Goal: Task Accomplishment & Management: Manage account settings

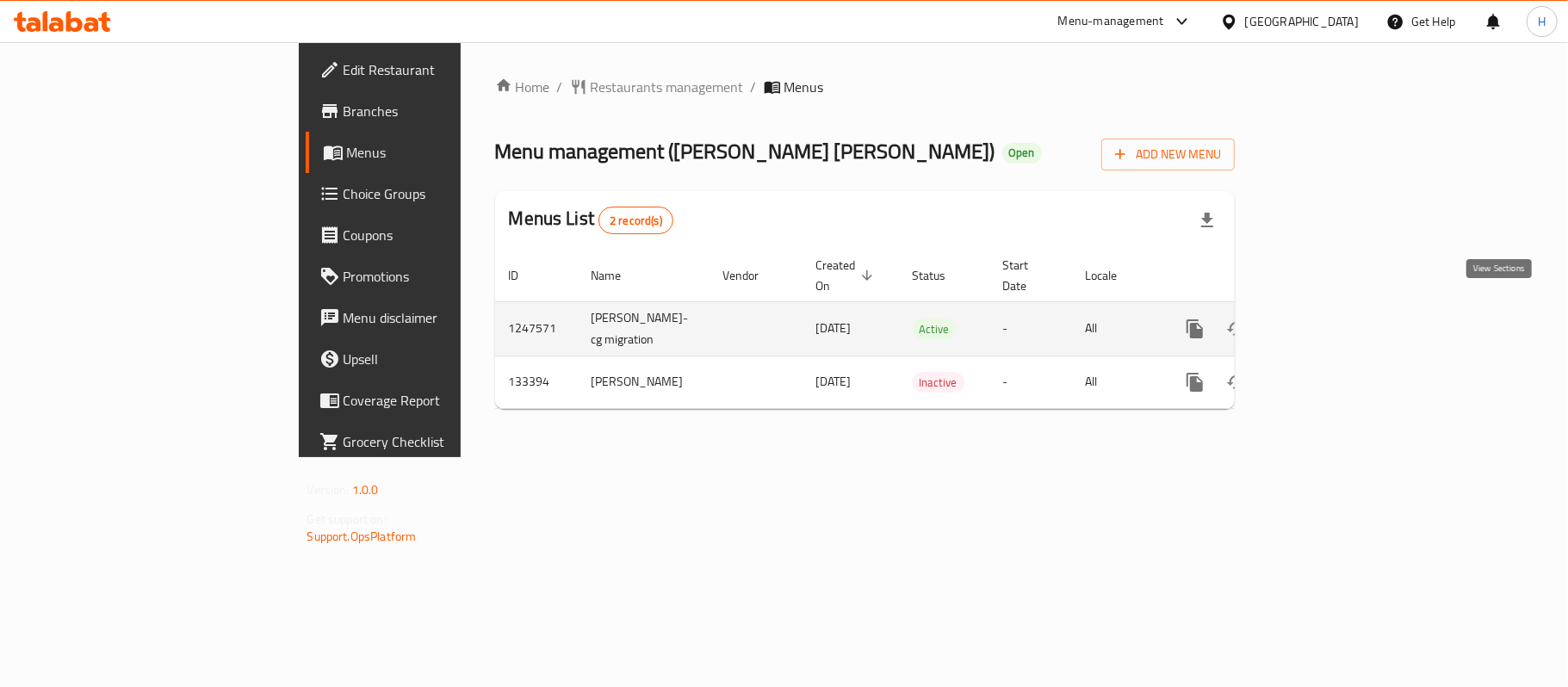
click at [1327, 321] on icon "enhanced table" at bounding box center [1320, 329] width 16 height 16
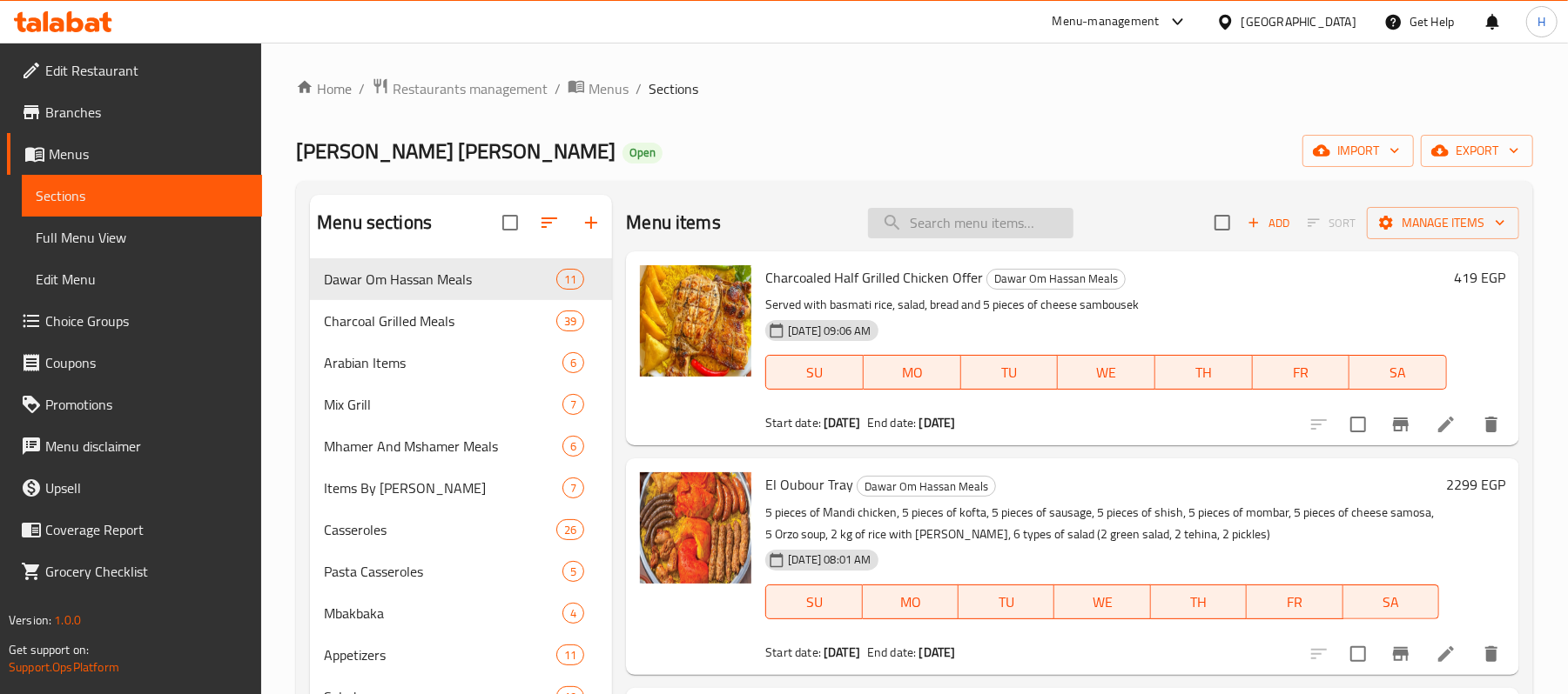
click at [946, 219] on input "search" at bounding box center [971, 223] width 205 height 31
paste input "صنية العبور"
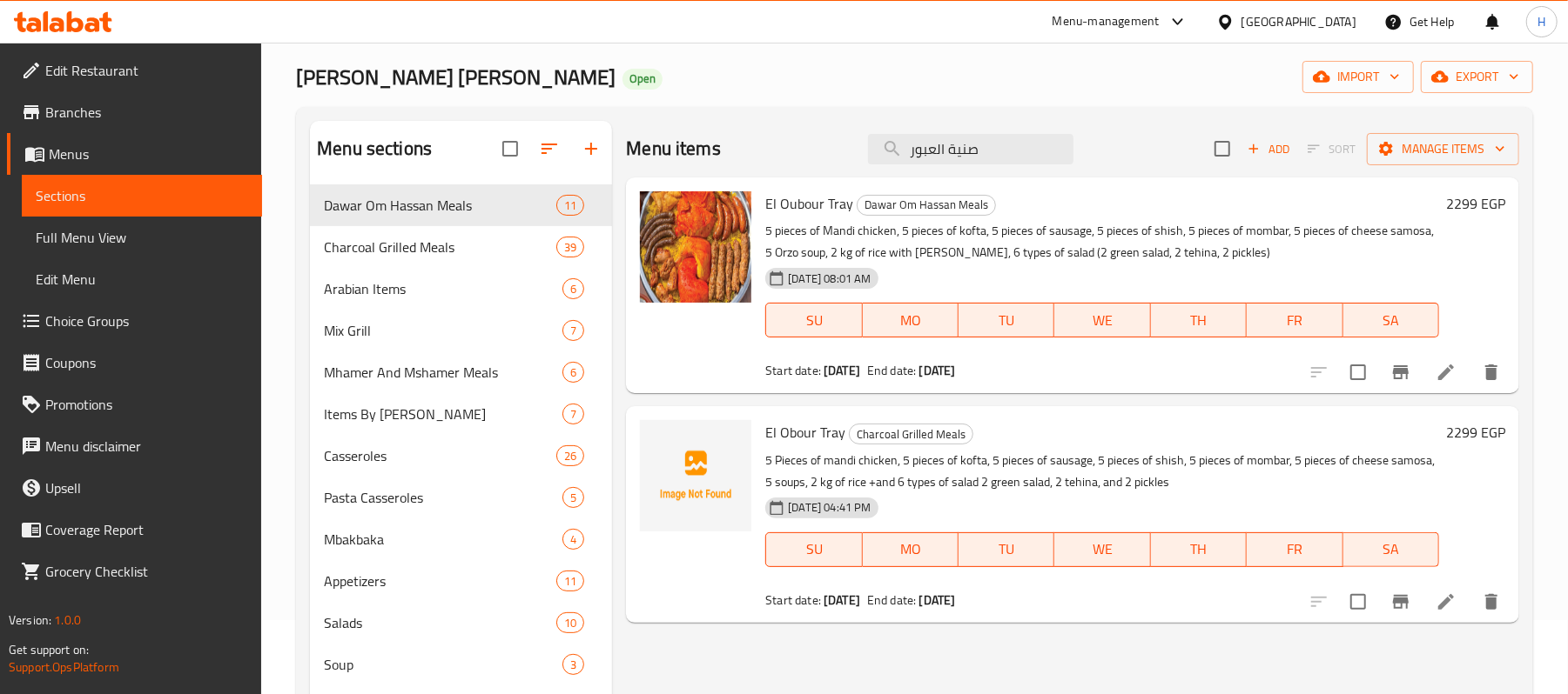
scroll to position [116, 0]
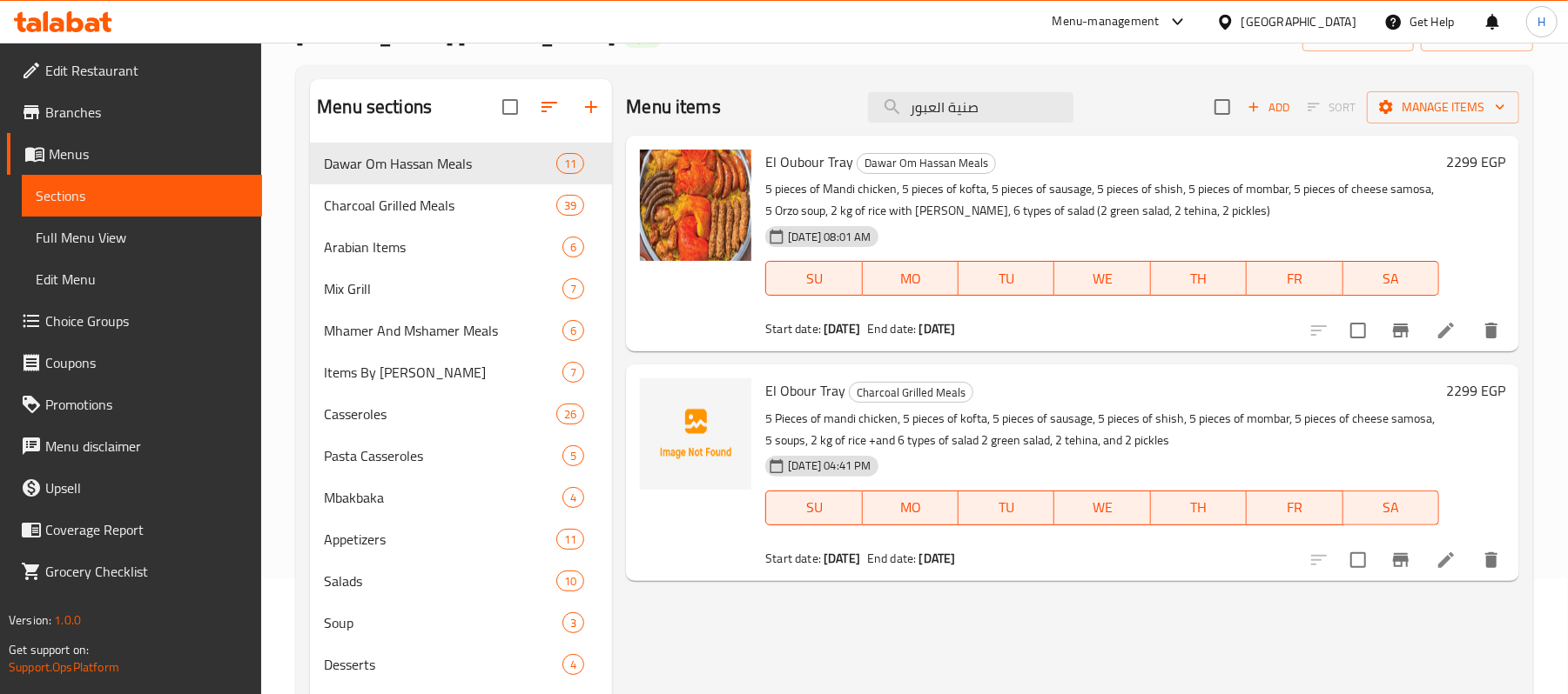
type input "صنية العبور"
drag, startPoint x: 1027, startPoint y: 217, endPoint x: 1041, endPoint y: 216, distance: 14.0
click at [1041, 216] on p "5 pieces of Mandi chicken, 5 pieces of kofta, 5 pieces of sausage, 5 pieces of …" at bounding box center [1103, 200] width 674 height 44
drag, startPoint x: 1212, startPoint y: 211, endPoint x: 1158, endPoint y: 216, distance: 54.2
click at [1158, 216] on p "5 pieces of Mandi chicken, 5 pieces of kofta, 5 pieces of sausage, 5 pieces of …" at bounding box center [1103, 200] width 674 height 44
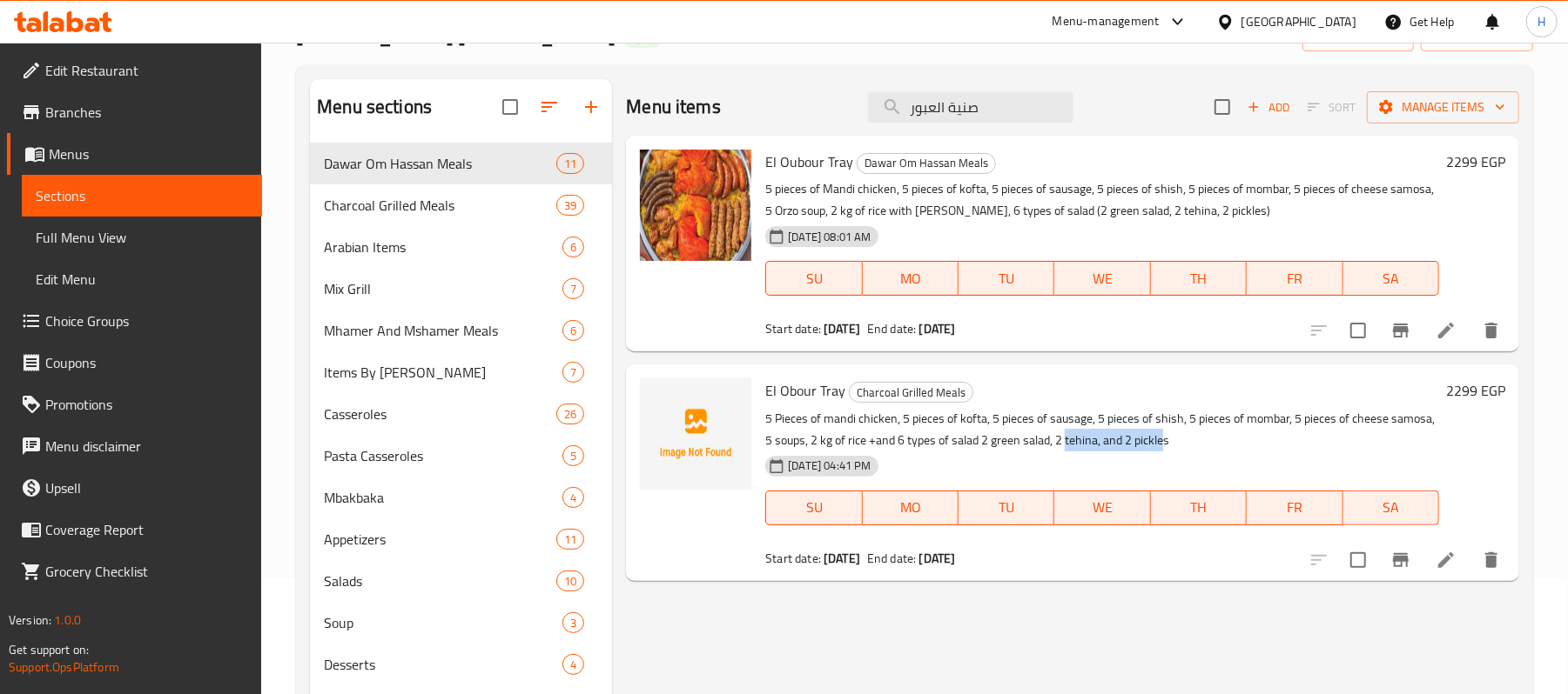
drag, startPoint x: 1161, startPoint y: 442, endPoint x: 903, endPoint y: 426, distance: 258.5
click at [1066, 442] on p "5 Pieces of mandi chicken, 5 pieces of kofta, 5 pieces of sausage, 5 pieces of …" at bounding box center [1103, 430] width 674 height 44
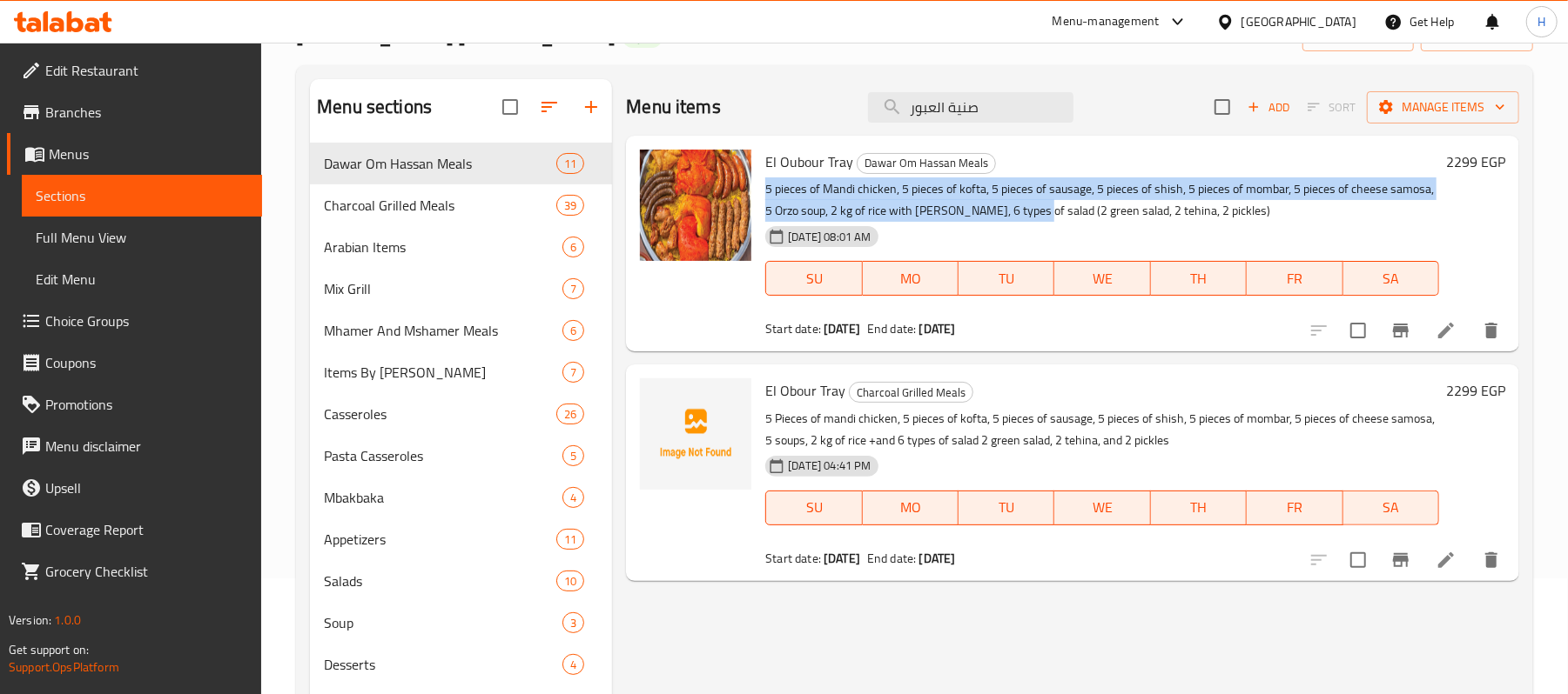
drag, startPoint x: 1025, startPoint y: 214, endPoint x: 760, endPoint y: 188, distance: 266.3
click at [760, 188] on div "El Oubour Tray [PERSON_NAME] [PERSON_NAME] Meals 5 pieces of Mandi chicken, 5 p…" at bounding box center [1103, 244] width 688 height 202
copy p "5 pieces of Mandi chicken, 5 pieces of kofta, 5 pieces of sausage, 5 pieces of …"
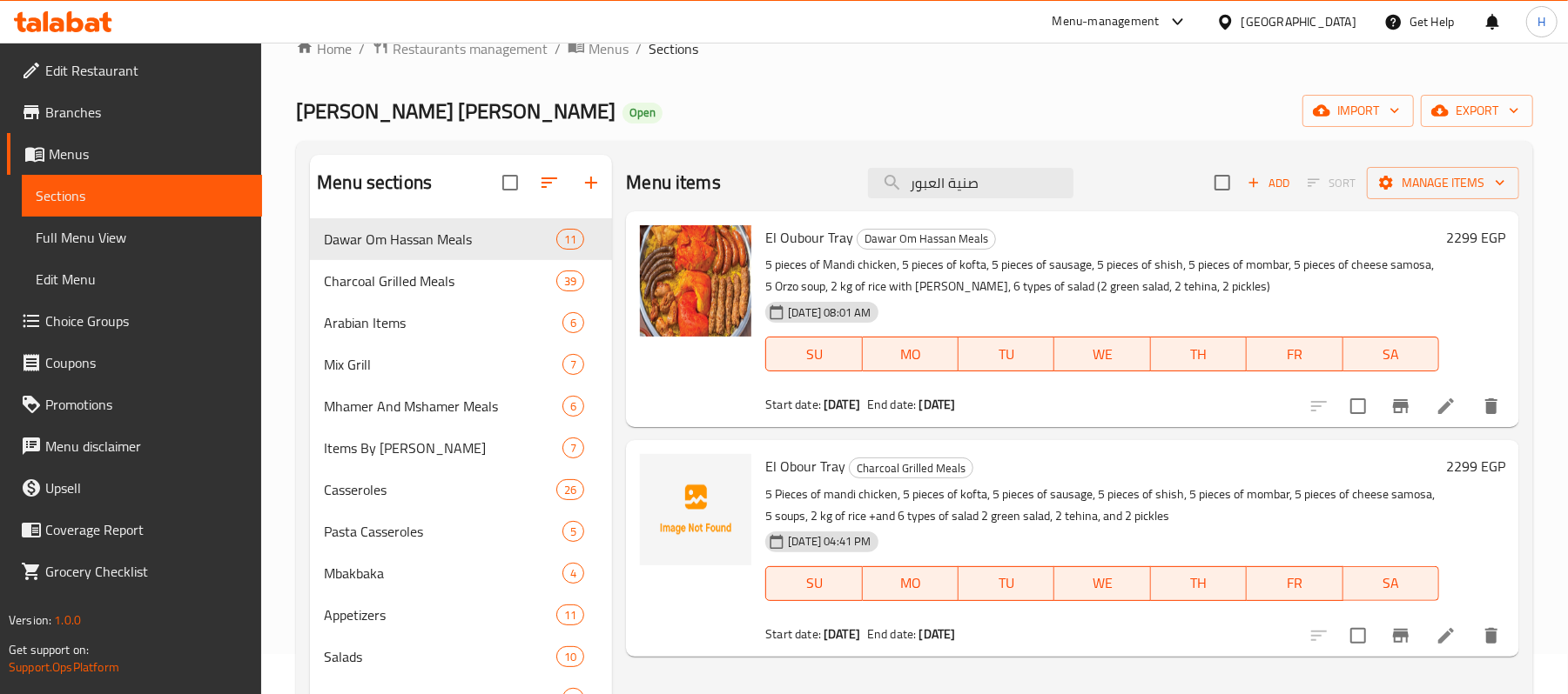
scroll to position [0, 0]
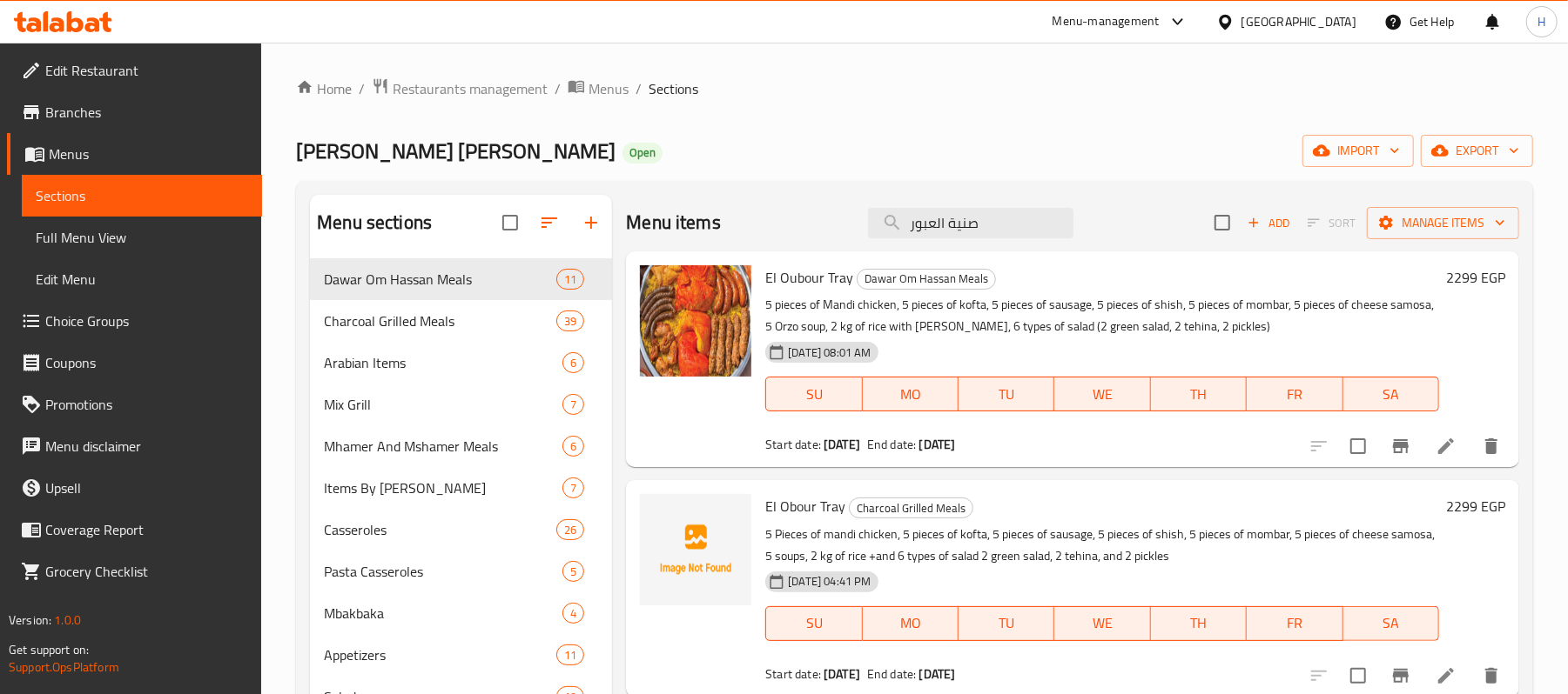
click at [359, 154] on span "[PERSON_NAME] [PERSON_NAME]" at bounding box center [456, 151] width 320 height 39
copy span "[PERSON_NAME] [PERSON_NAME]"
click at [785, 286] on span "El Oubour Tray" at bounding box center [809, 278] width 88 height 26
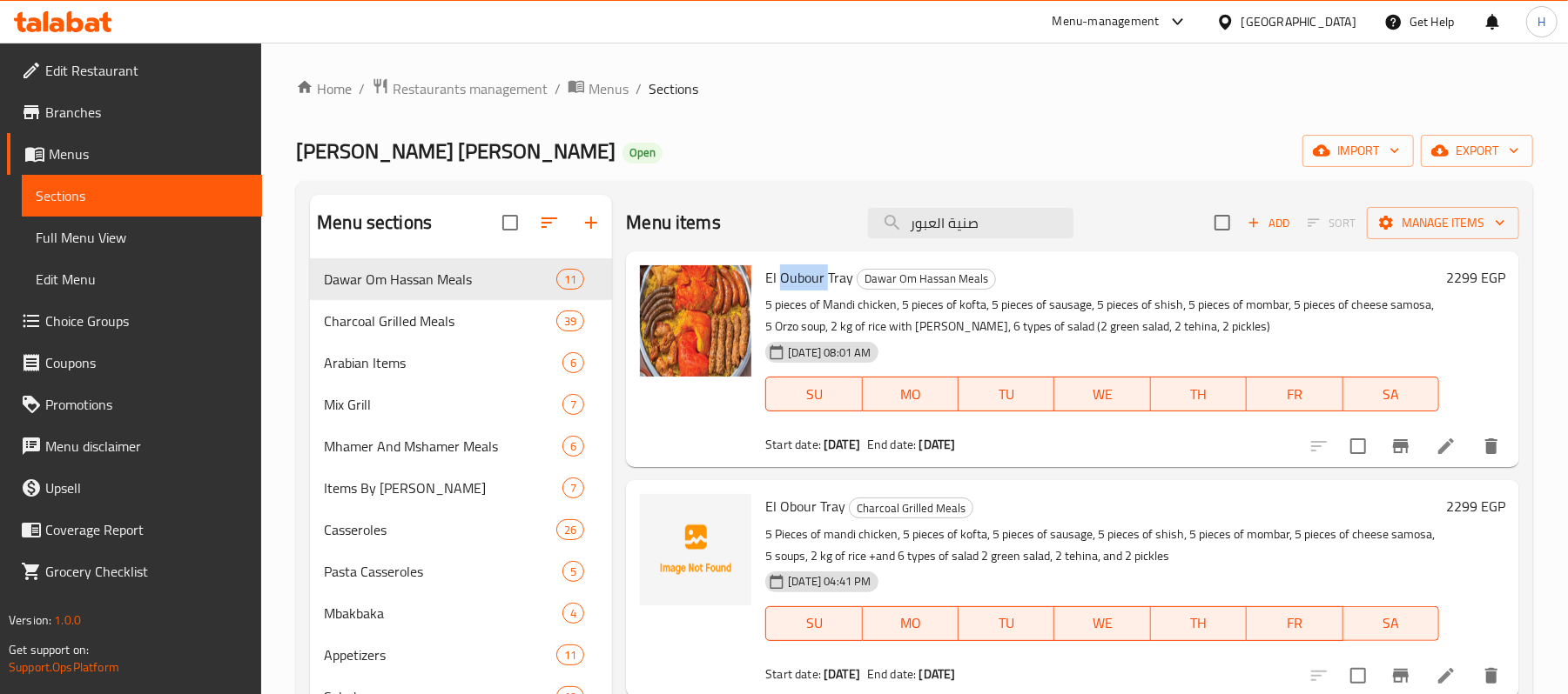
click at [785, 286] on span "El Oubour Tray" at bounding box center [809, 278] width 88 height 26
copy h6 "El Oubour Tray"
click at [822, 510] on span "El Obour Tray" at bounding box center [805, 506] width 80 height 26
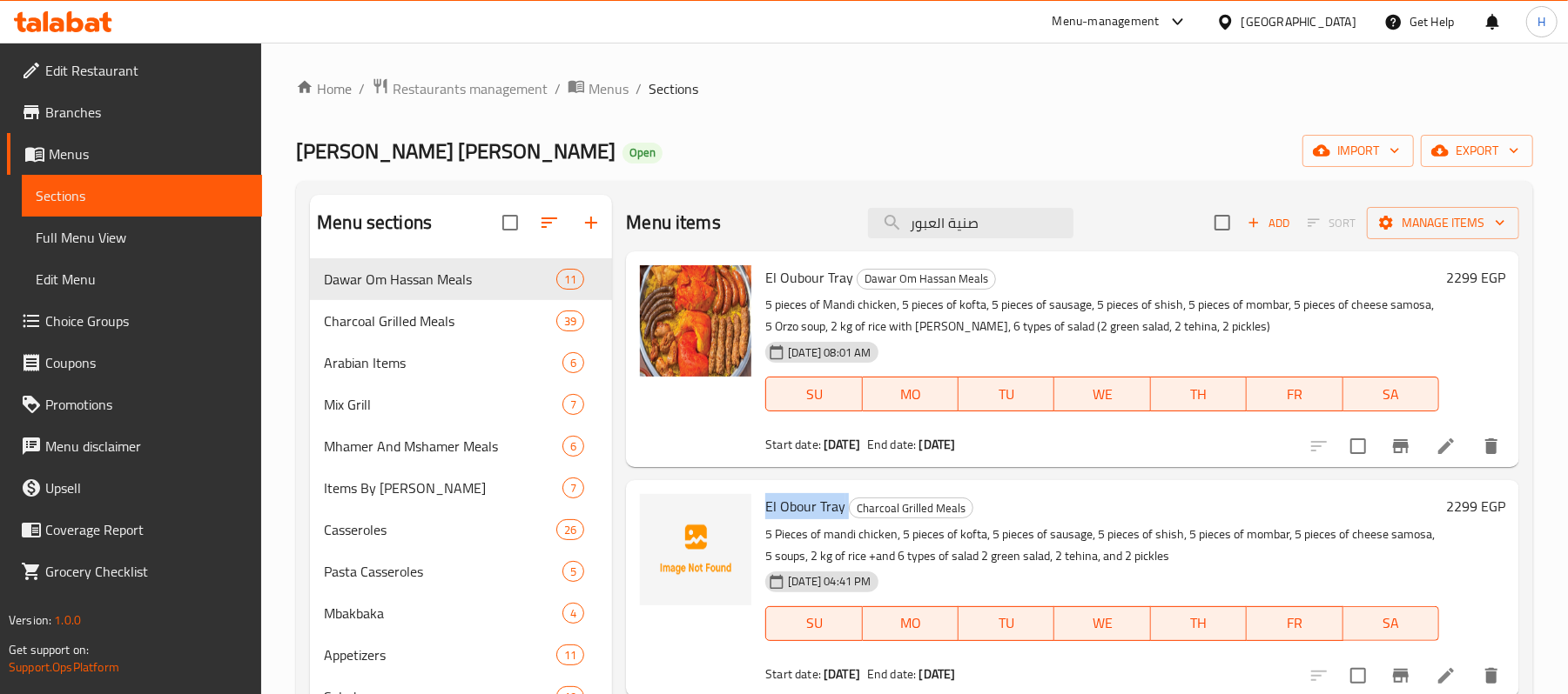
click at [820, 510] on span "El Obour Tray" at bounding box center [805, 506] width 80 height 26
copy h6 "El Obour Tray"
drag, startPoint x: 832, startPoint y: 582, endPoint x: 791, endPoint y: 583, distance: 41.0
click at [791, 583] on span "[DATE] 04:41 PM" at bounding box center [830, 582] width 97 height 17
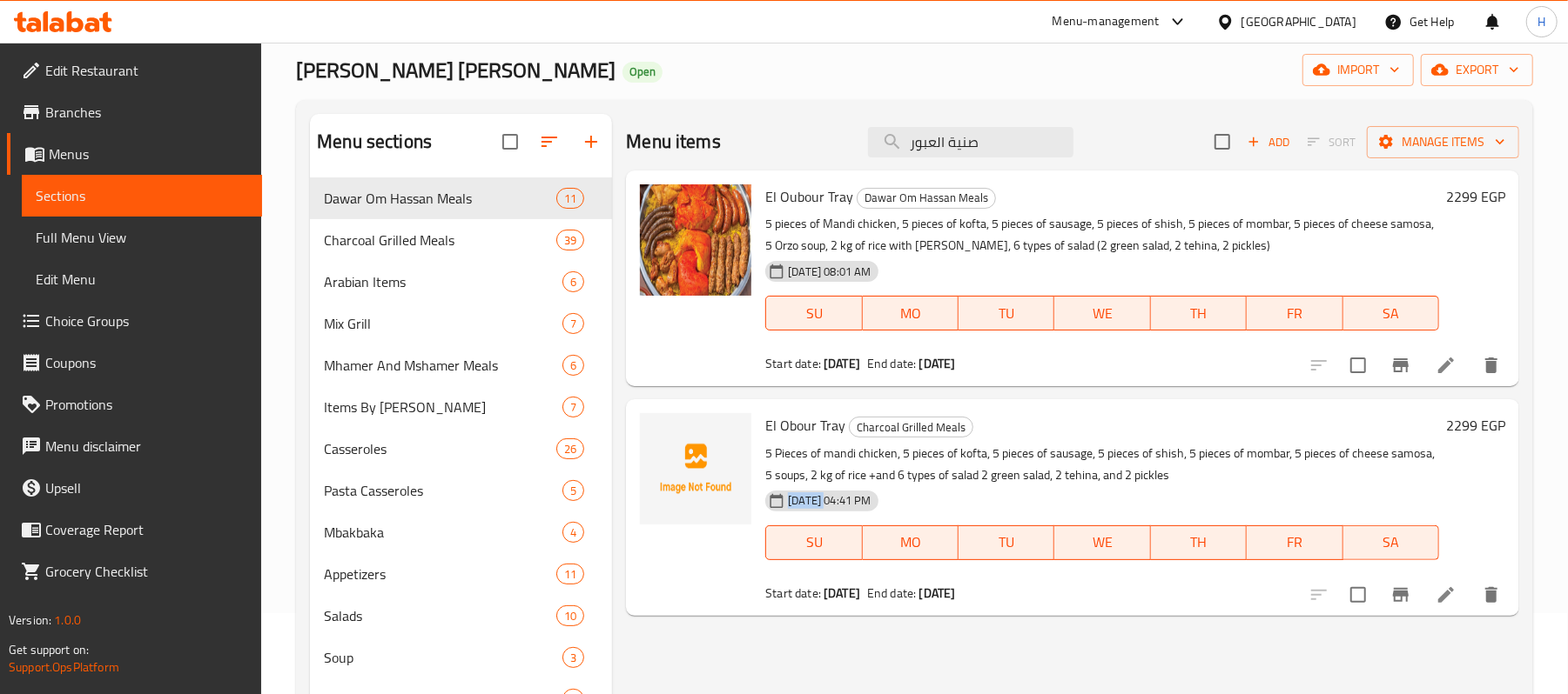
scroll to position [116, 0]
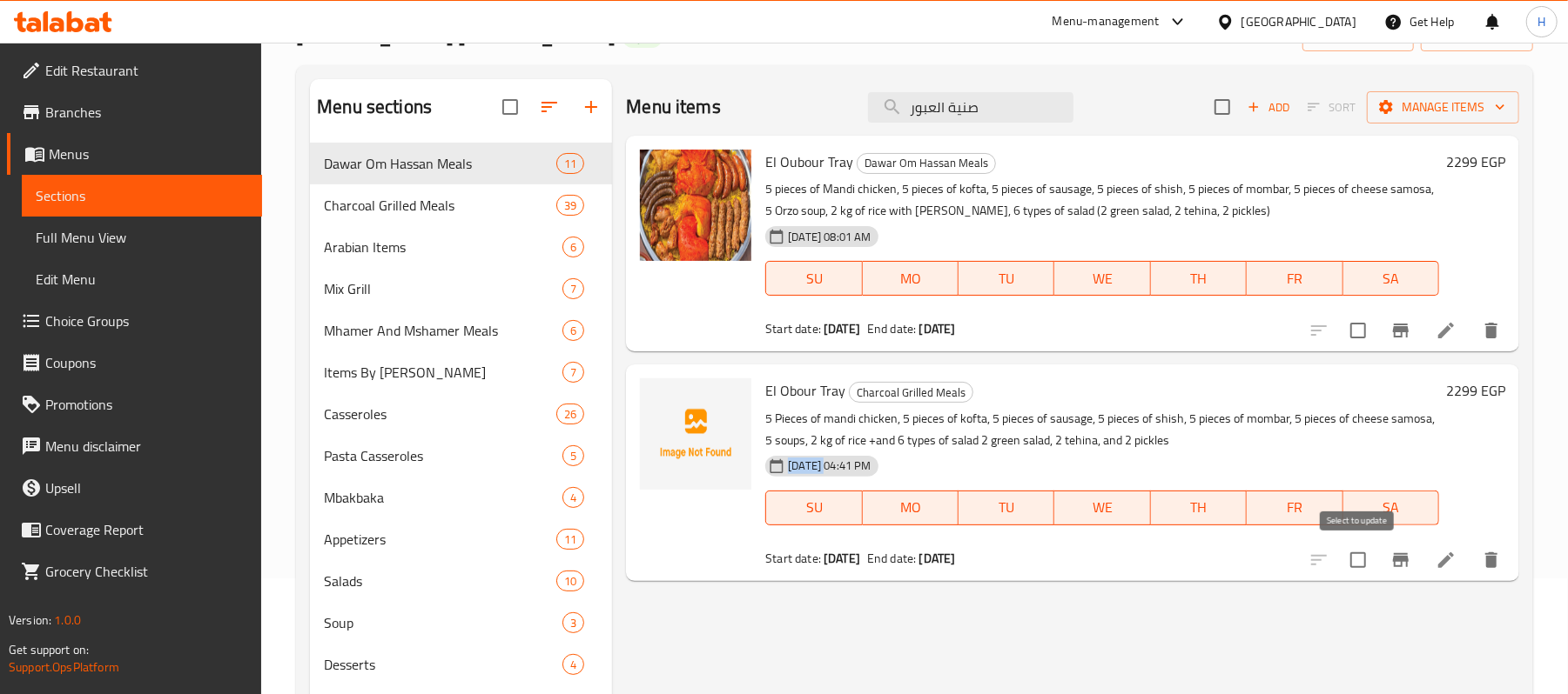
drag, startPoint x: 1358, startPoint y: 564, endPoint x: 1272, endPoint y: 363, distance: 218.6
click at [1358, 562] on input "checkbox" at bounding box center [1358, 561] width 37 height 37
checkbox input "true"
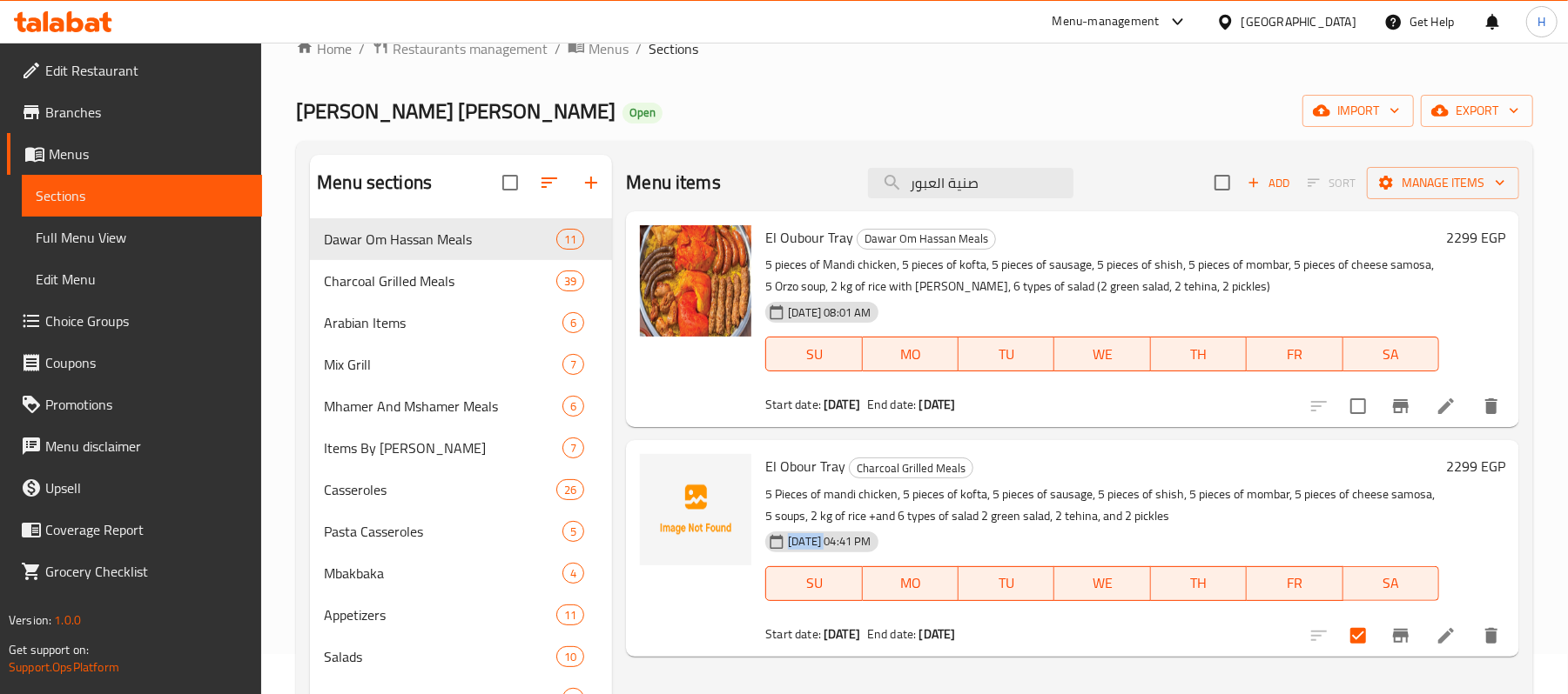
scroll to position [0, 0]
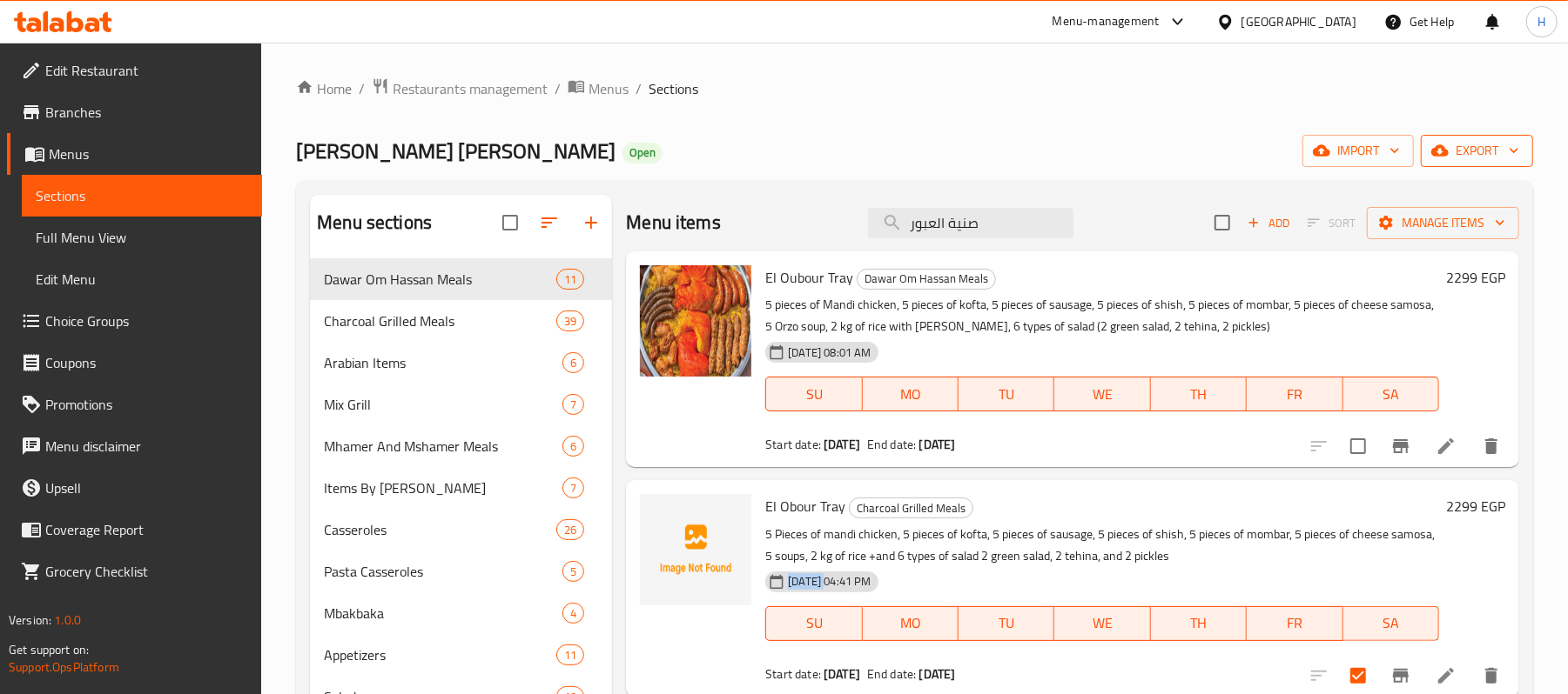
click at [1463, 147] on span "export" at bounding box center [1477, 151] width 84 height 22
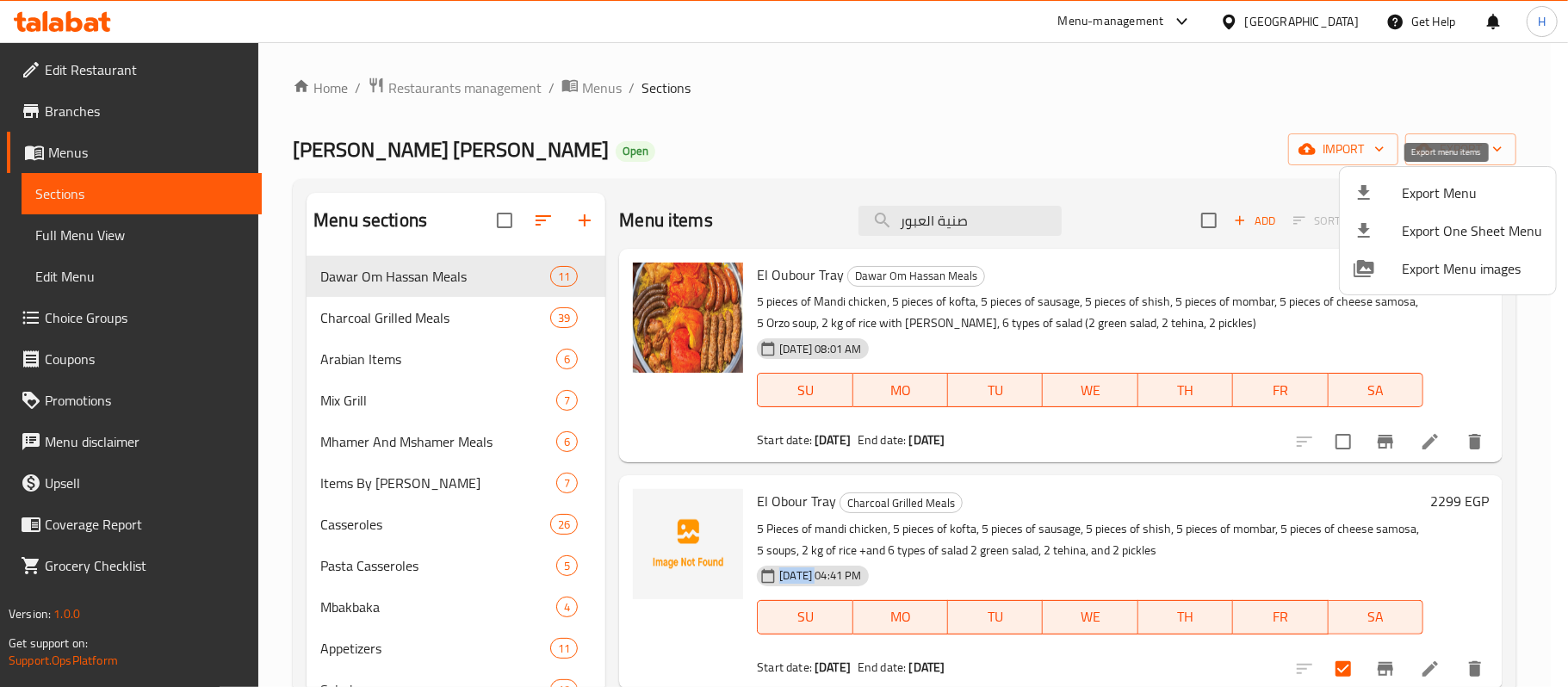
click at [1486, 197] on span "Export Menu" at bounding box center [1472, 193] width 141 height 21
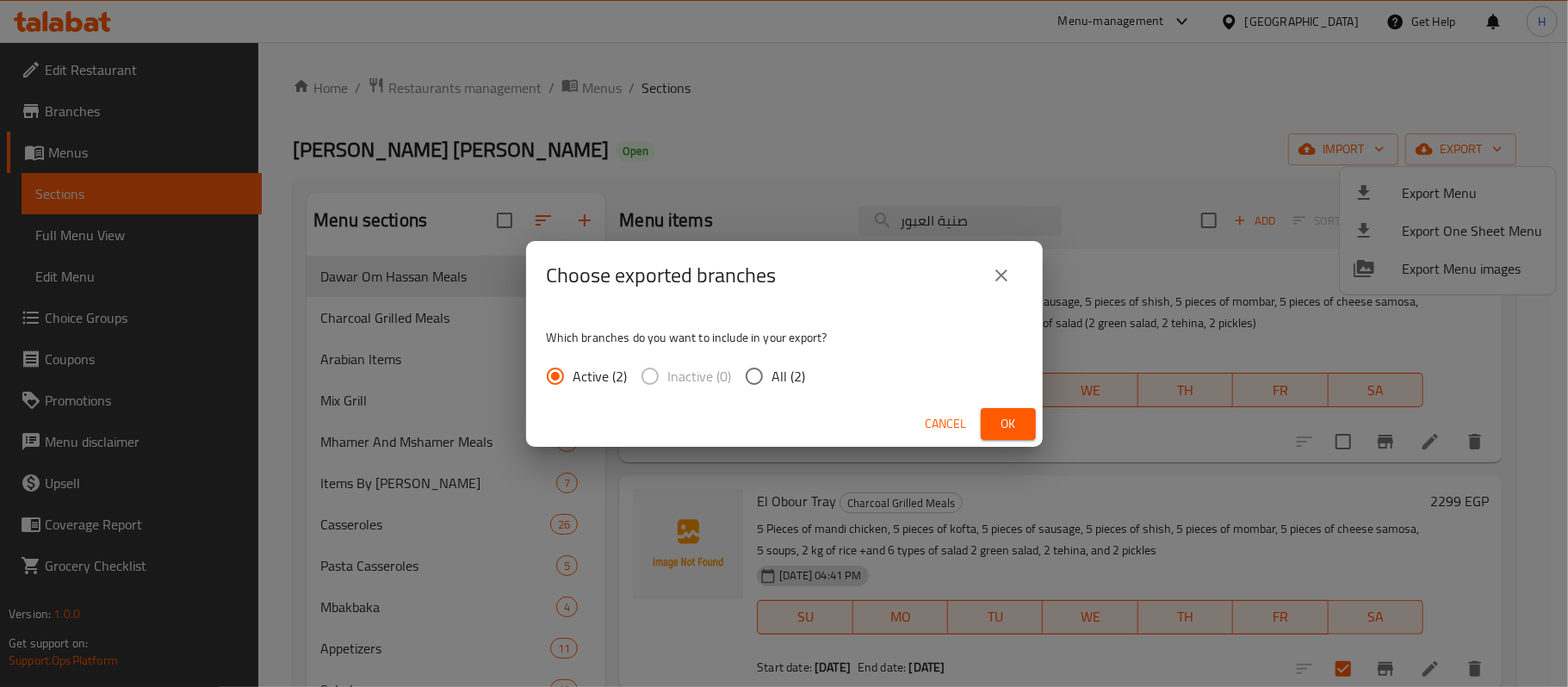
click at [786, 375] on span "All (2)" at bounding box center [789, 377] width 34 height 21
click at [773, 375] on input "All (2)" at bounding box center [754, 377] width 36 height 36
radio input "true"
click at [991, 422] on button "Ok" at bounding box center [1008, 424] width 55 height 32
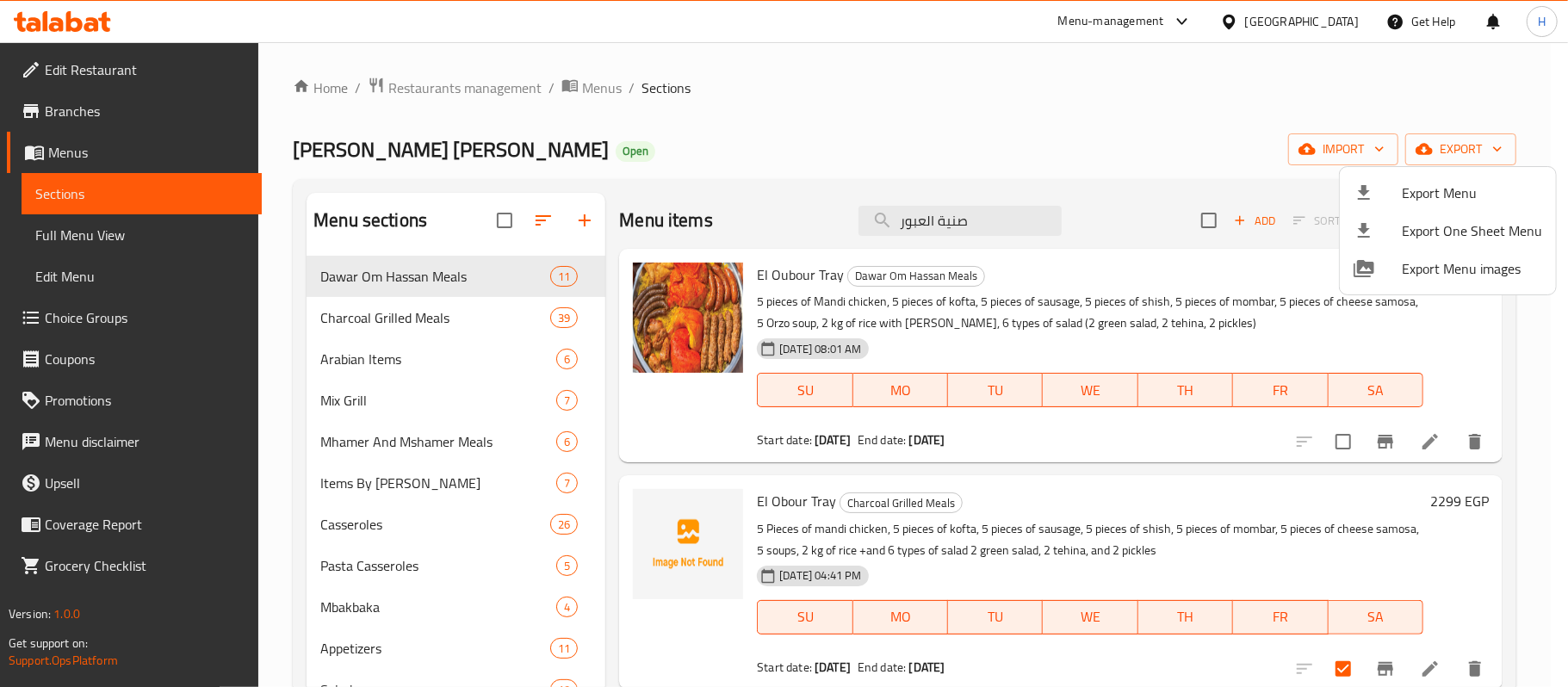
click at [412, 140] on div at bounding box center [784, 343] width 1568 height 687
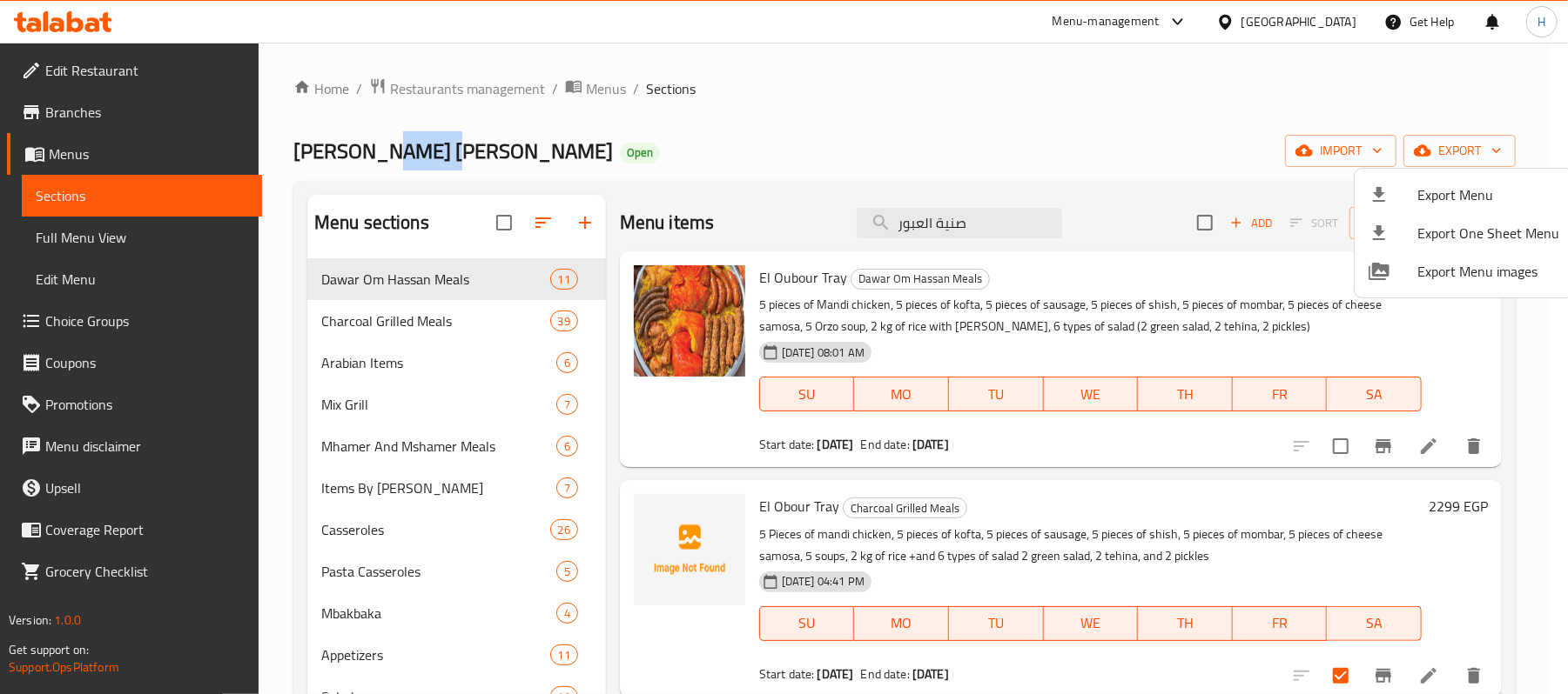
click at [416, 141] on span "[PERSON_NAME] [PERSON_NAME]" at bounding box center [453, 151] width 320 height 39
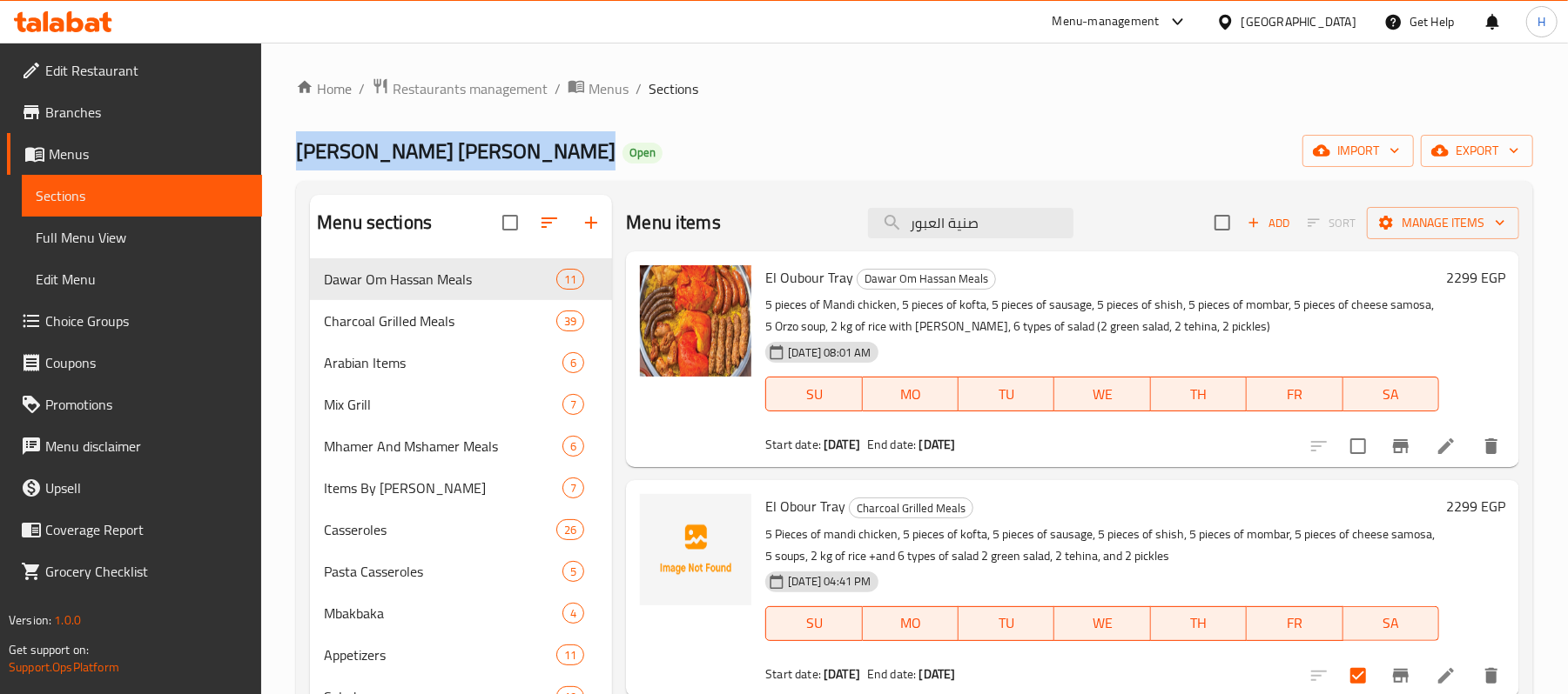
click at [415, 141] on span "[PERSON_NAME] [PERSON_NAME]" at bounding box center [456, 151] width 320 height 39
copy span "[PERSON_NAME] [PERSON_NAME]"
click at [1418, 224] on span "Manage items" at bounding box center [1443, 223] width 125 height 22
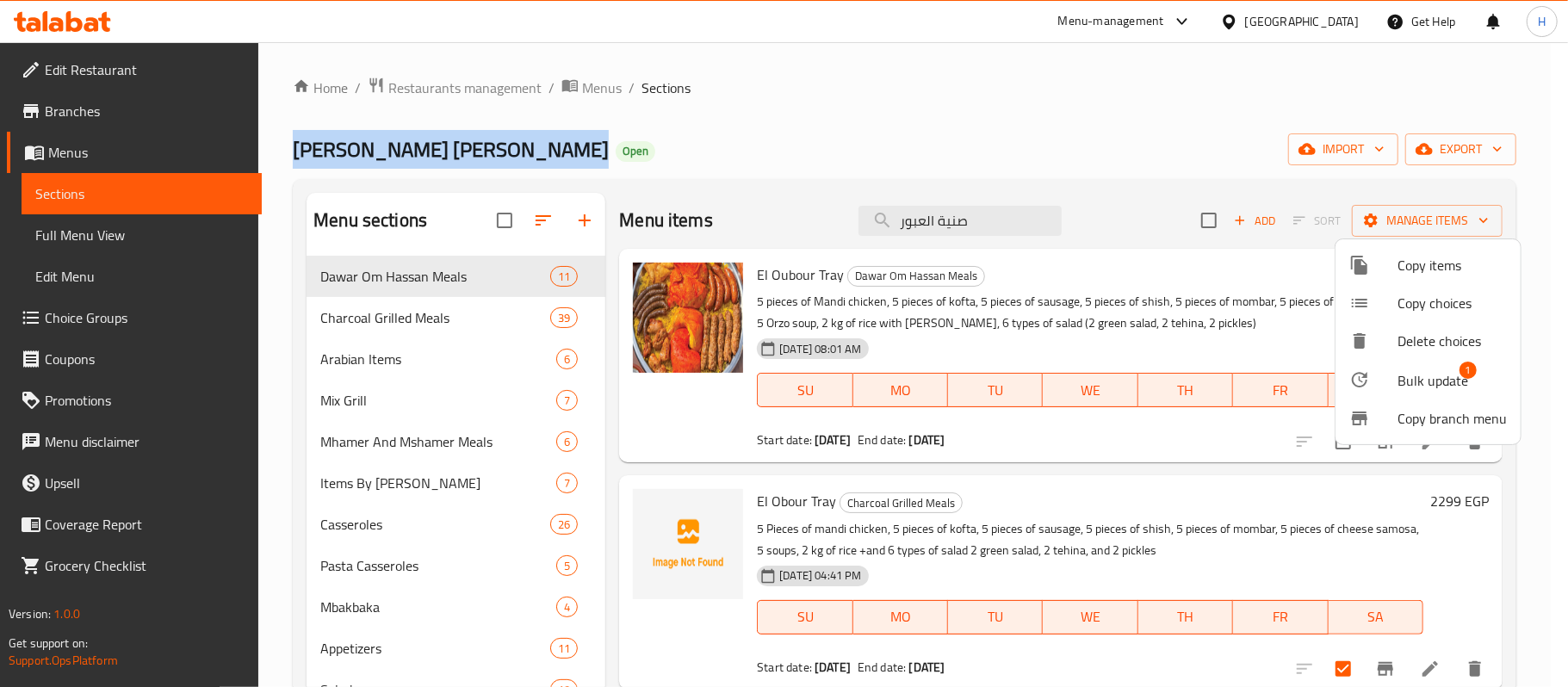
click at [1422, 380] on span "Bulk update" at bounding box center [1433, 380] width 70 height 21
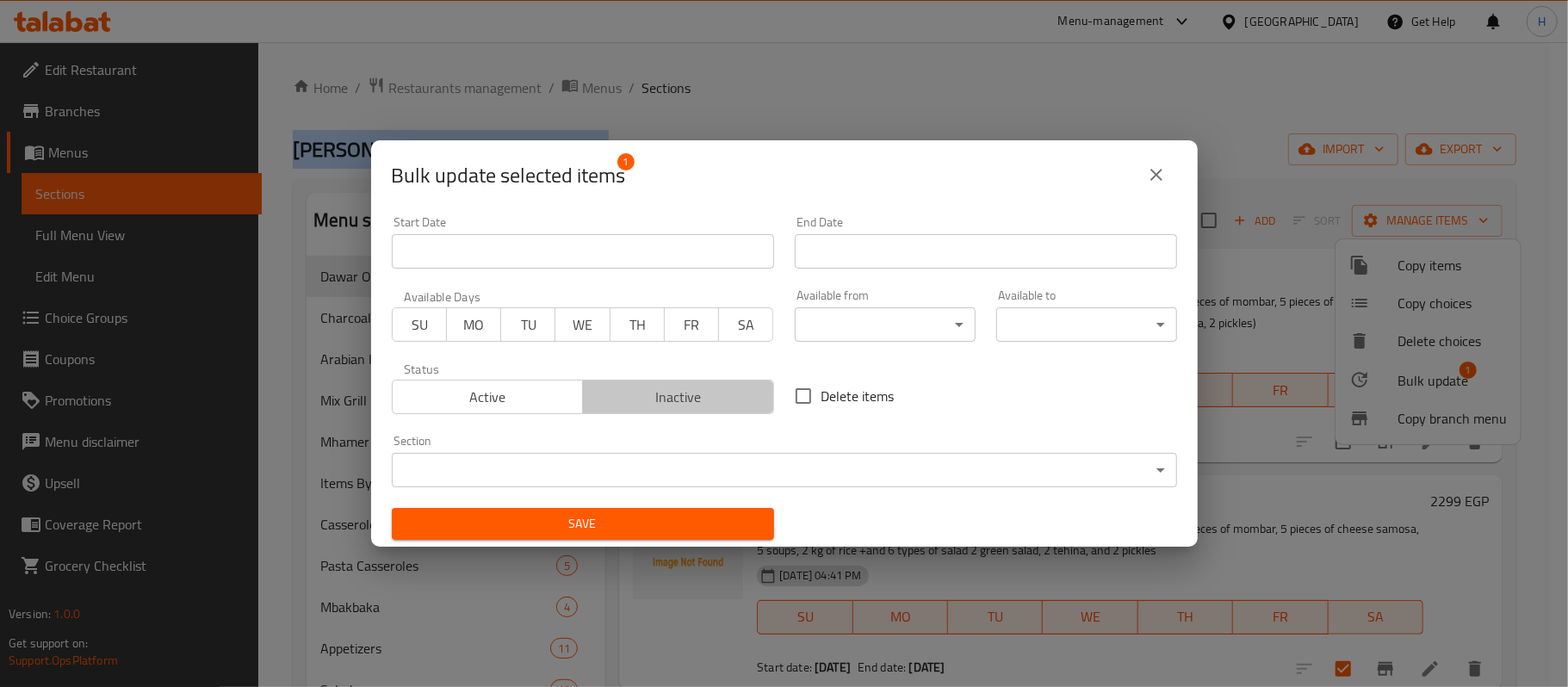
click at [706, 398] on span "Inactive" at bounding box center [678, 397] width 177 height 25
click at [669, 532] on span "Save" at bounding box center [583, 524] width 355 height 22
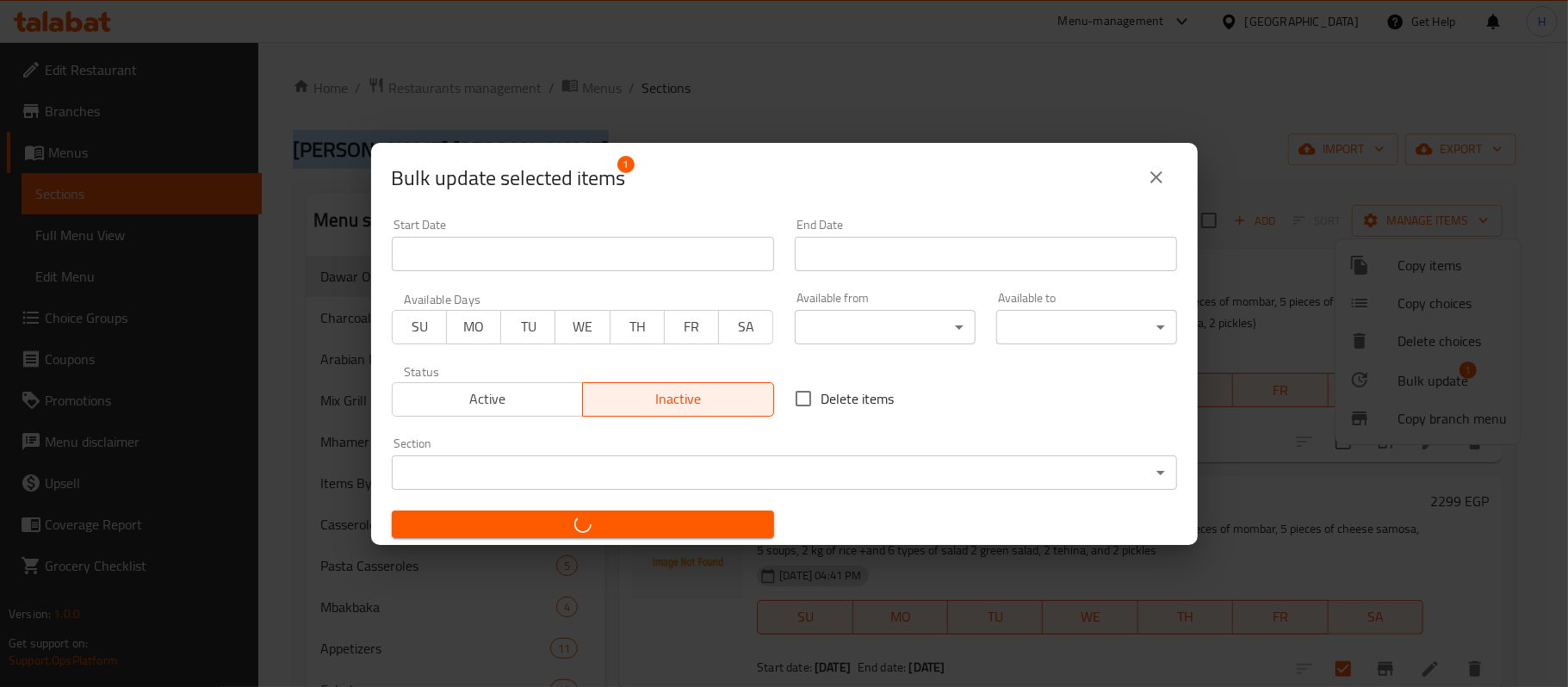
checkbox input "false"
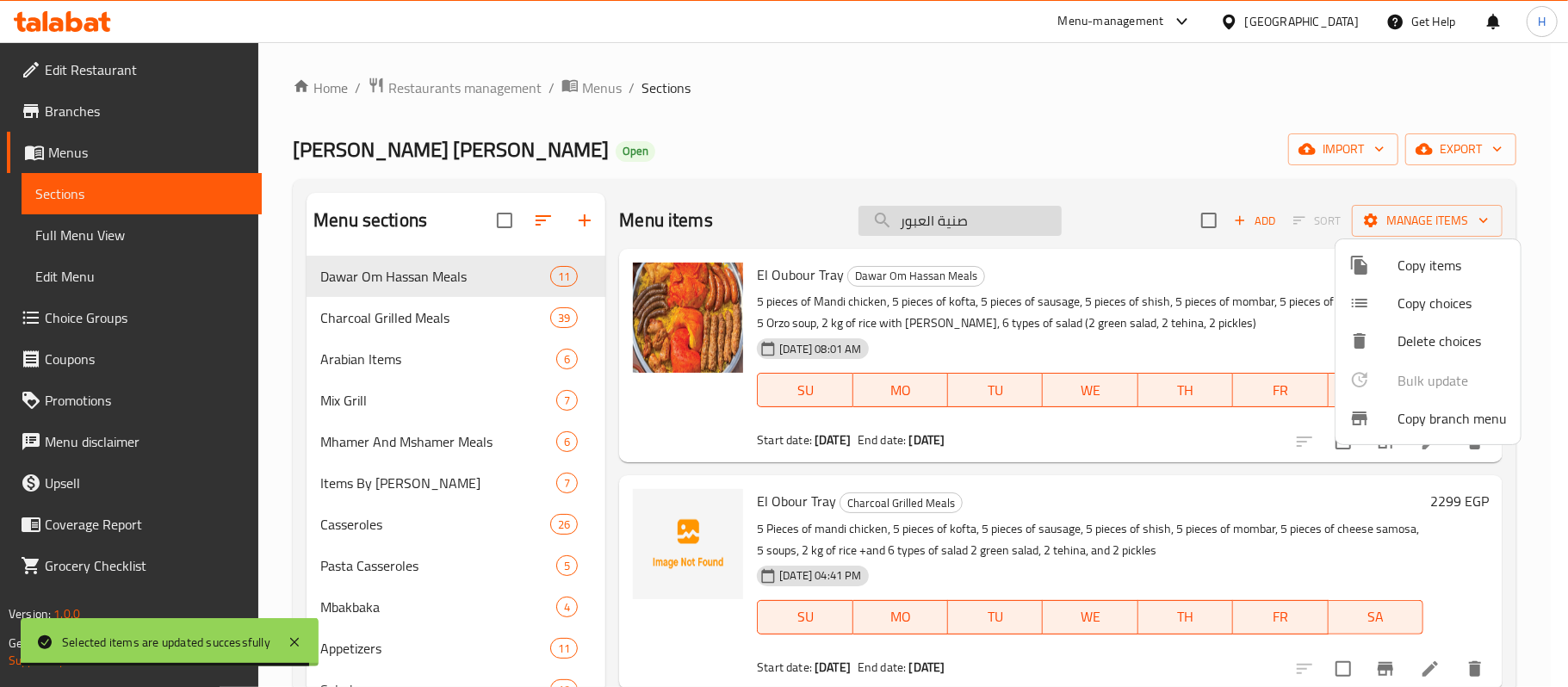
click at [1021, 210] on div at bounding box center [784, 343] width 1568 height 687
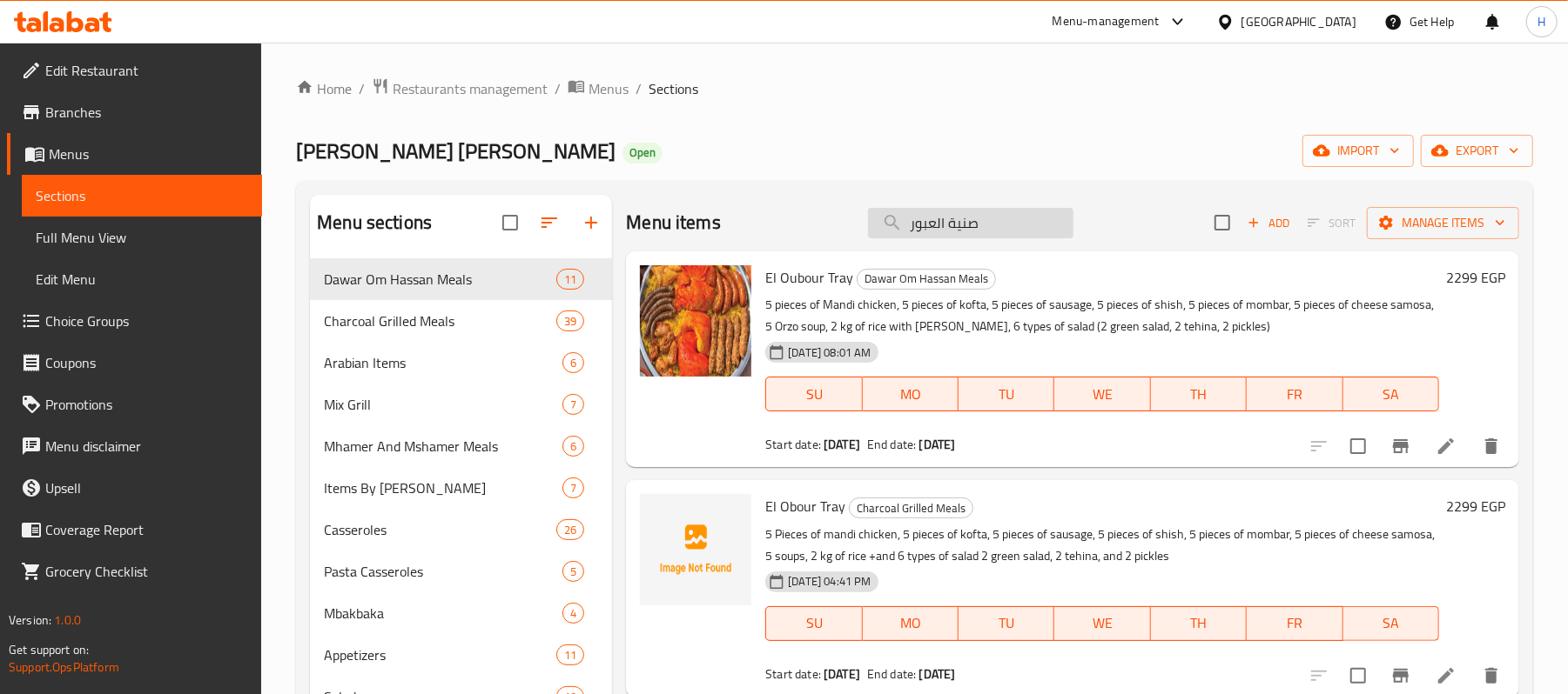
click at [1029, 228] on input "صنية العبور" at bounding box center [971, 223] width 205 height 31
paste input "ائد الدبابات"
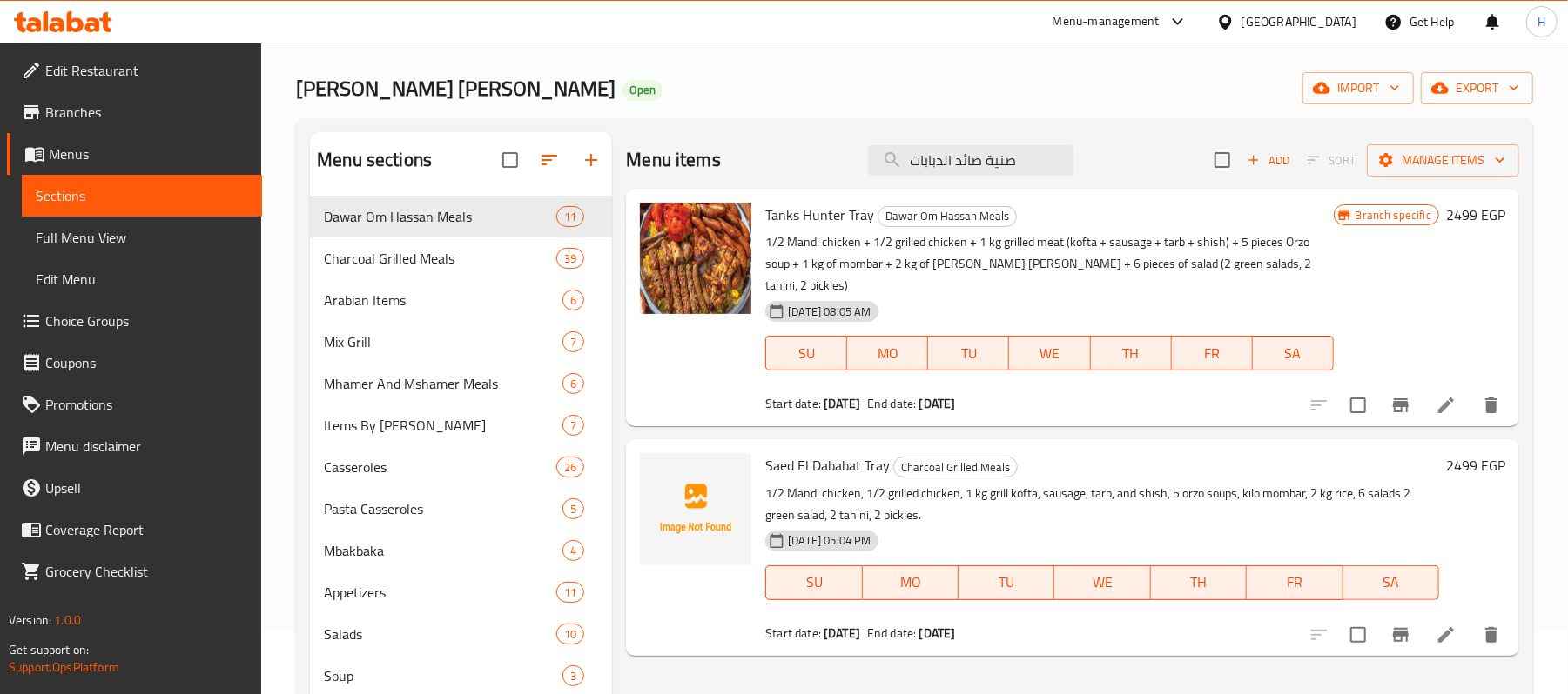
scroll to position [116, 0]
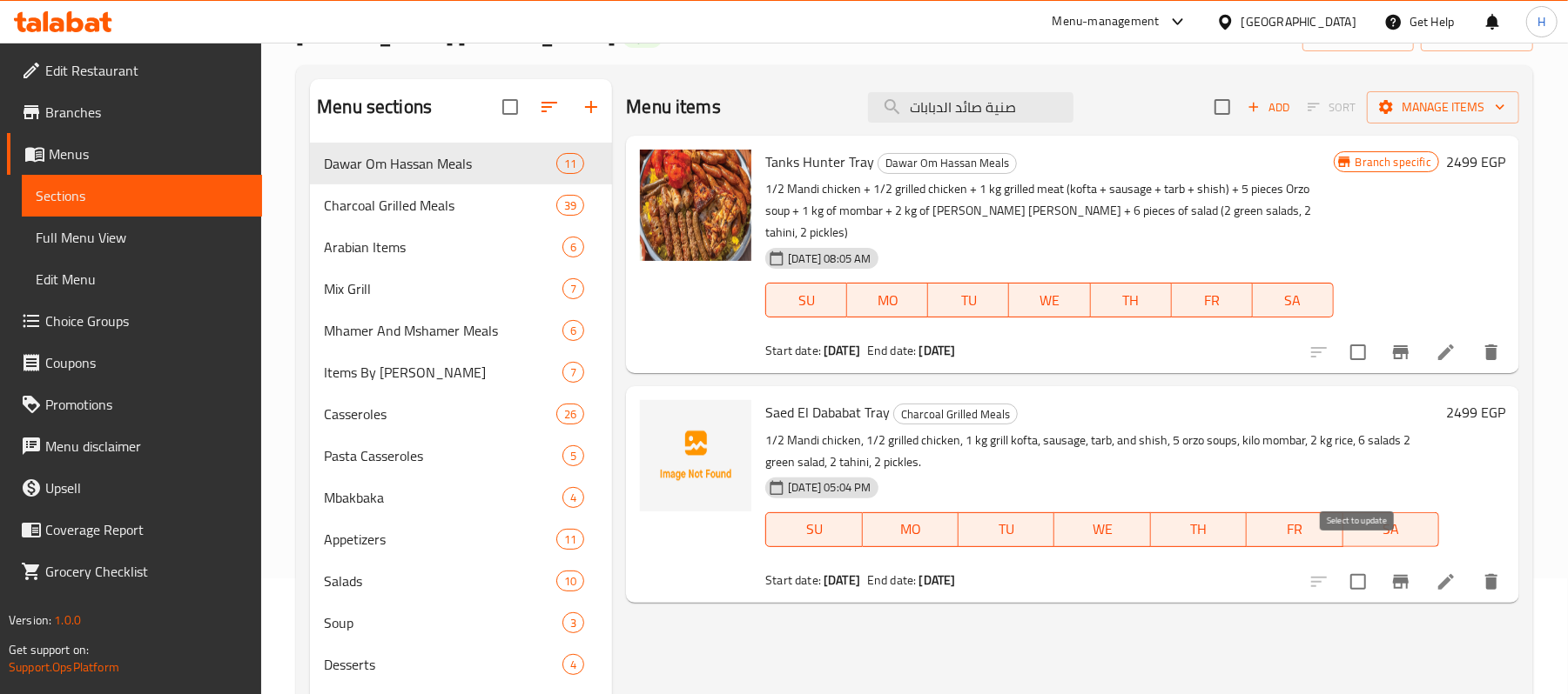
type input "صنية صائد الدبابات"
click at [1352, 564] on input "checkbox" at bounding box center [1358, 583] width 37 height 37
click at [1425, 115] on span "Manage items" at bounding box center [1443, 107] width 125 height 22
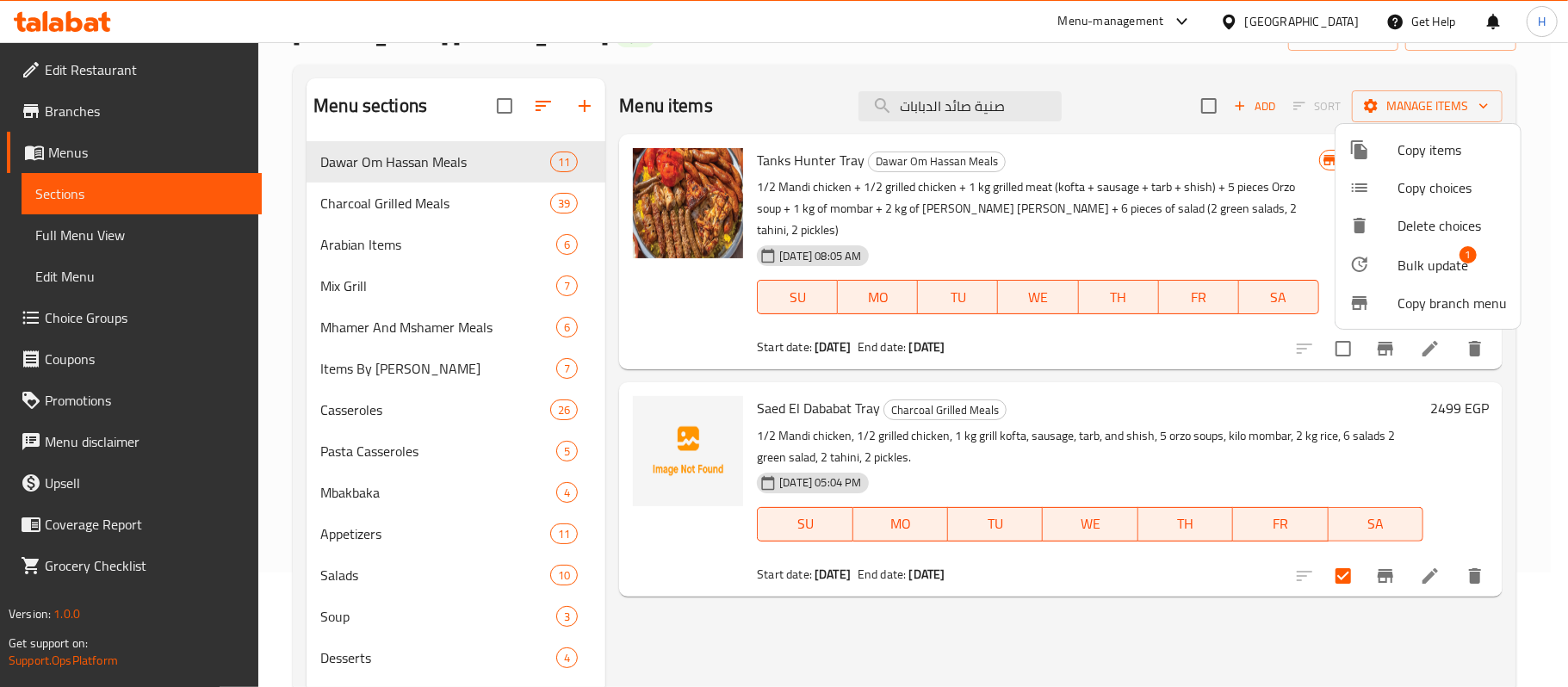
click at [1426, 261] on span "Bulk update" at bounding box center [1433, 266] width 70 height 21
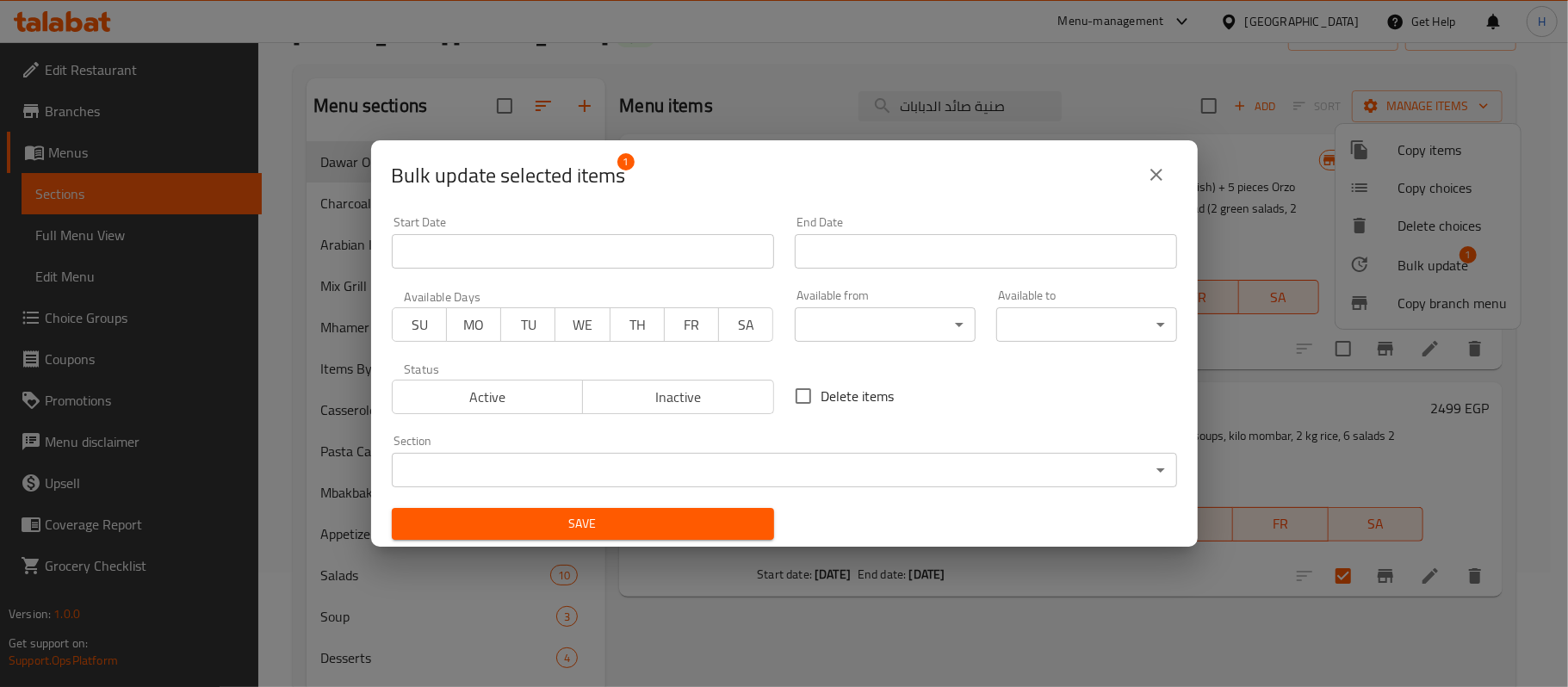
click at [697, 391] on span "Inactive" at bounding box center [678, 397] width 177 height 25
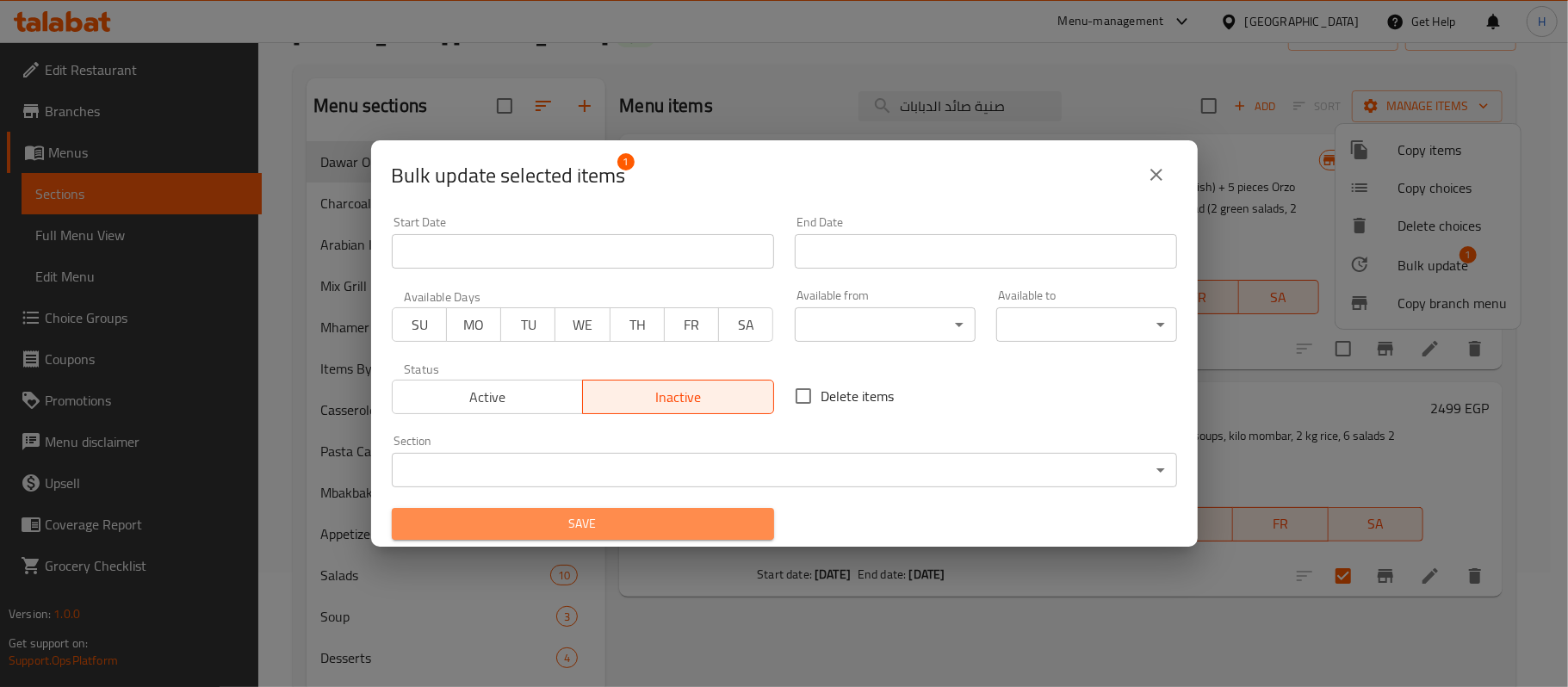
click at [666, 525] on span "Save" at bounding box center [583, 524] width 355 height 22
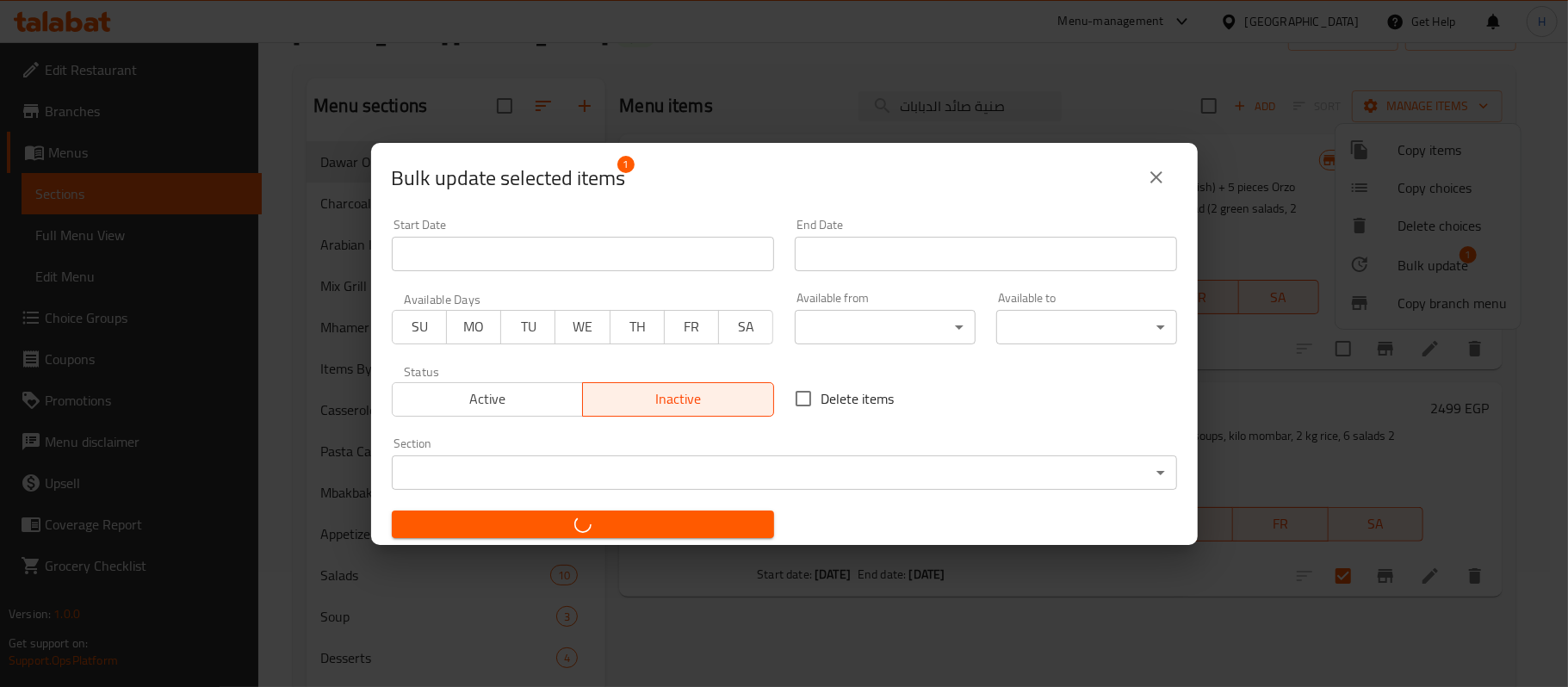
checkbox input "false"
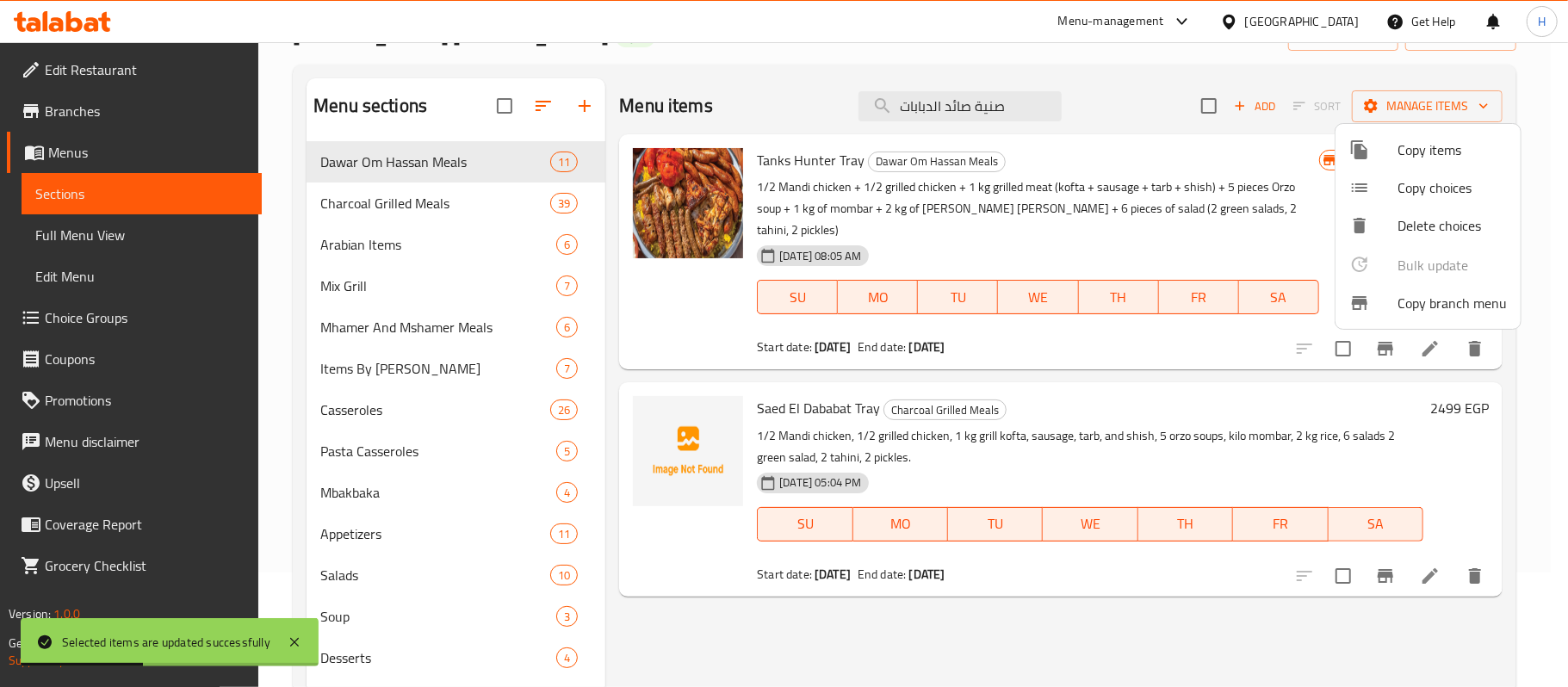
click at [987, 109] on div at bounding box center [784, 343] width 1568 height 687
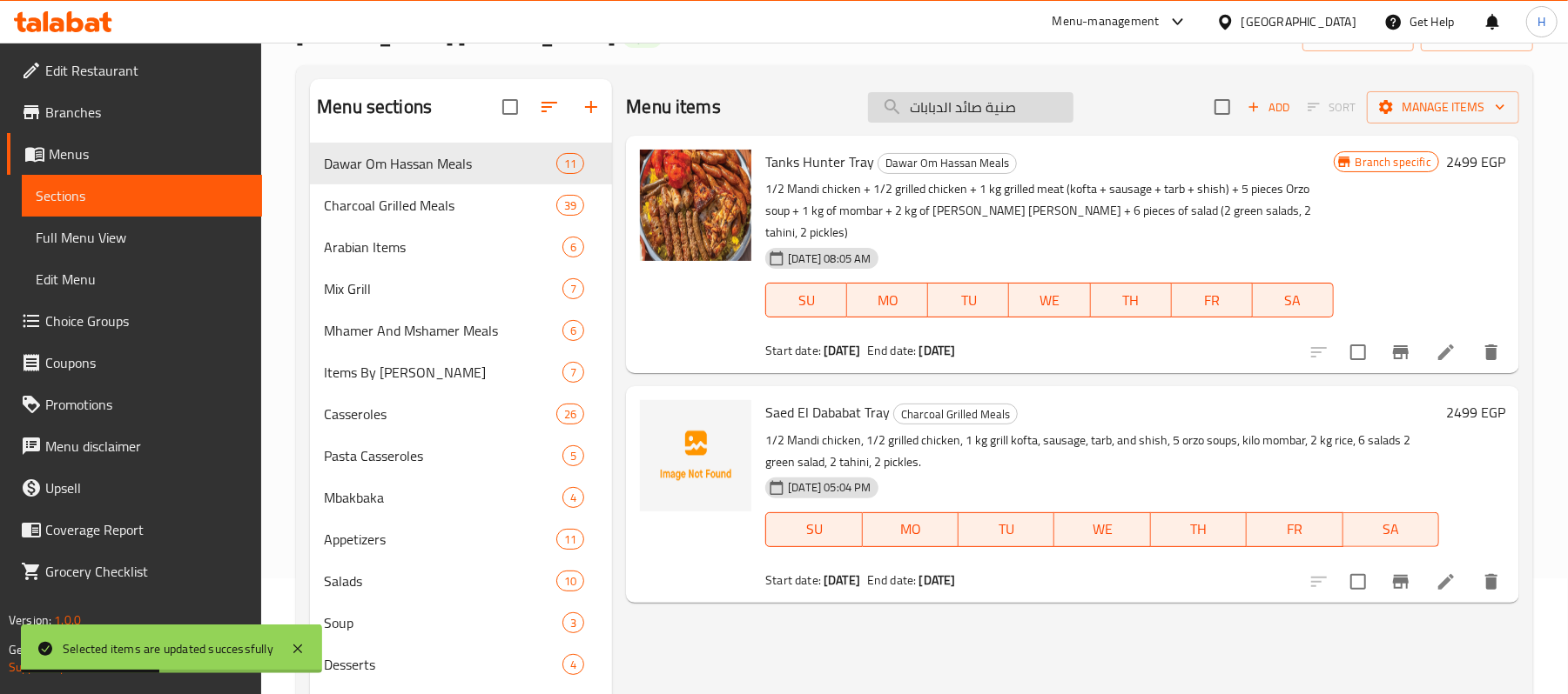
click at [997, 110] on input "صنية صائد الدبابات" at bounding box center [971, 107] width 205 height 31
paste input "لضربة الجوية"
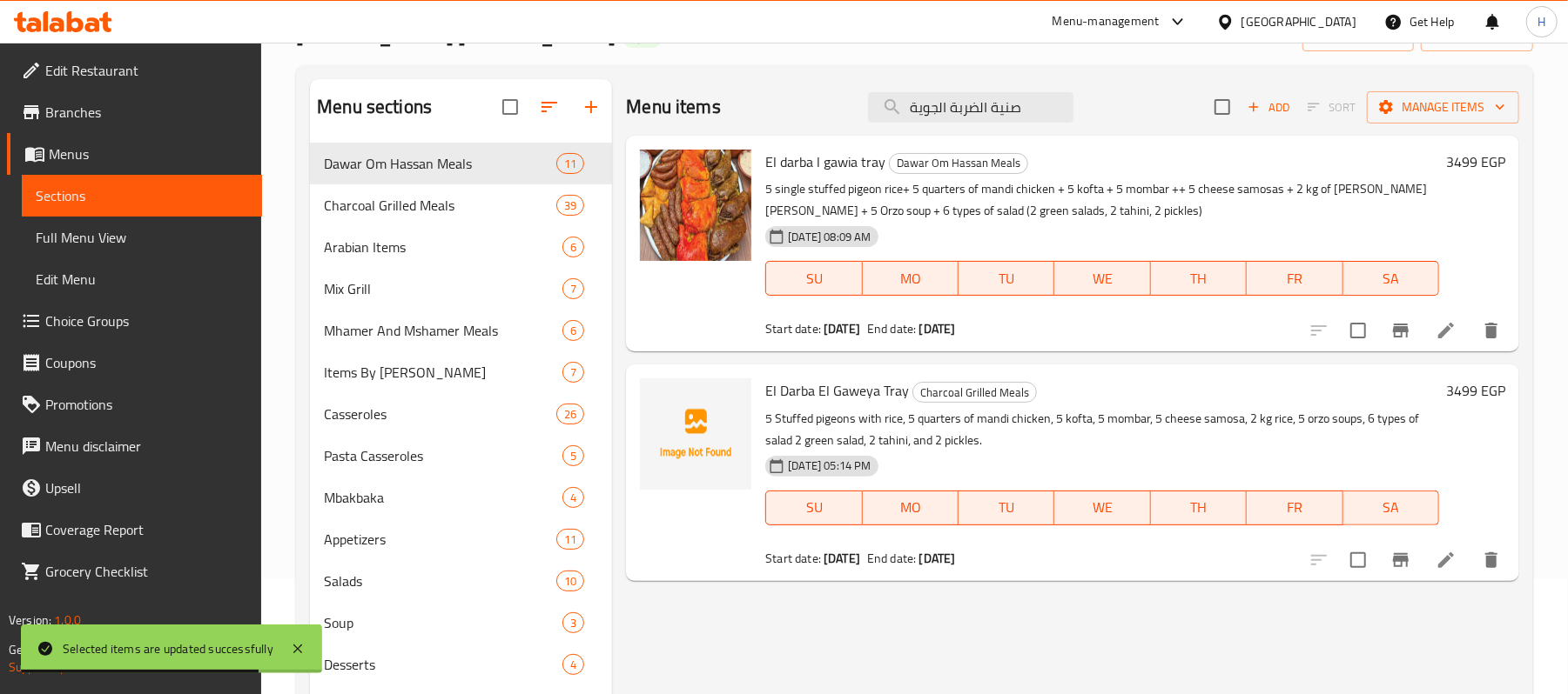
type input "صنية الضربة الجوية"
click at [1356, 562] on input "checkbox" at bounding box center [1358, 561] width 37 height 37
click at [1473, 104] on span "Manage items" at bounding box center [1443, 107] width 125 height 22
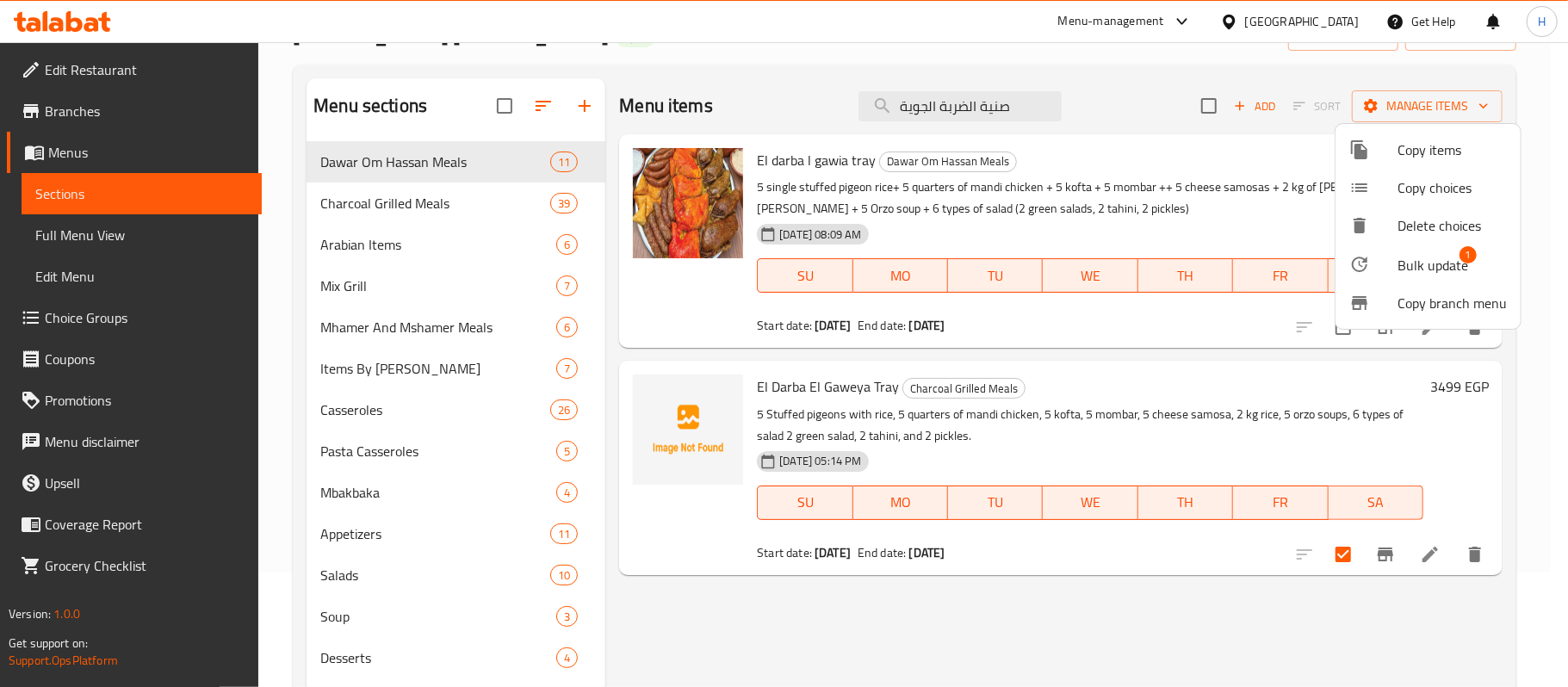
click at [1399, 270] on span "Bulk update" at bounding box center [1433, 266] width 70 height 21
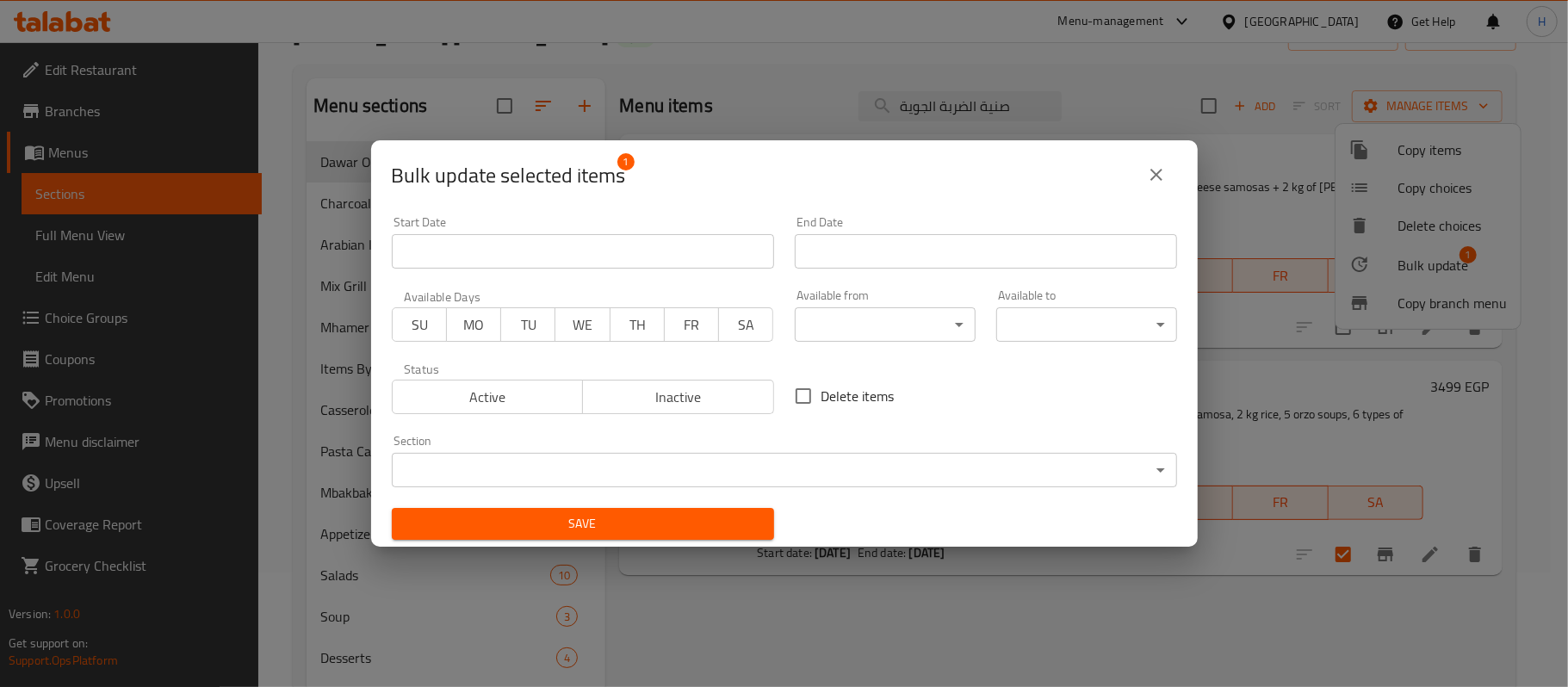
click at [749, 400] on span "Inactive" at bounding box center [678, 397] width 177 height 25
click at [701, 519] on span "Save" at bounding box center [583, 524] width 355 height 22
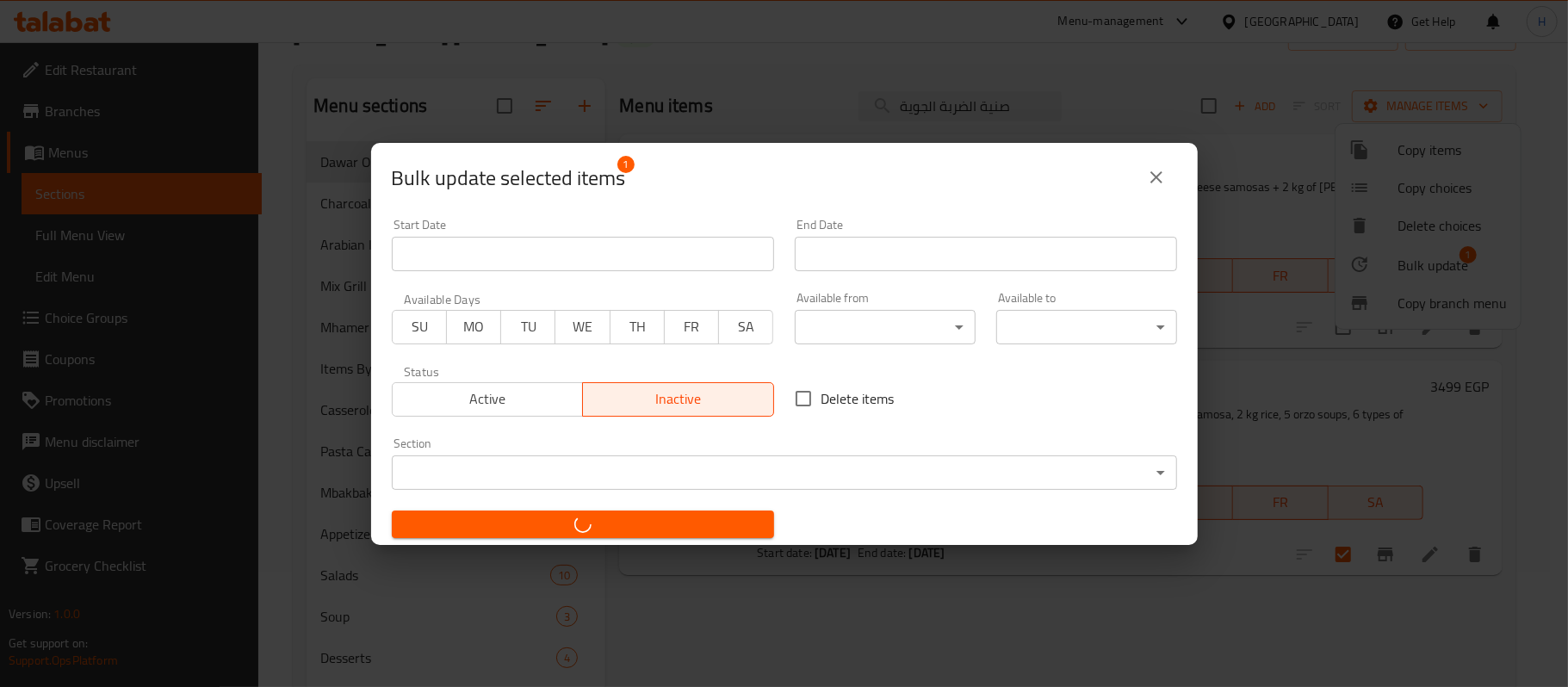
checkbox input "false"
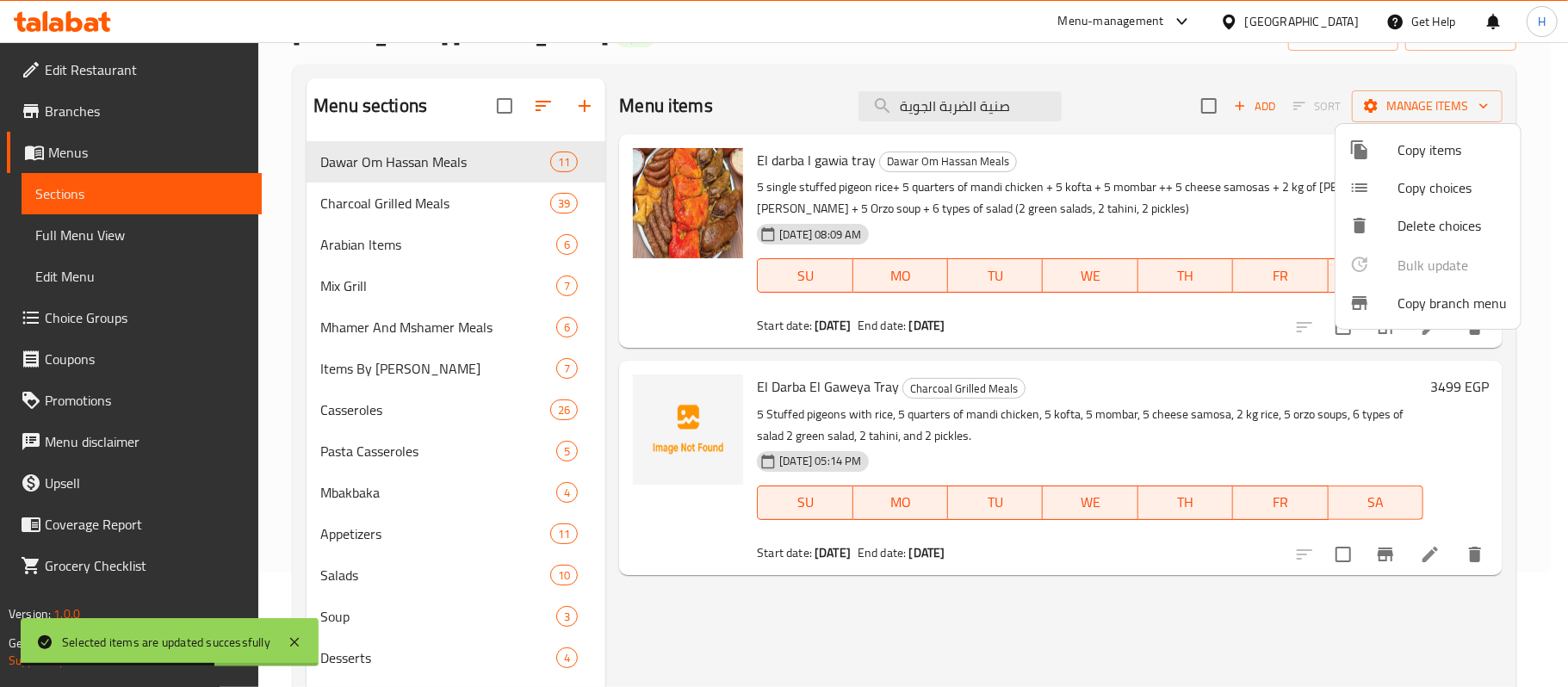
click at [1002, 115] on div at bounding box center [784, 343] width 1568 height 687
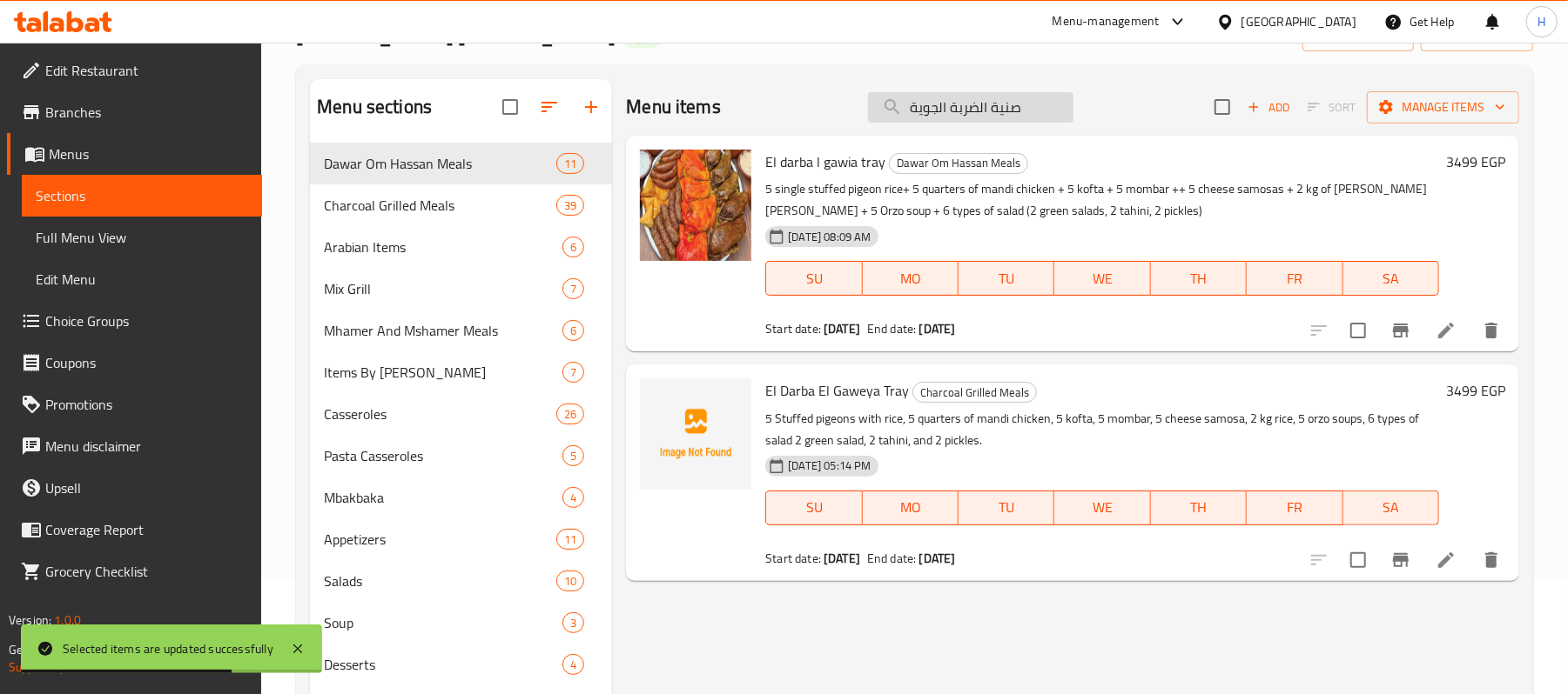
click at [1013, 112] on input "صنية الضربة الجوية" at bounding box center [971, 107] width 205 height 31
paste input "اعق"
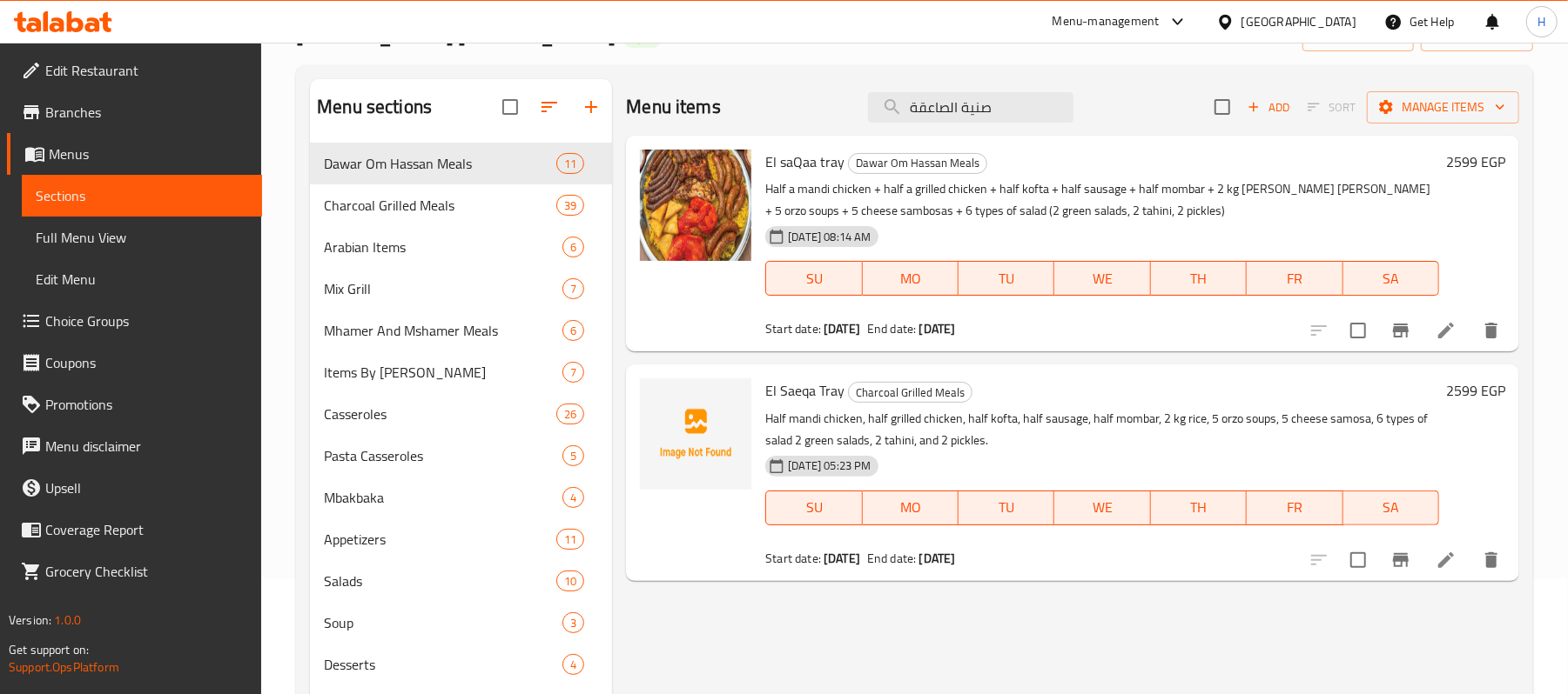
type input "صنية الصاعقة"
click at [1353, 559] on input "checkbox" at bounding box center [1358, 561] width 37 height 37
click at [1419, 111] on span "Manage items" at bounding box center [1443, 107] width 125 height 22
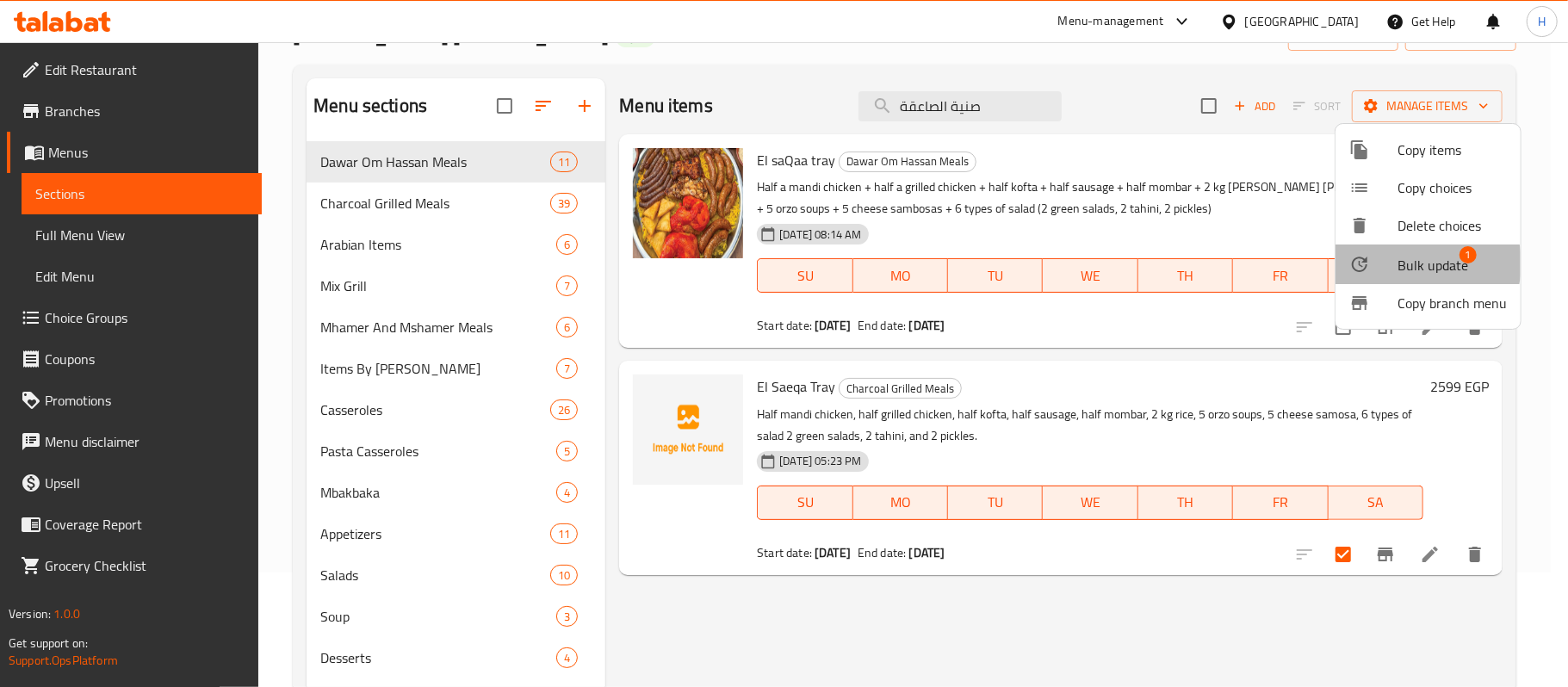
click at [1410, 263] on span "Bulk update" at bounding box center [1433, 266] width 70 height 21
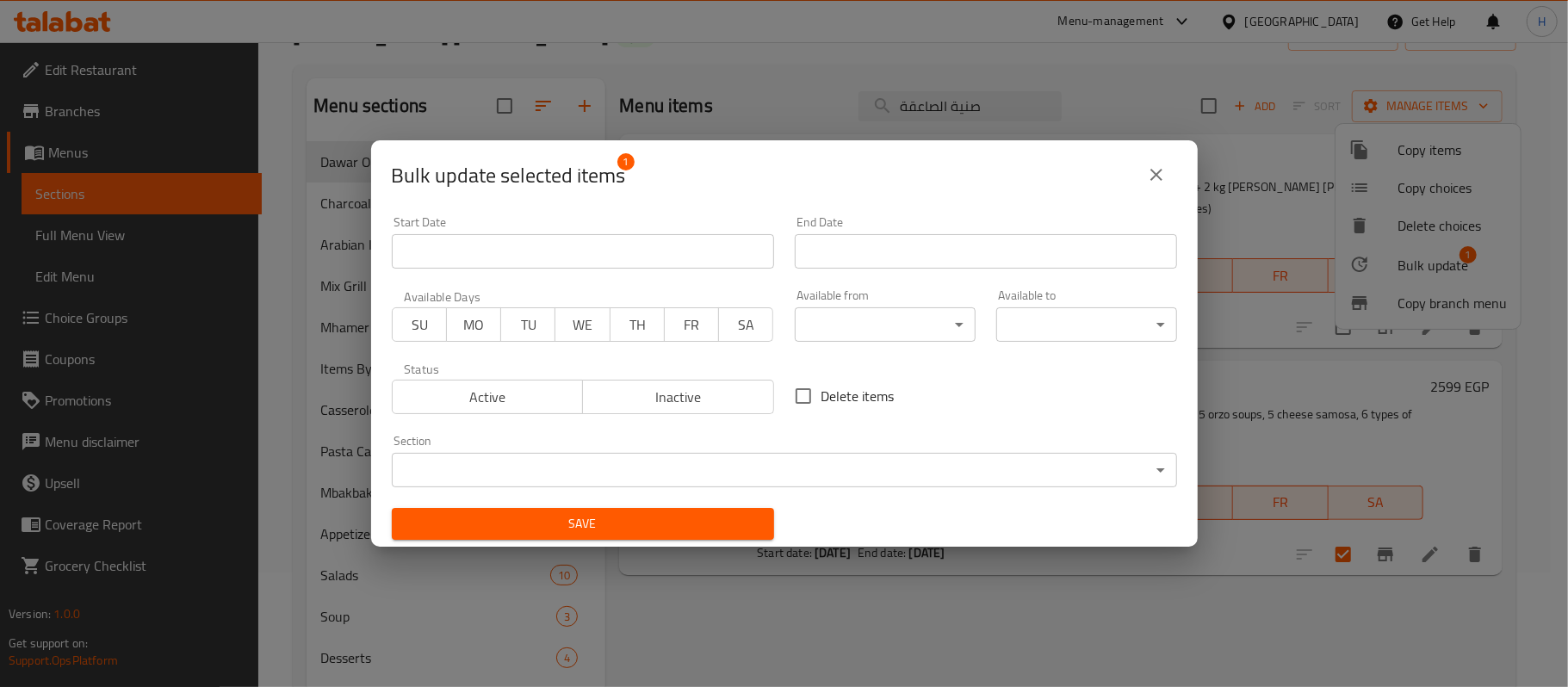
click at [658, 393] on span "Inactive" at bounding box center [678, 397] width 177 height 25
click at [656, 512] on button "Save" at bounding box center [583, 524] width 382 height 32
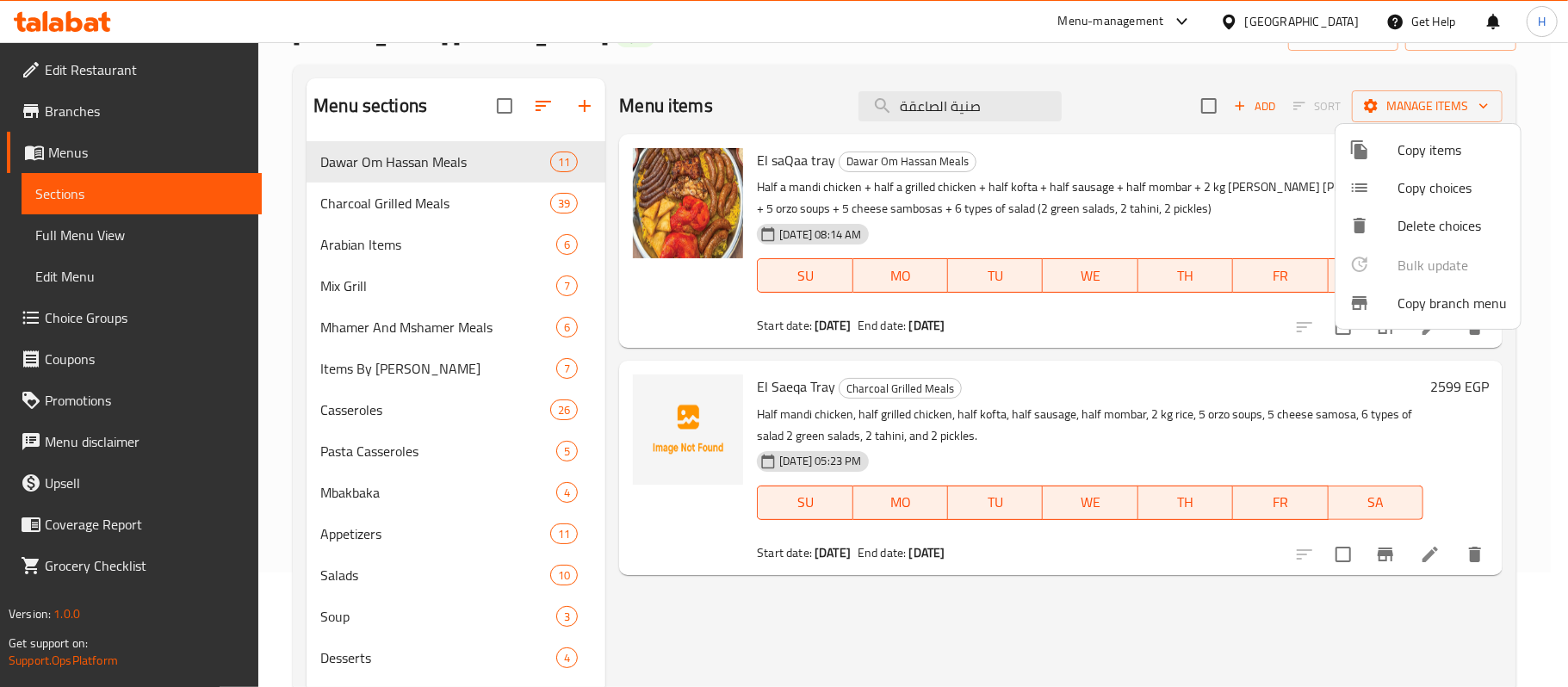
click at [906, 350] on div at bounding box center [784, 343] width 1568 height 687
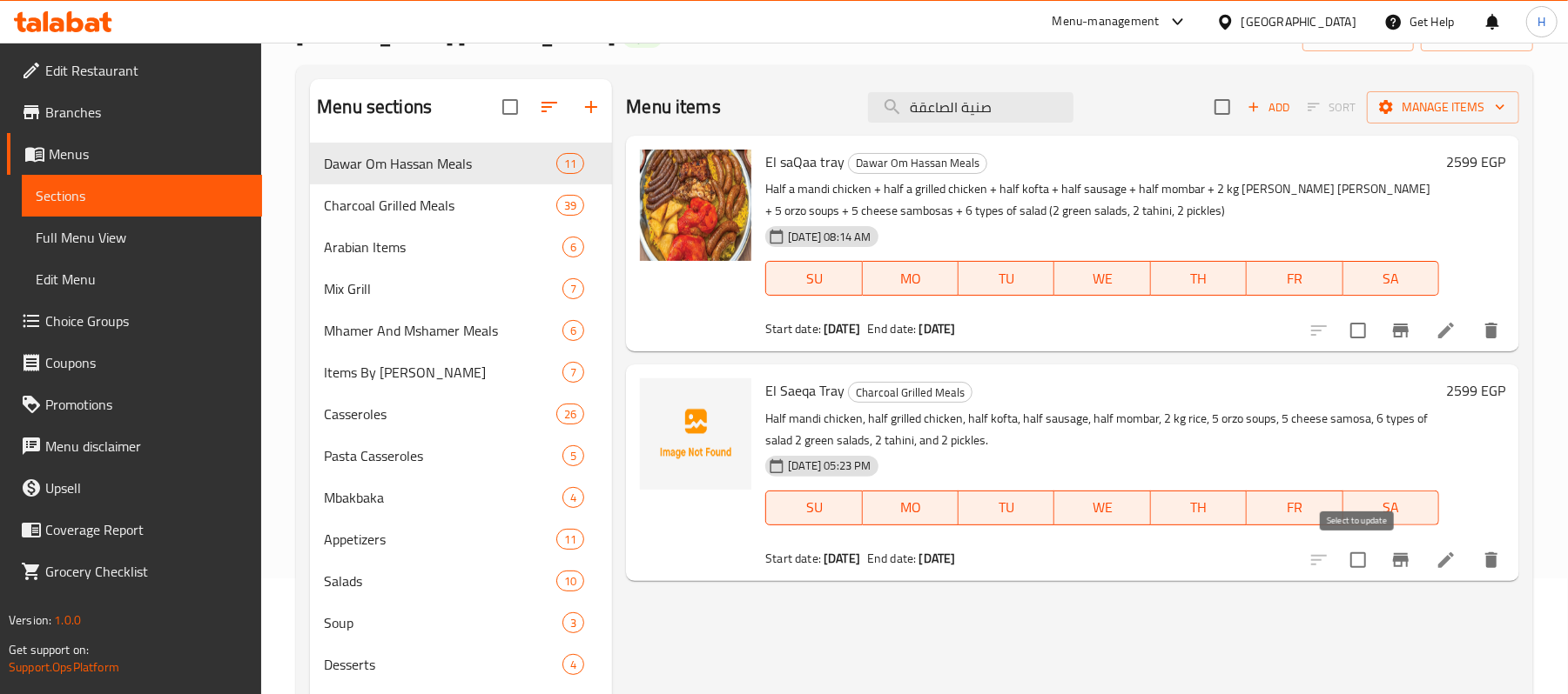
click at [1351, 558] on input "checkbox" at bounding box center [1358, 561] width 37 height 37
click at [1457, 109] on span "Manage items" at bounding box center [1443, 107] width 125 height 22
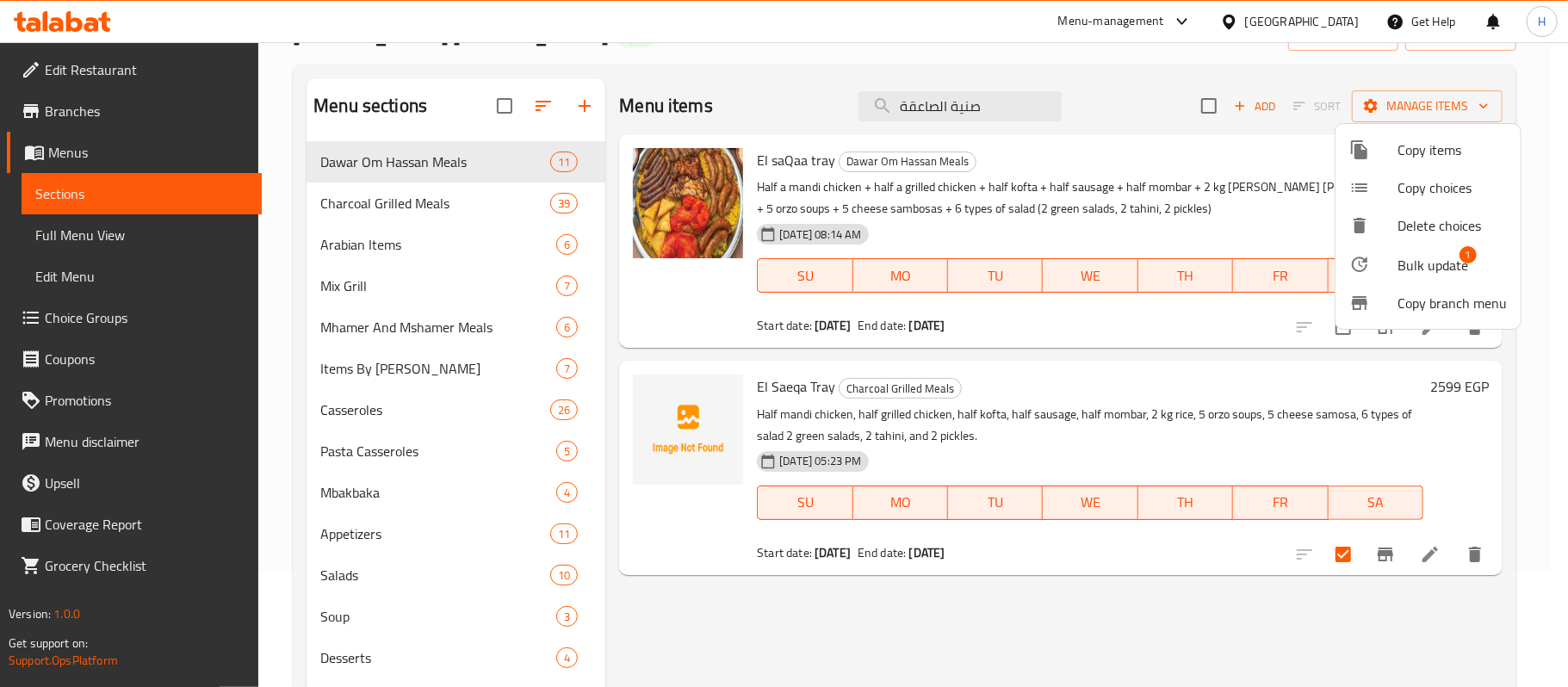
click at [1431, 257] on span "Bulk update" at bounding box center [1433, 266] width 70 height 21
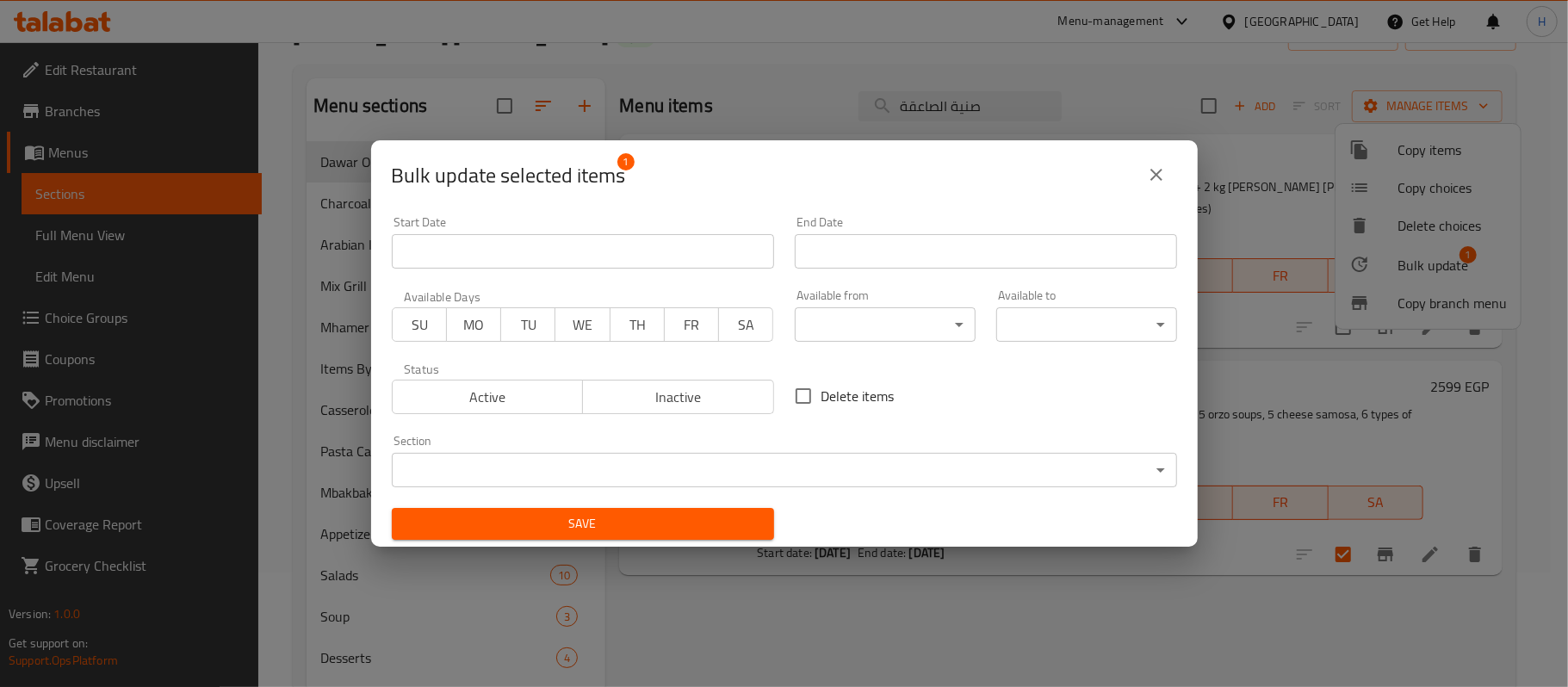
click at [713, 389] on span "Inactive" at bounding box center [678, 397] width 177 height 25
click at [690, 529] on span "Save" at bounding box center [583, 524] width 355 height 22
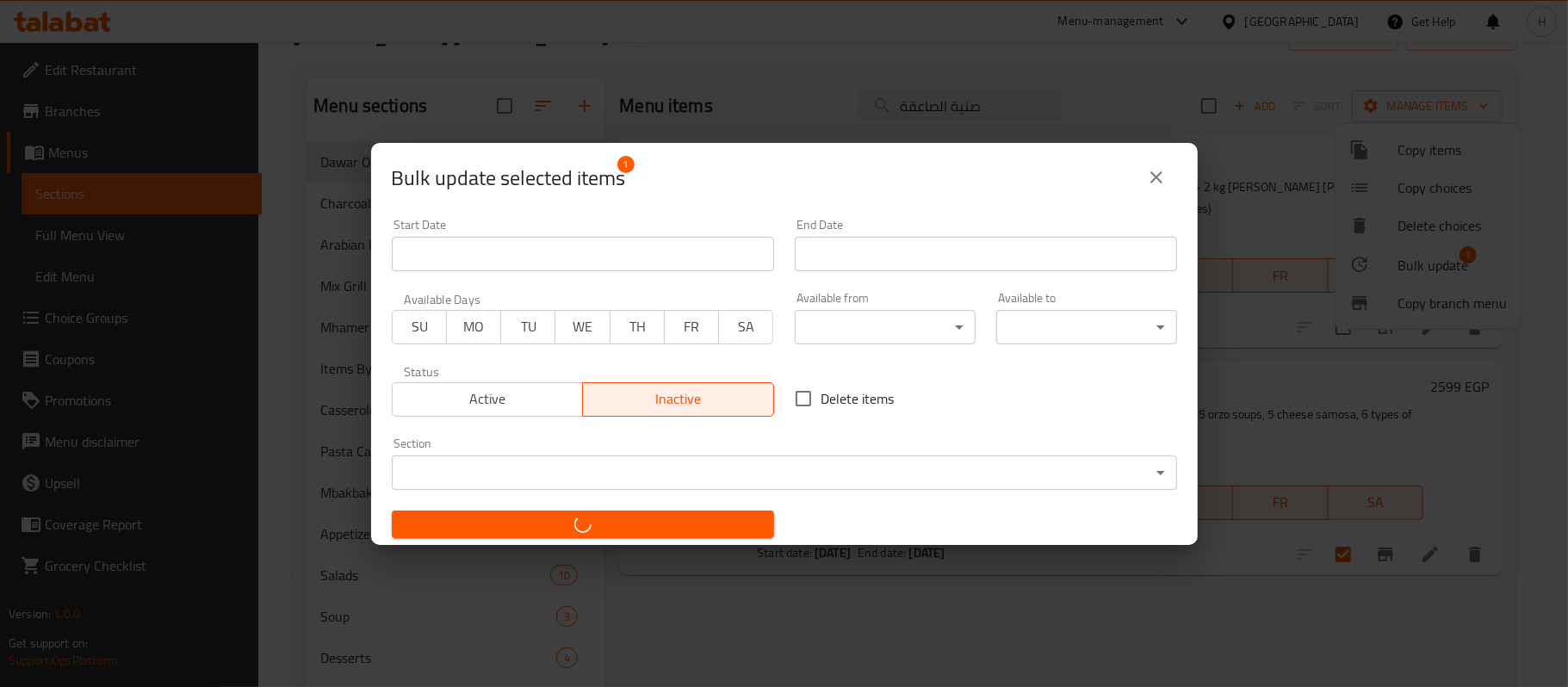
checkbox input "false"
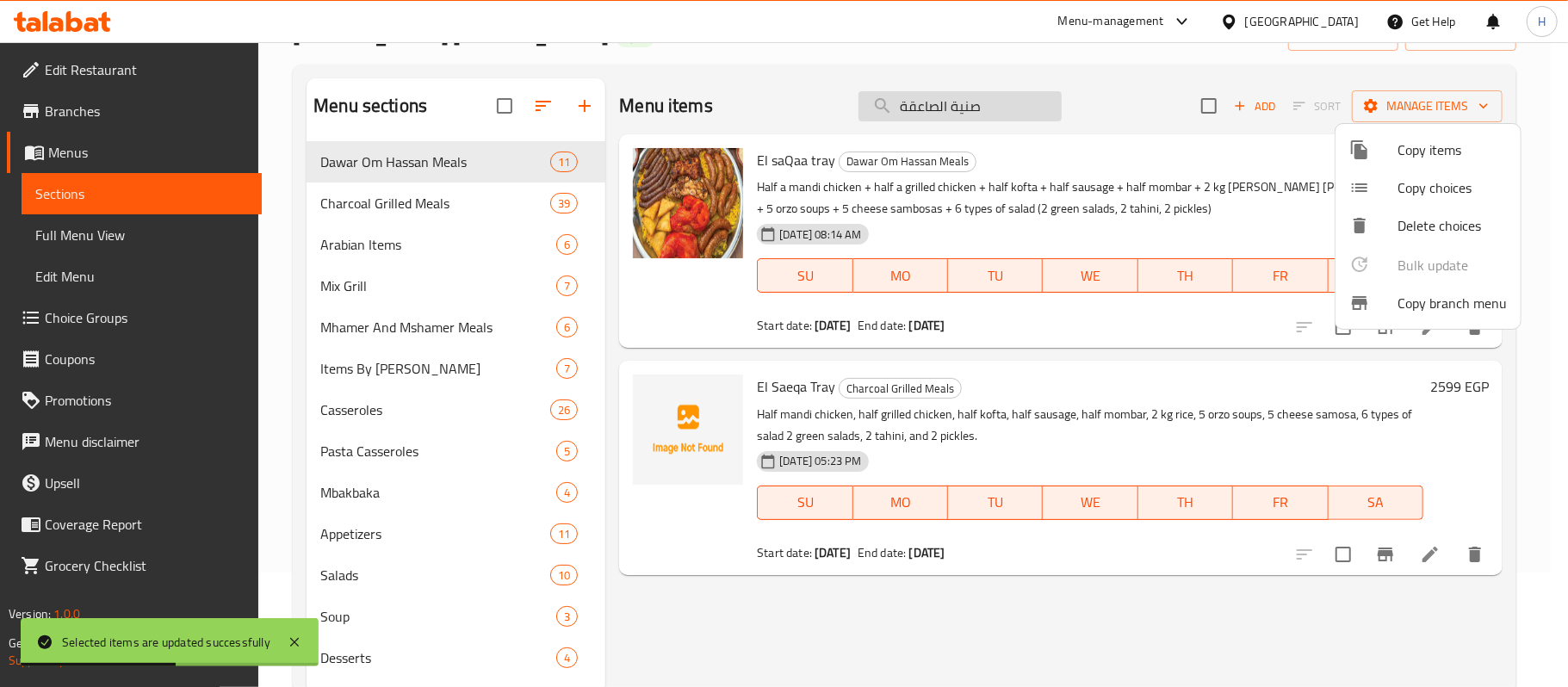
click at [1010, 102] on div at bounding box center [784, 343] width 1568 height 687
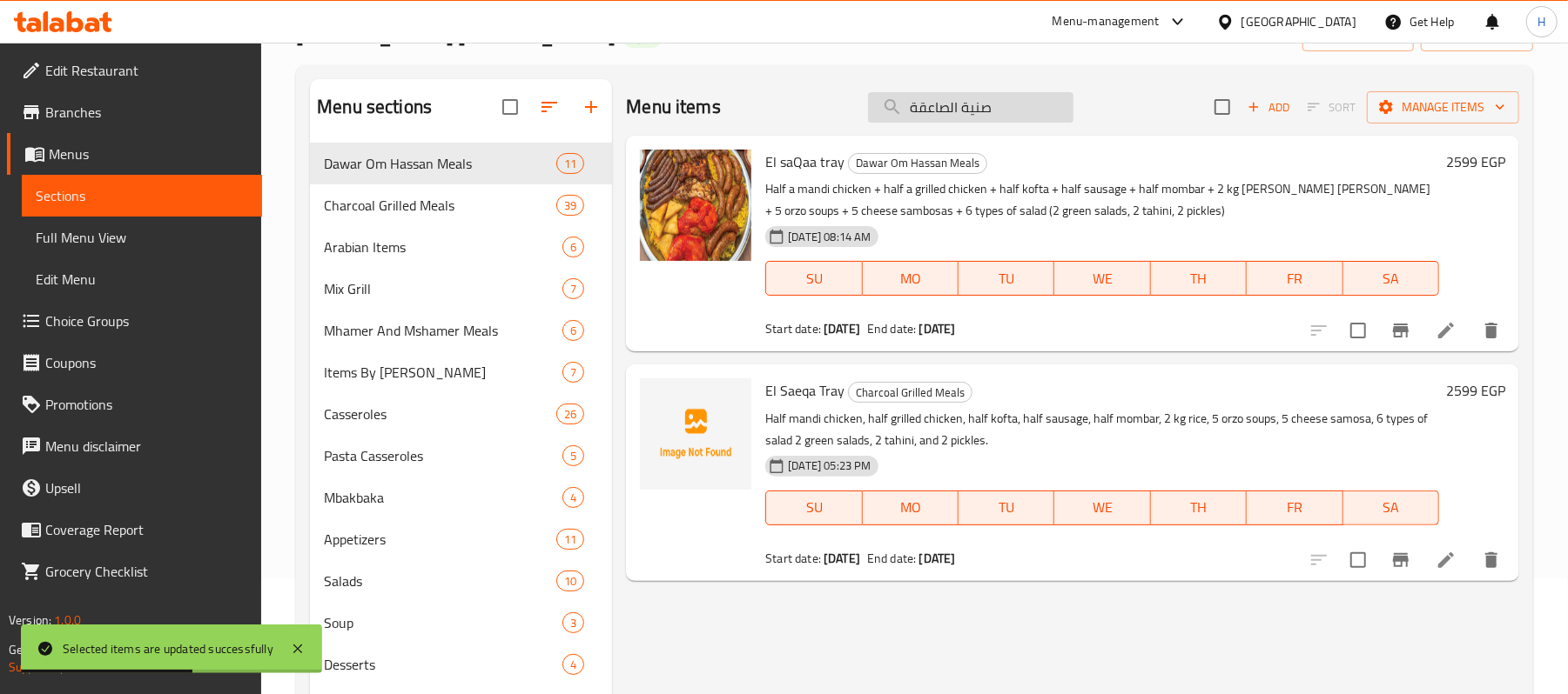
click at [1008, 108] on input "صنية الصاعقة" at bounding box center [971, 107] width 205 height 31
paste input "مدفعي"
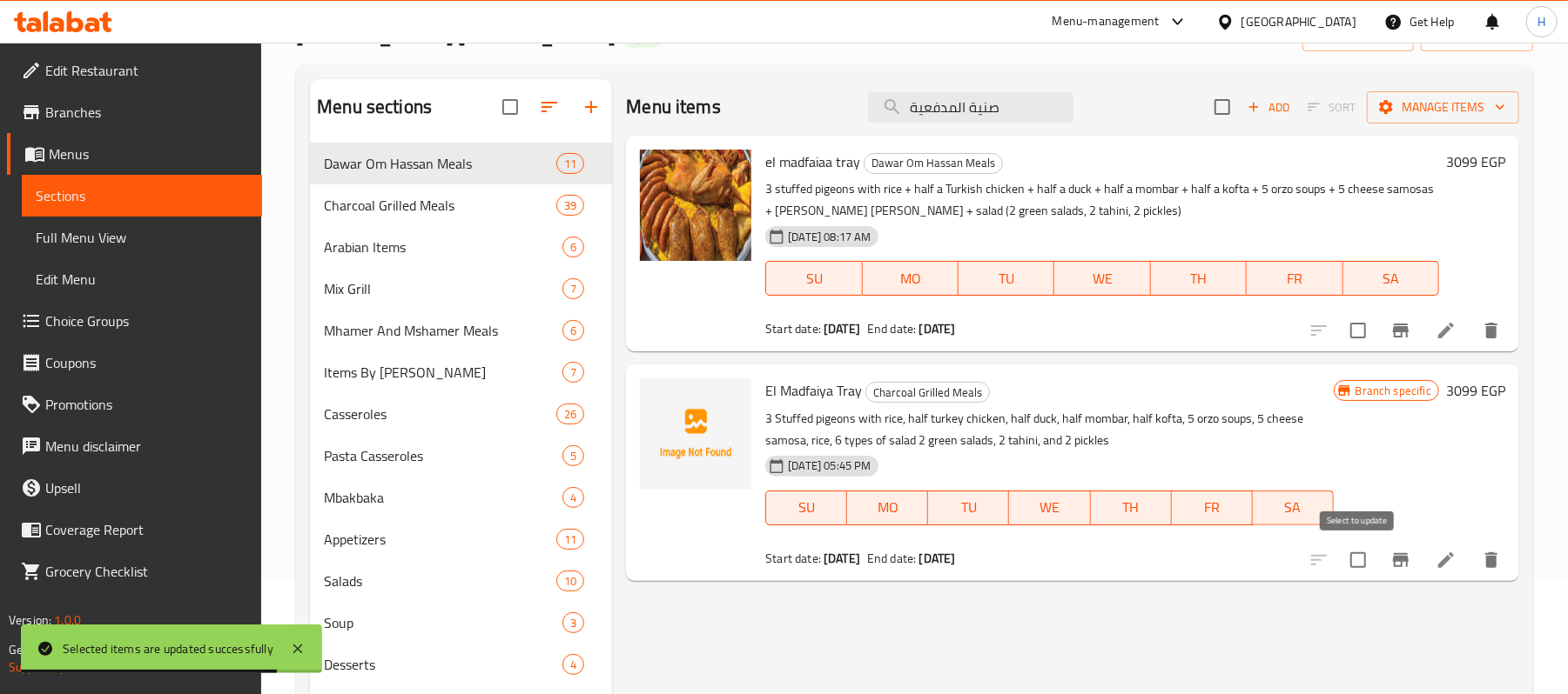
type input "صنية المدفعية"
click at [1363, 565] on input "checkbox" at bounding box center [1358, 561] width 37 height 37
click at [1418, 105] on span "Manage items" at bounding box center [1443, 107] width 125 height 22
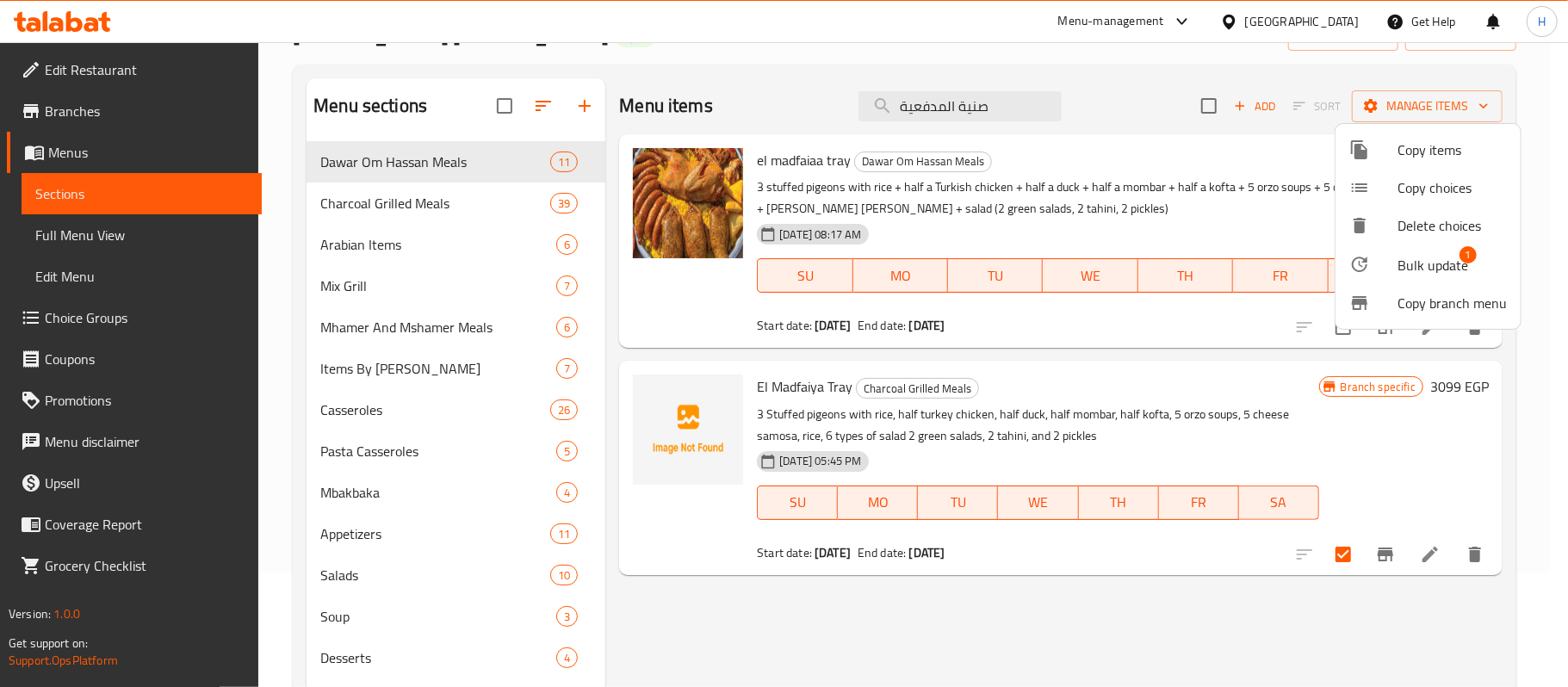
click at [1422, 262] on span "Bulk update" at bounding box center [1433, 266] width 70 height 21
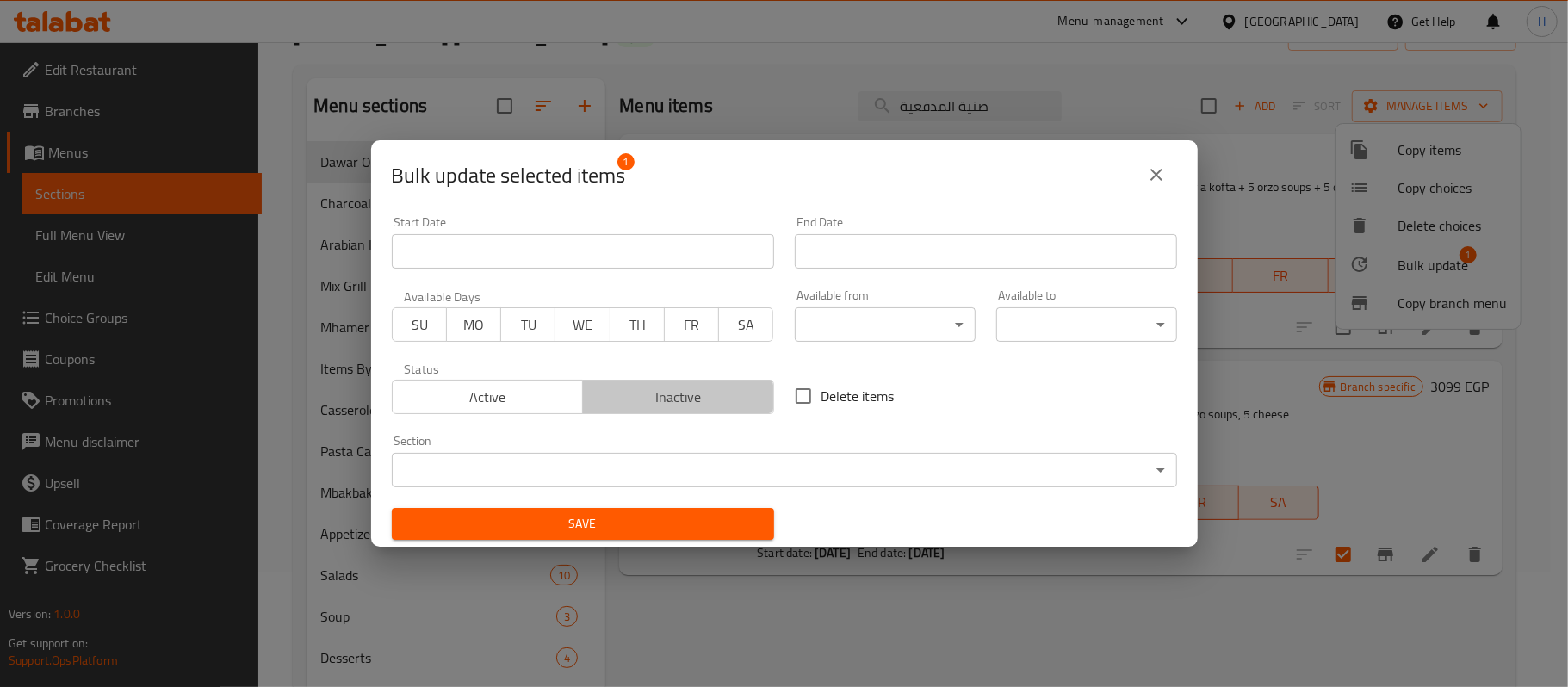
click at [692, 400] on span "Inactive" at bounding box center [678, 397] width 177 height 25
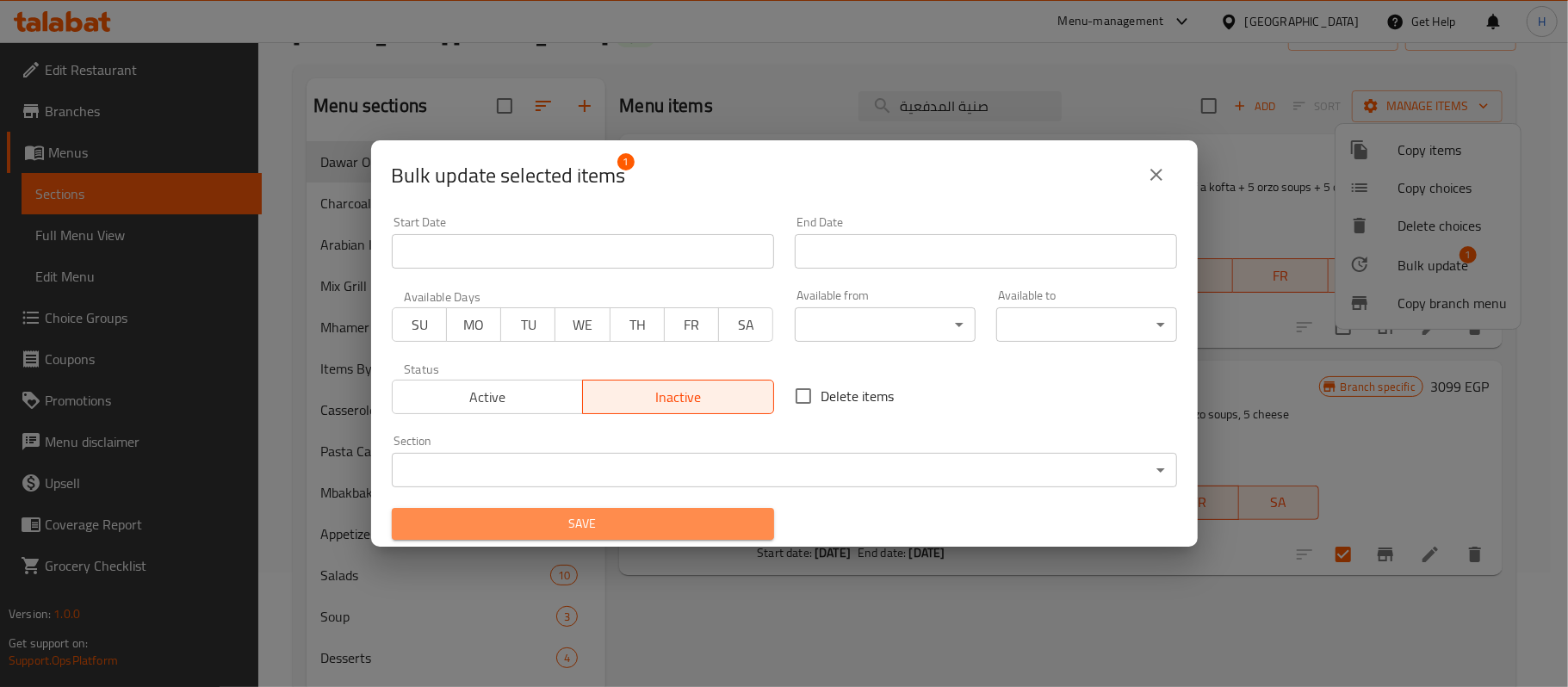
click at [677, 522] on span "Save" at bounding box center [583, 524] width 355 height 22
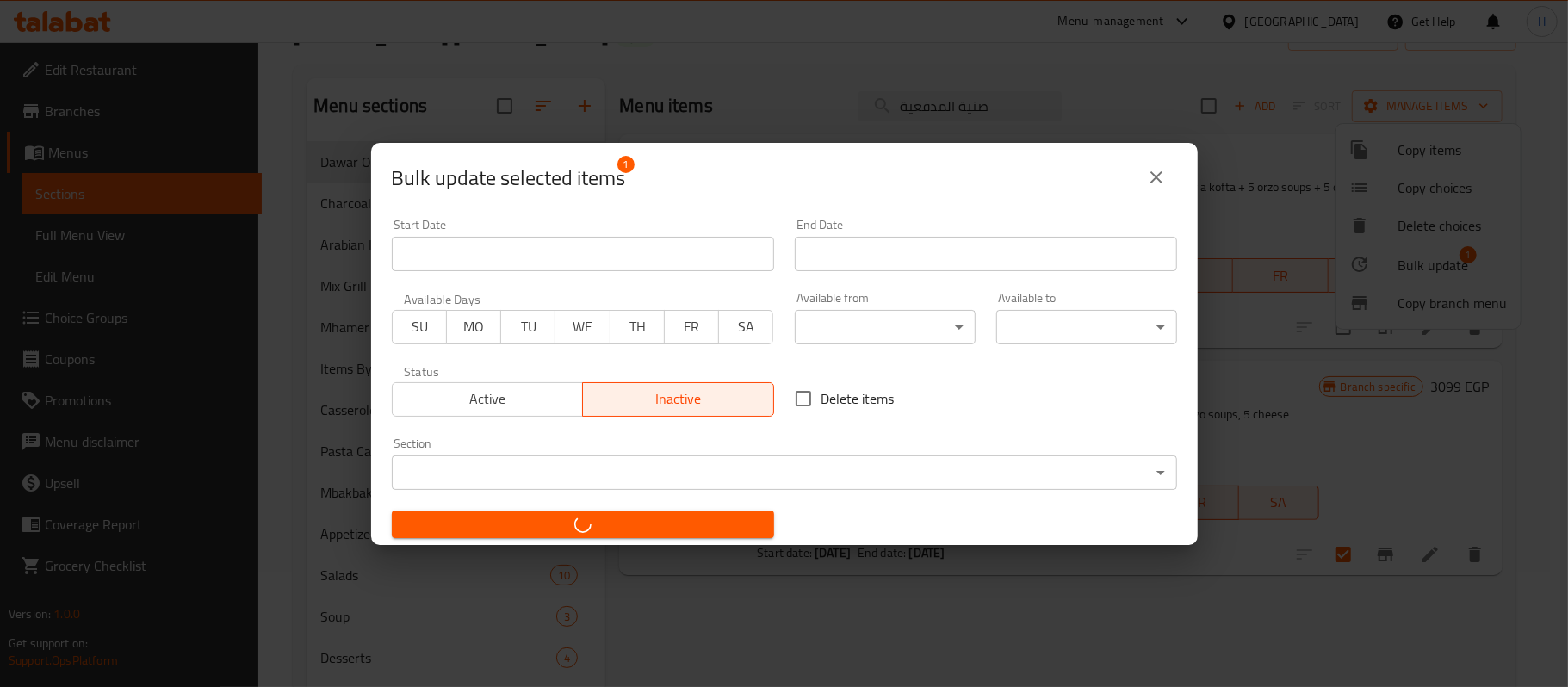
checkbox input "false"
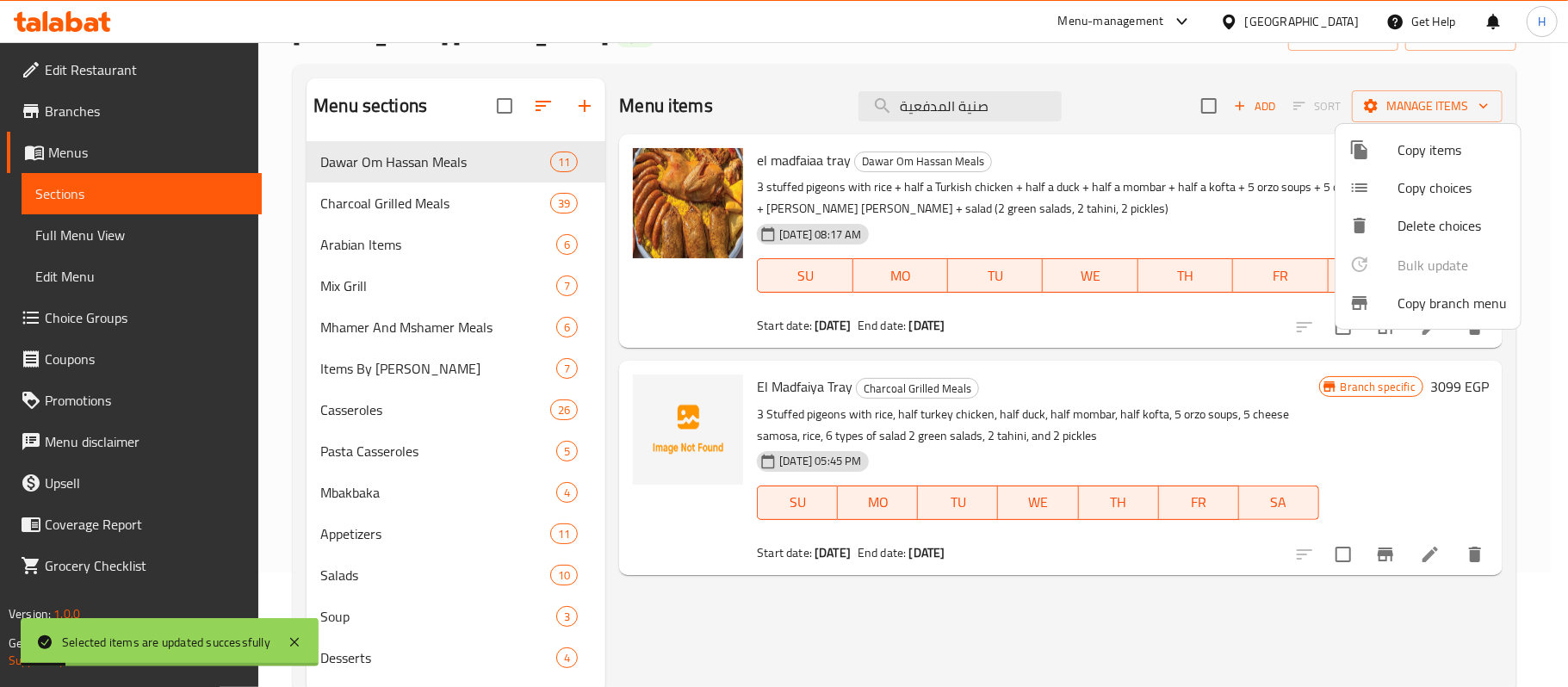
click at [1386, 564] on div at bounding box center [784, 343] width 1568 height 687
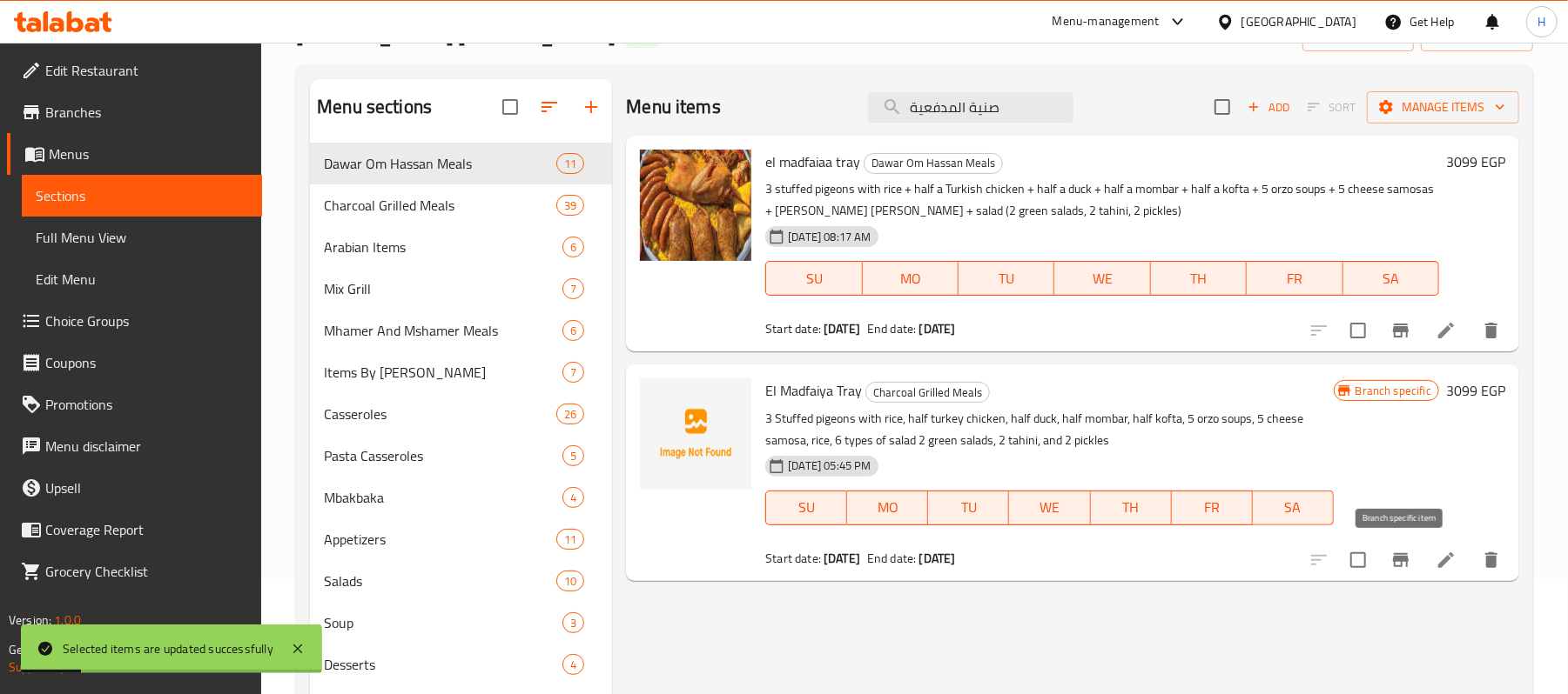
click at [1401, 565] on icon "Branch-specific-item" at bounding box center [1401, 561] width 16 height 14
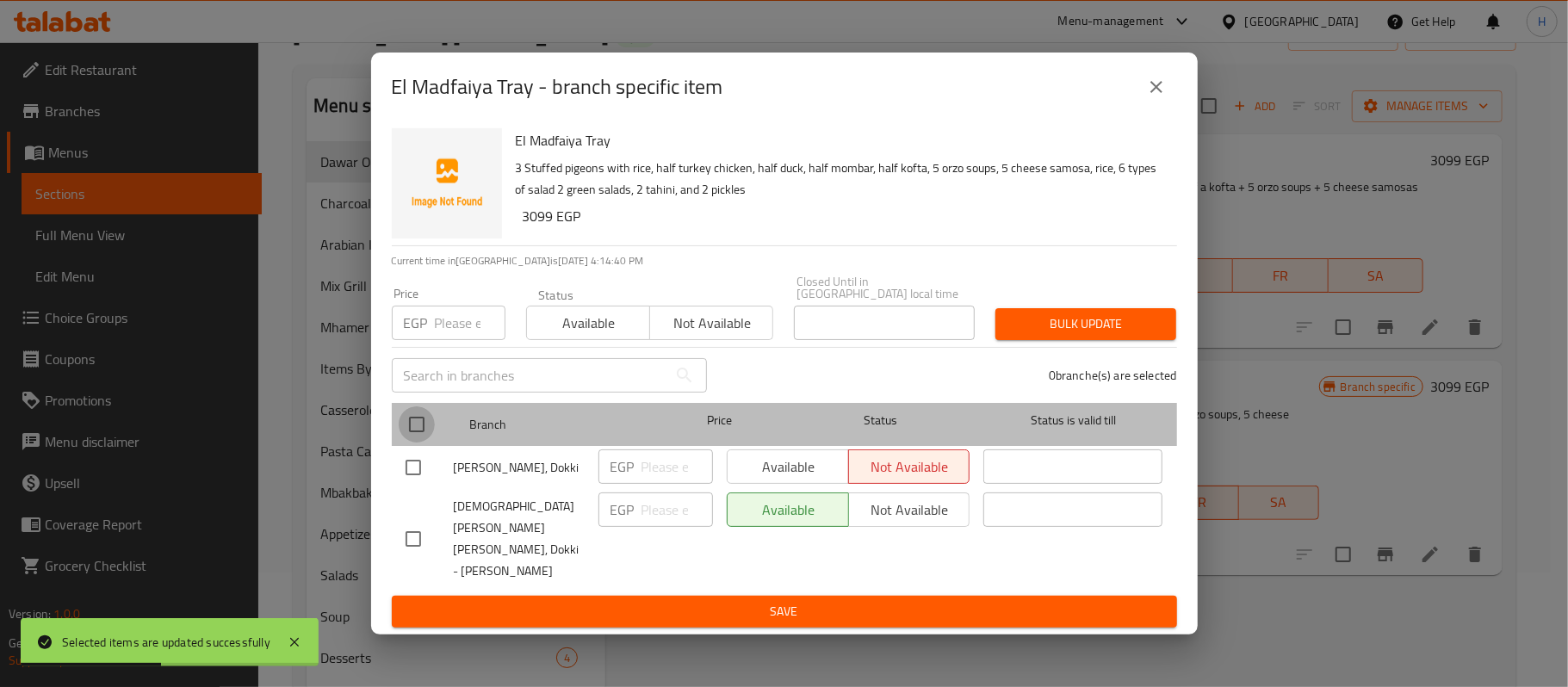
click at [421, 435] on input "checkbox" at bounding box center [417, 425] width 36 height 36
checkbox input "true"
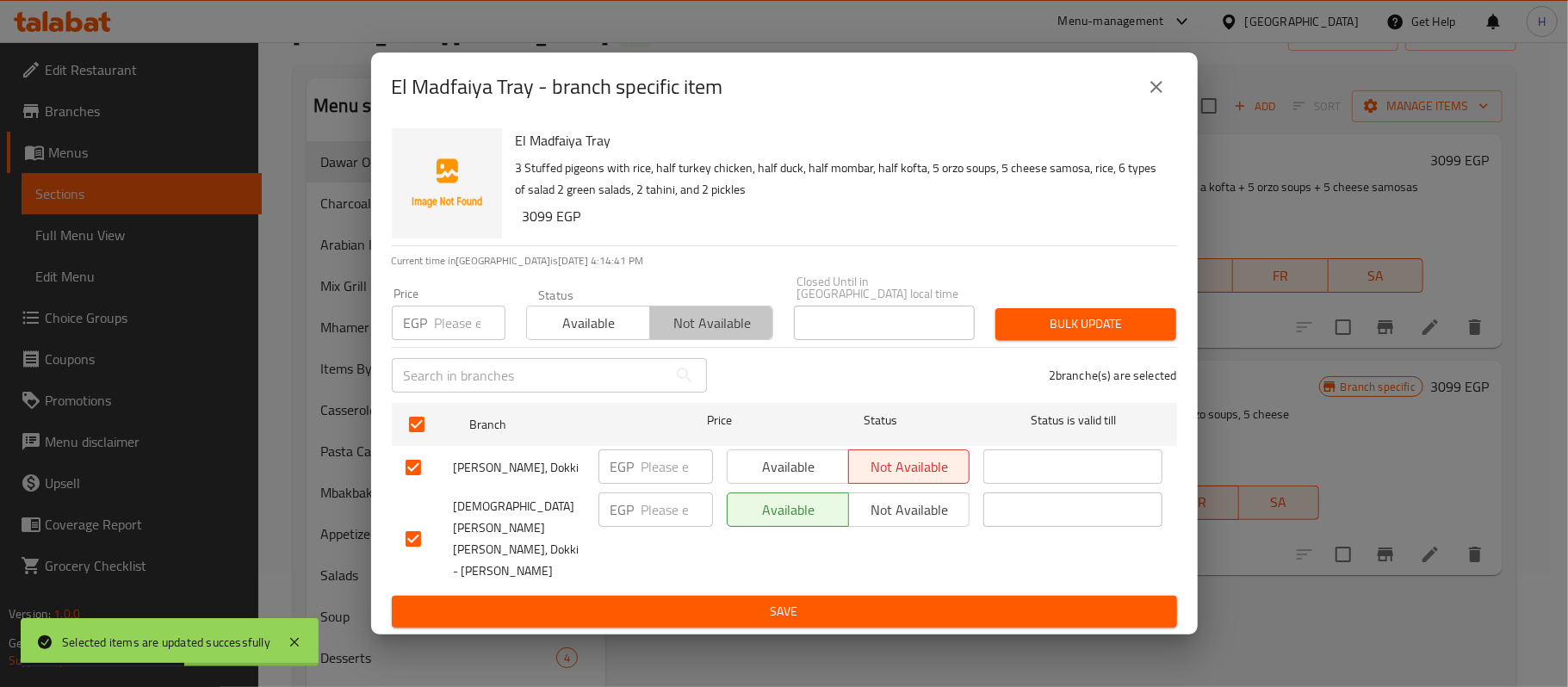
click at [716, 332] on span "Not available" at bounding box center [712, 323] width 109 height 25
click at [1069, 335] on span "Bulk update" at bounding box center [1085, 324] width 154 height 22
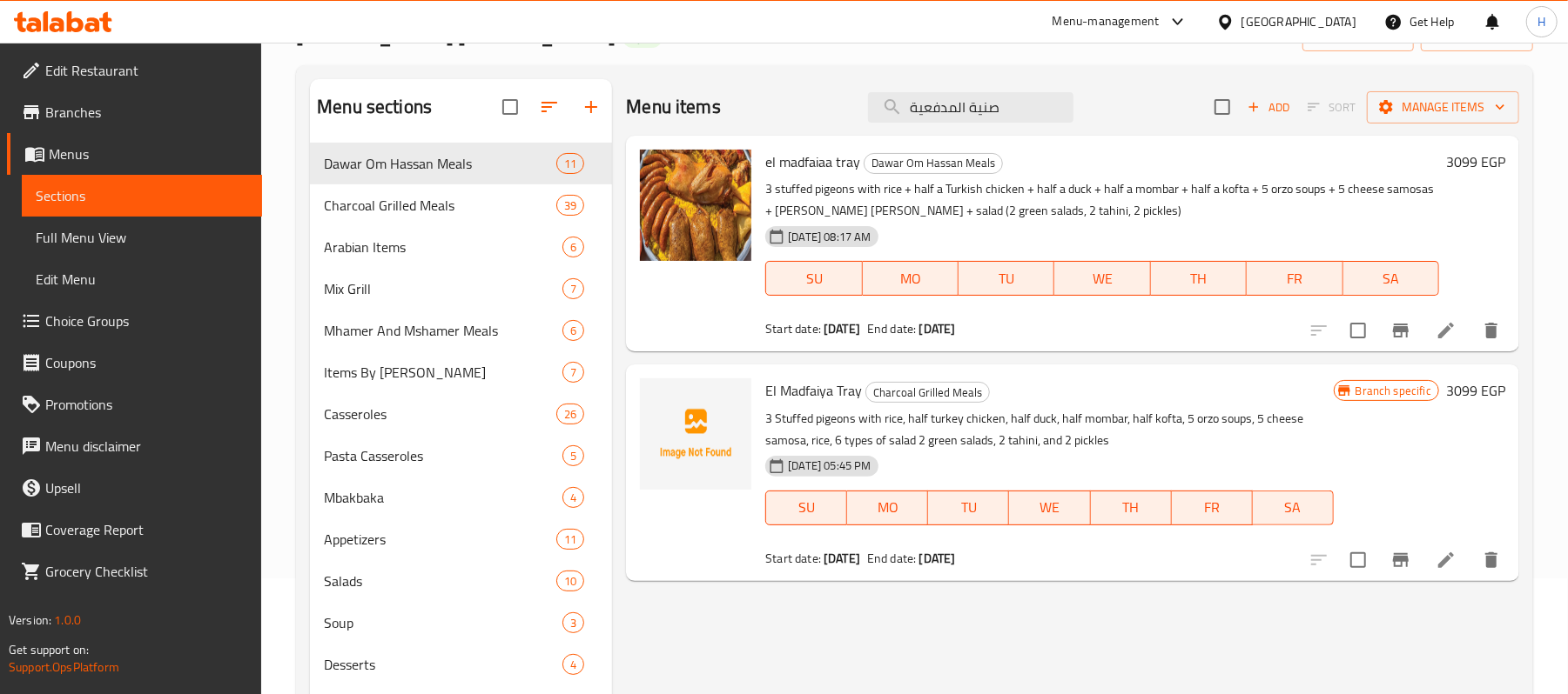
click at [1400, 565] on icon "Branch-specific-item" at bounding box center [1401, 561] width 21 height 21
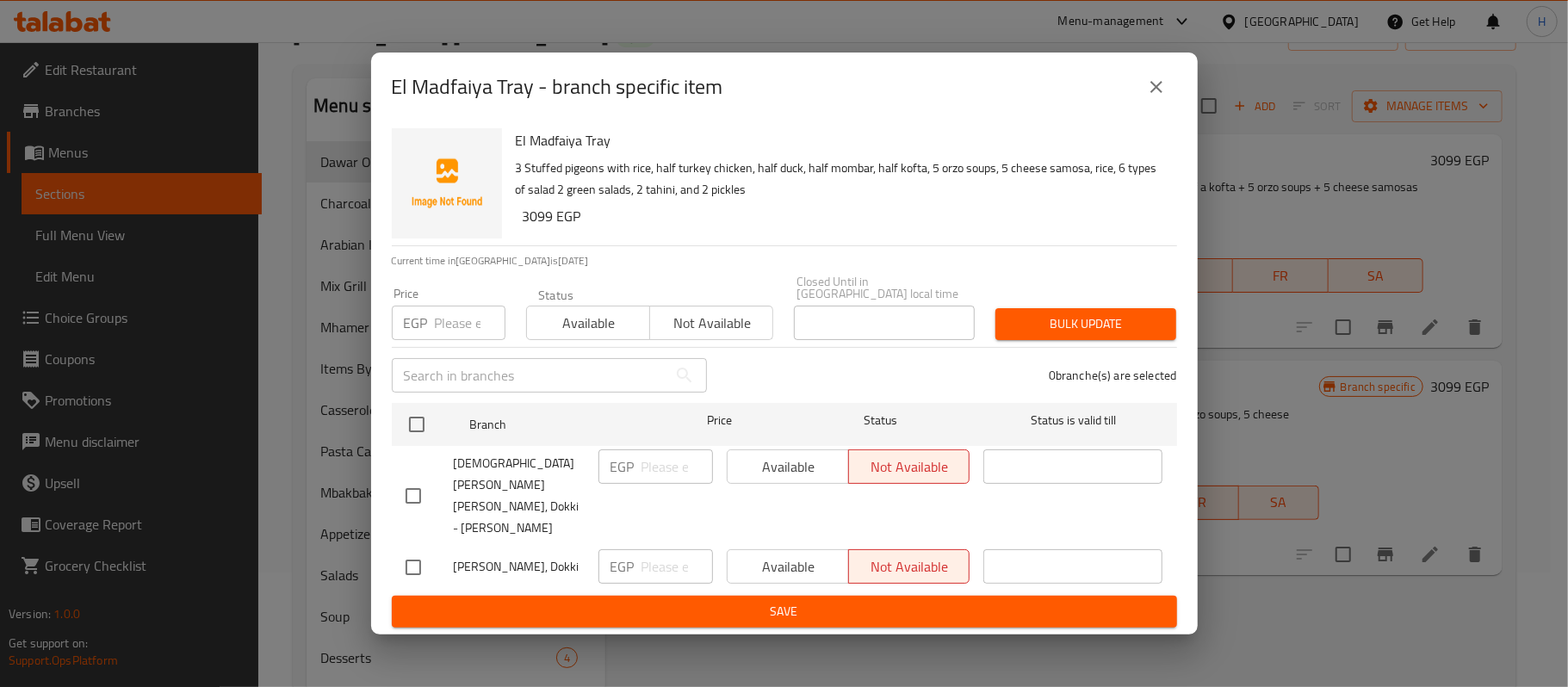
click at [1157, 102] on button "close" at bounding box center [1156, 87] width 42 height 42
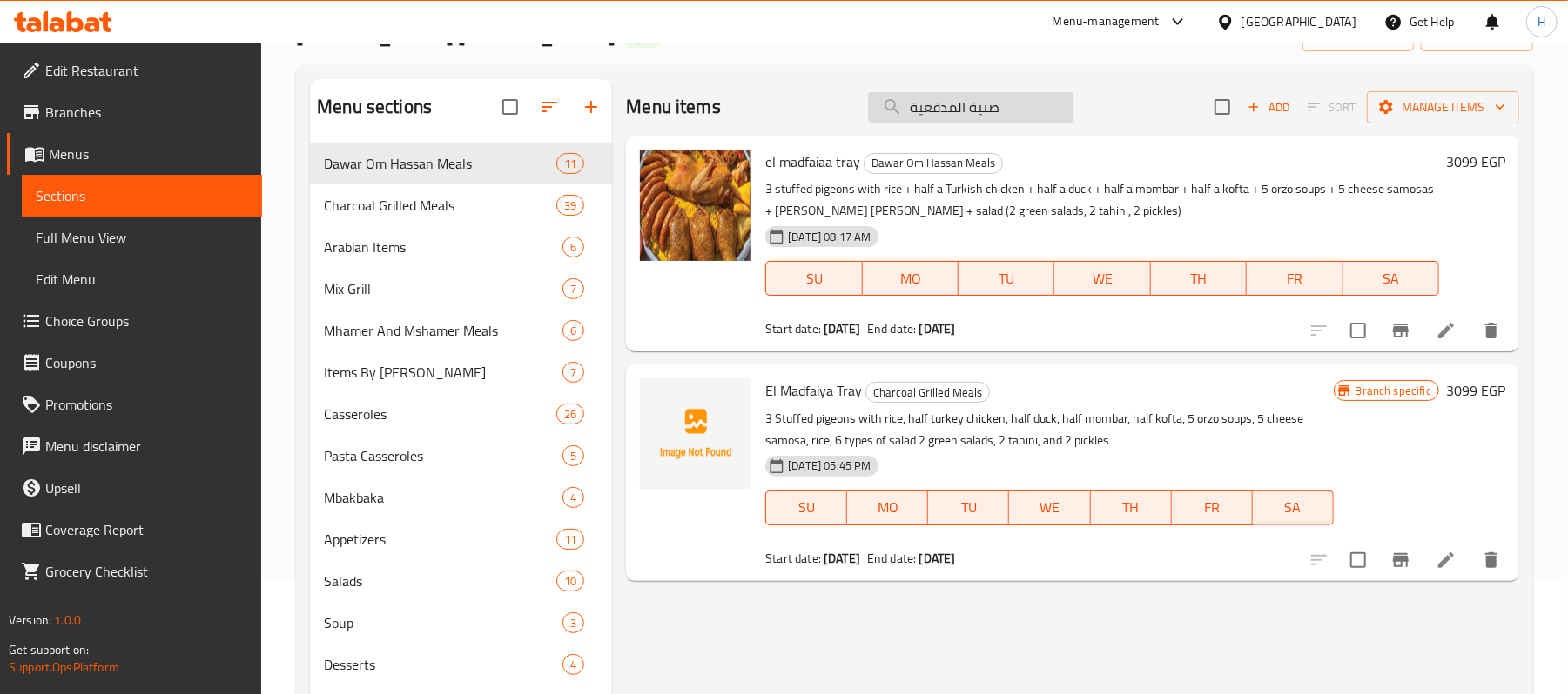
click at [990, 99] on input "صنية المدفعية" at bounding box center [971, 107] width 205 height 31
paste input "عبو"
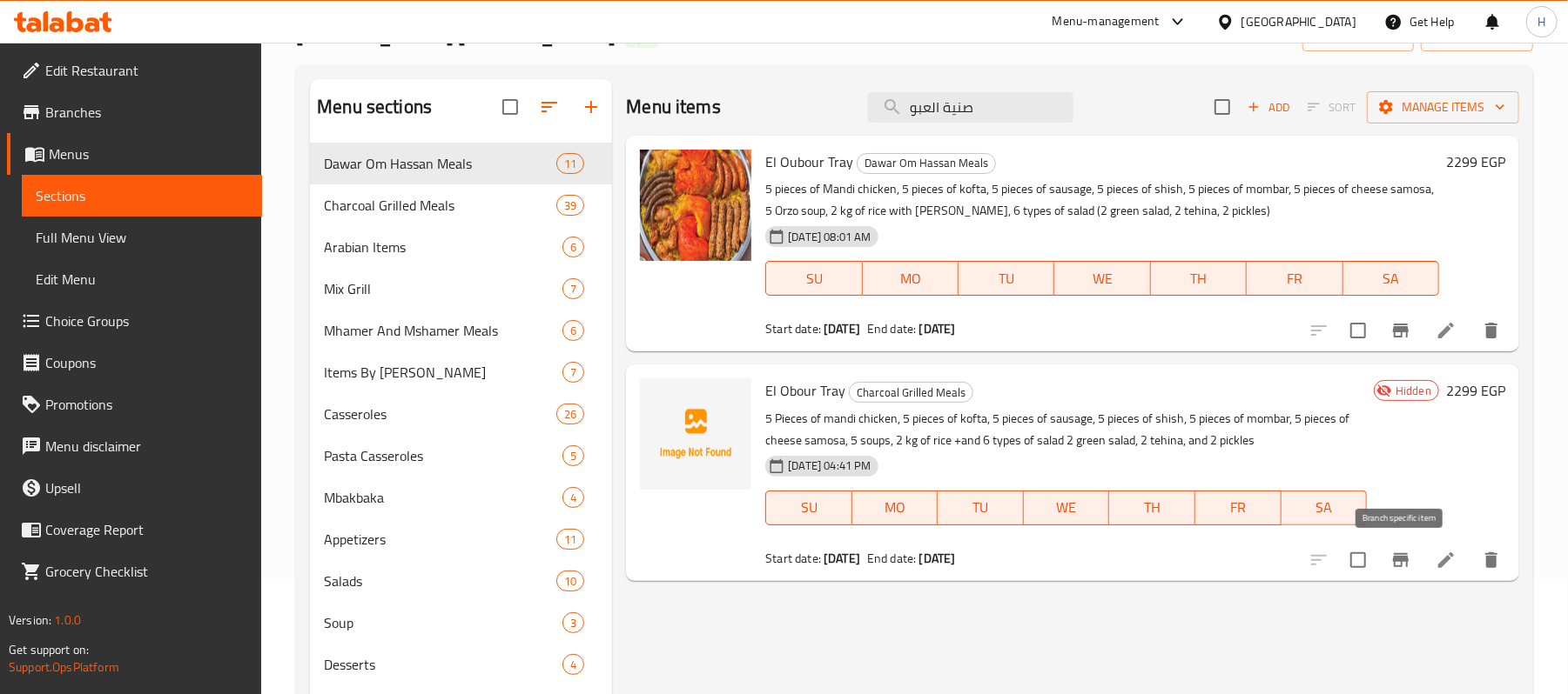
type input "صنية العبو"
click at [1401, 545] on button "Branch-specific-item" at bounding box center [1401, 561] width 42 height 42
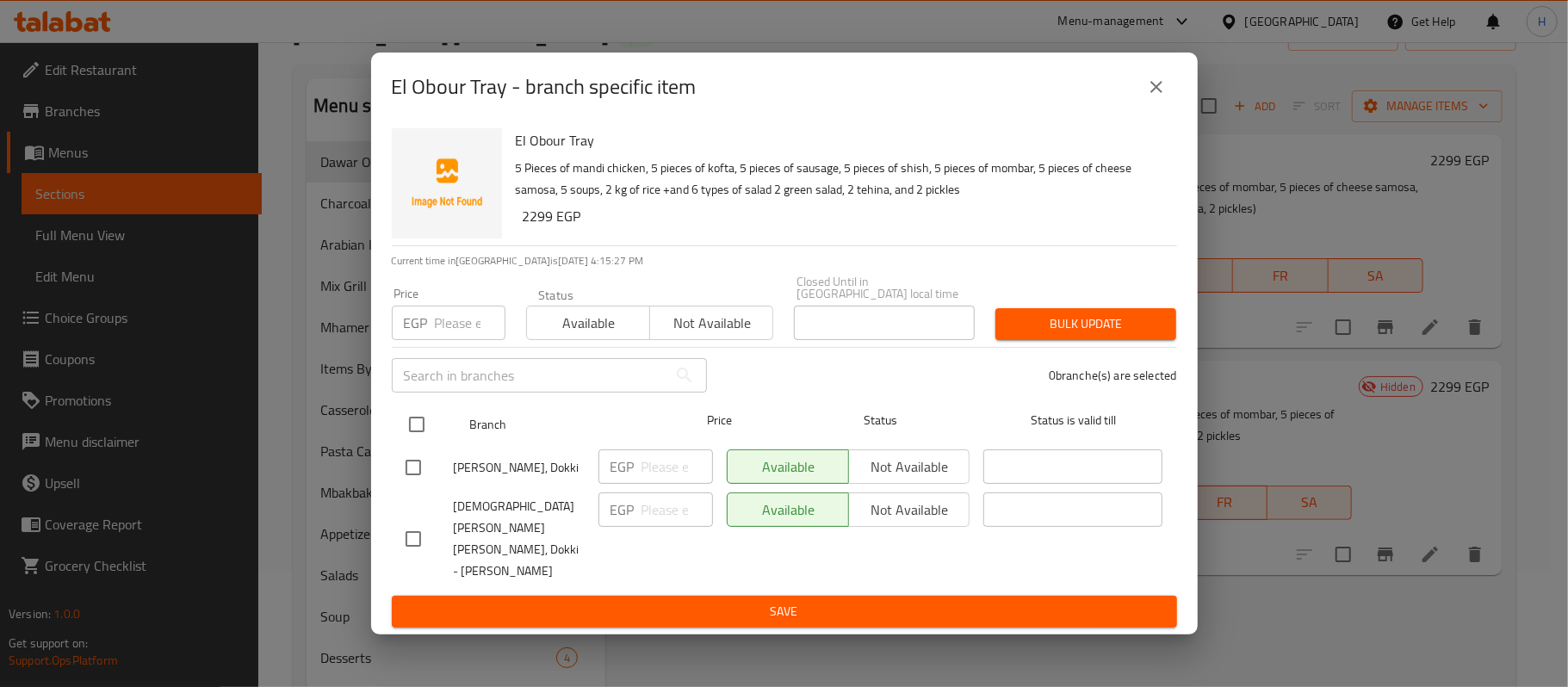
click at [422, 435] on input "checkbox" at bounding box center [417, 425] width 36 height 36
checkbox input "true"
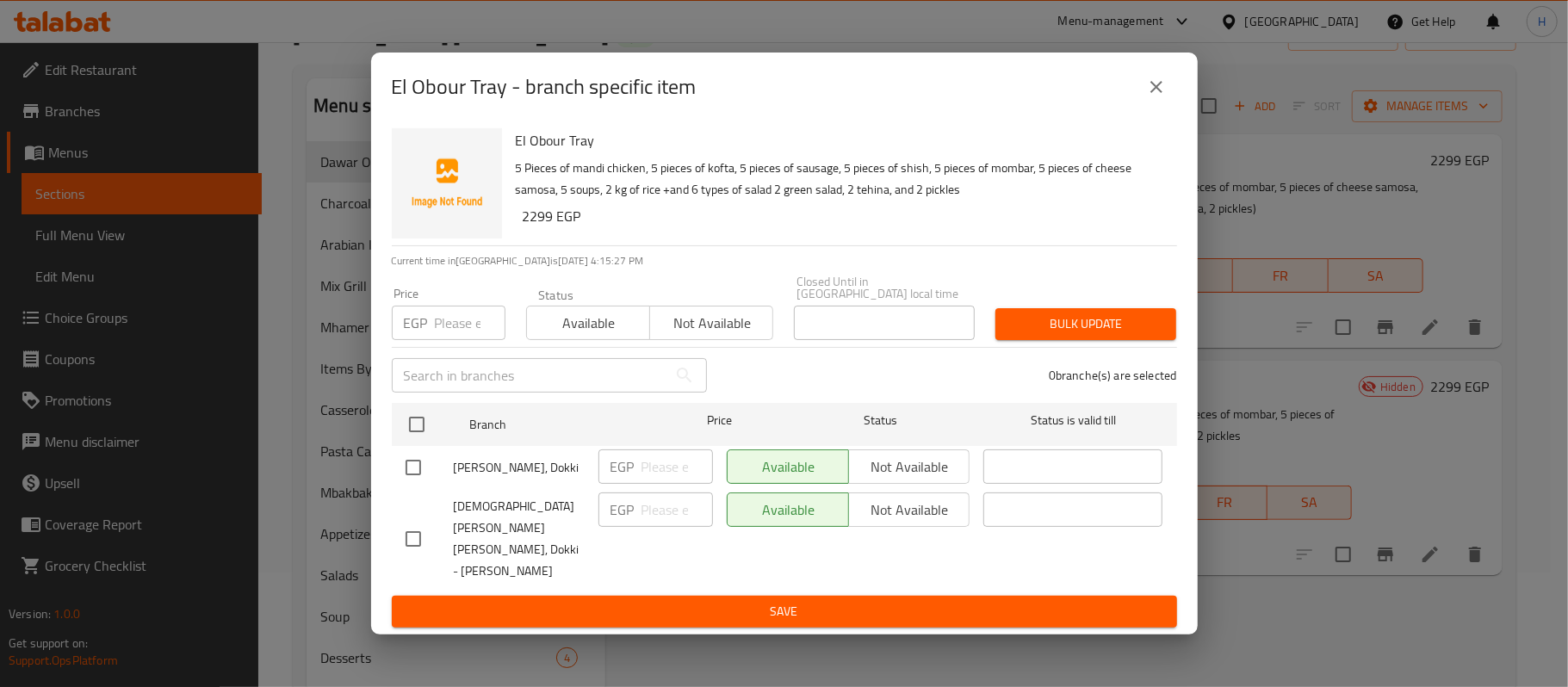
checkbox input "true"
drag, startPoint x: 718, startPoint y: 345, endPoint x: 768, endPoint y: 348, distance: 50.1
click at [721, 336] on span "Not available" at bounding box center [712, 323] width 109 height 25
click at [1063, 335] on span "Bulk update" at bounding box center [1085, 324] width 154 height 22
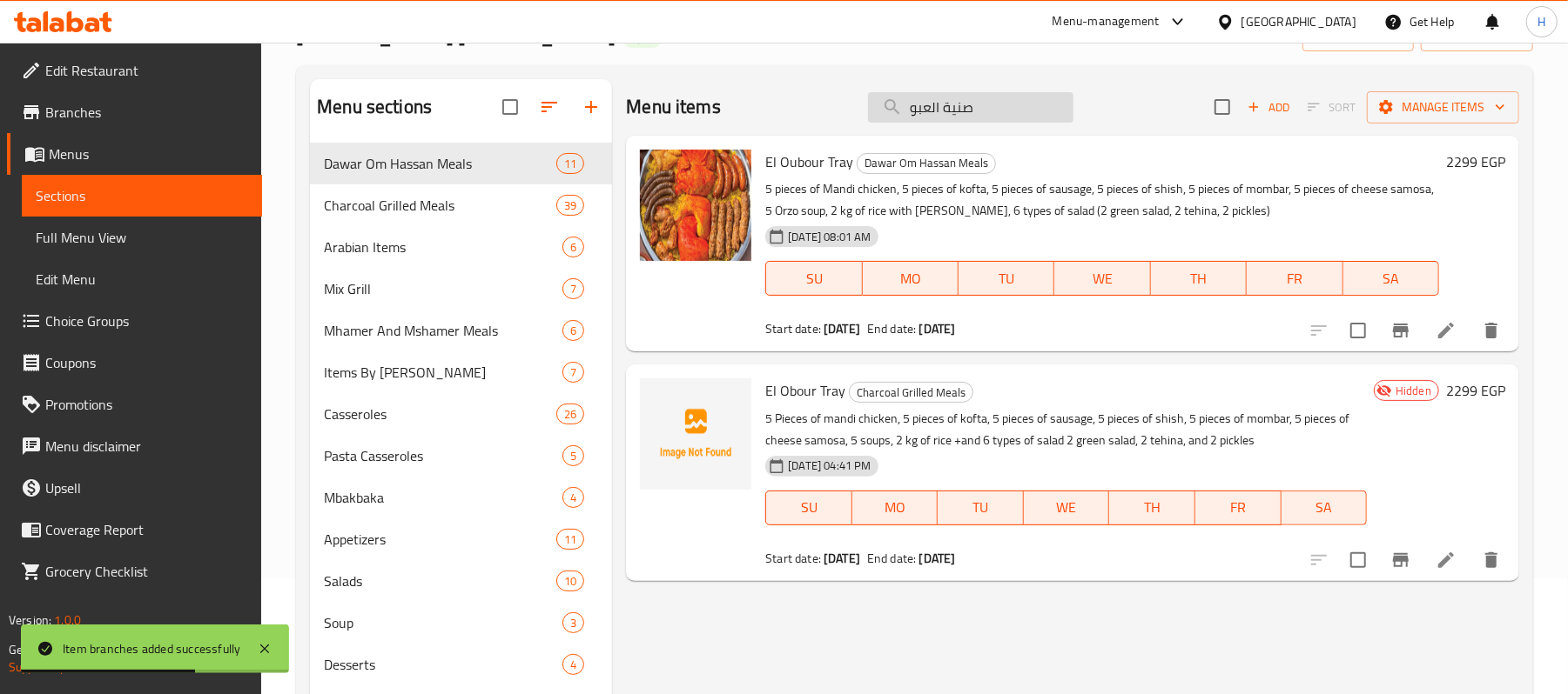
click at [970, 112] on input "صنية العبو" at bounding box center [971, 107] width 205 height 31
paste input "ائد الدبابات"
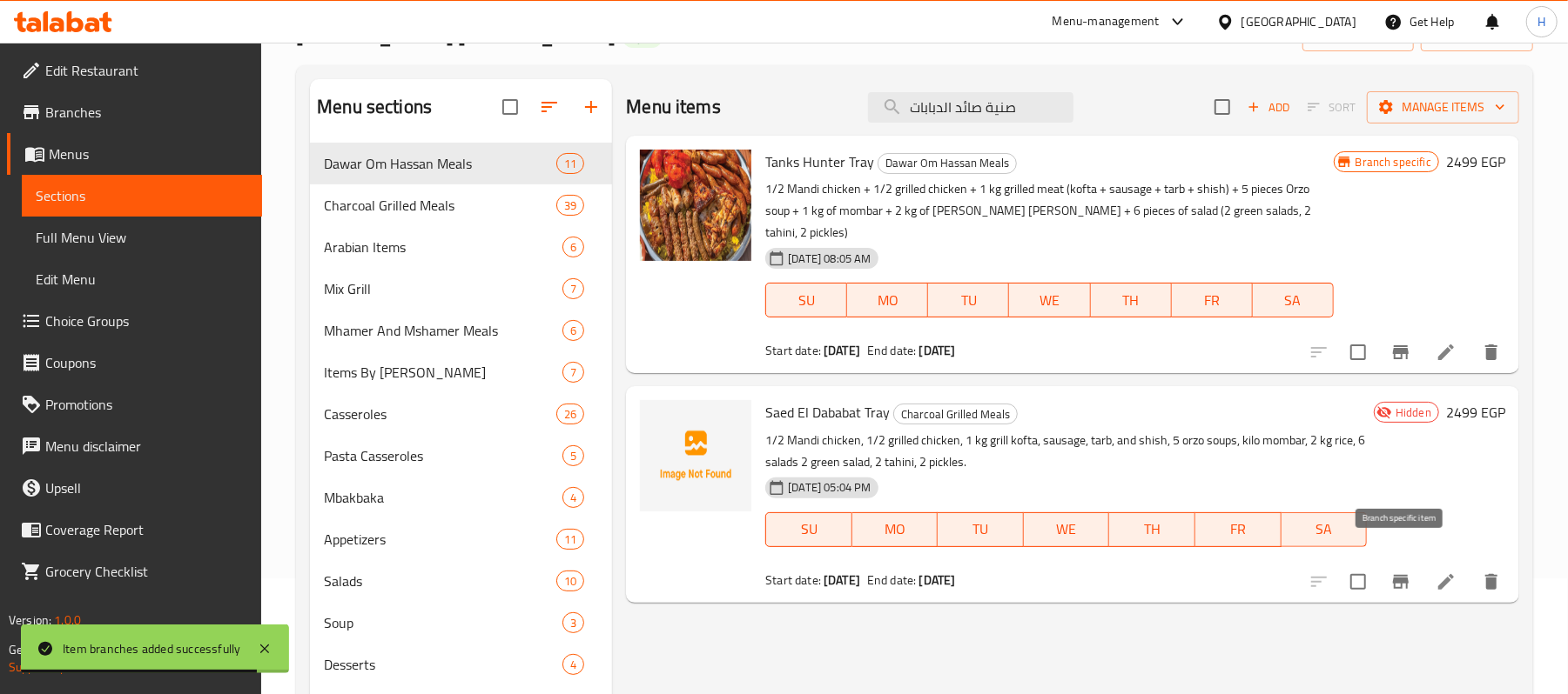
type input "صنية صائد الدبابات"
click at [1402, 576] on icon "Branch-specific-item" at bounding box center [1401, 583] width 16 height 14
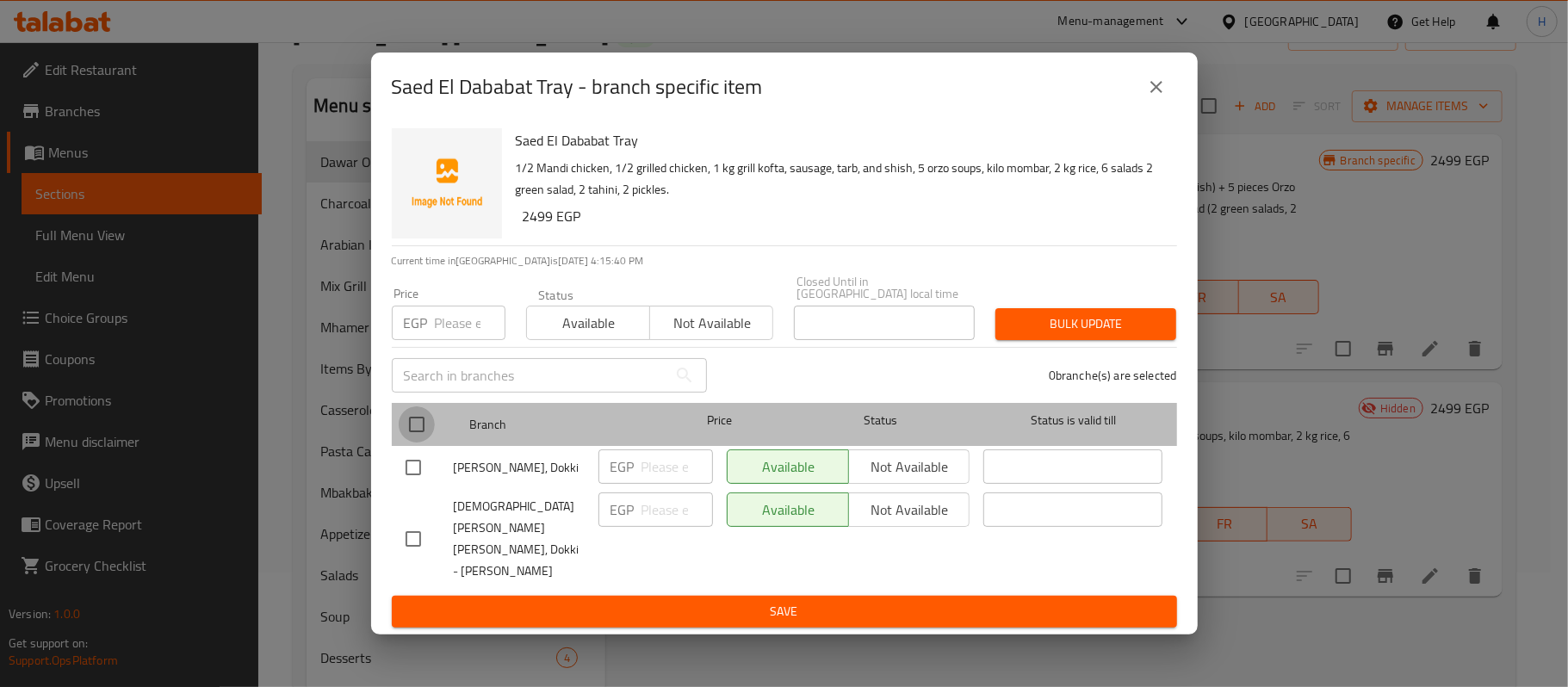
click at [421, 441] on input "checkbox" at bounding box center [417, 425] width 36 height 36
checkbox input "true"
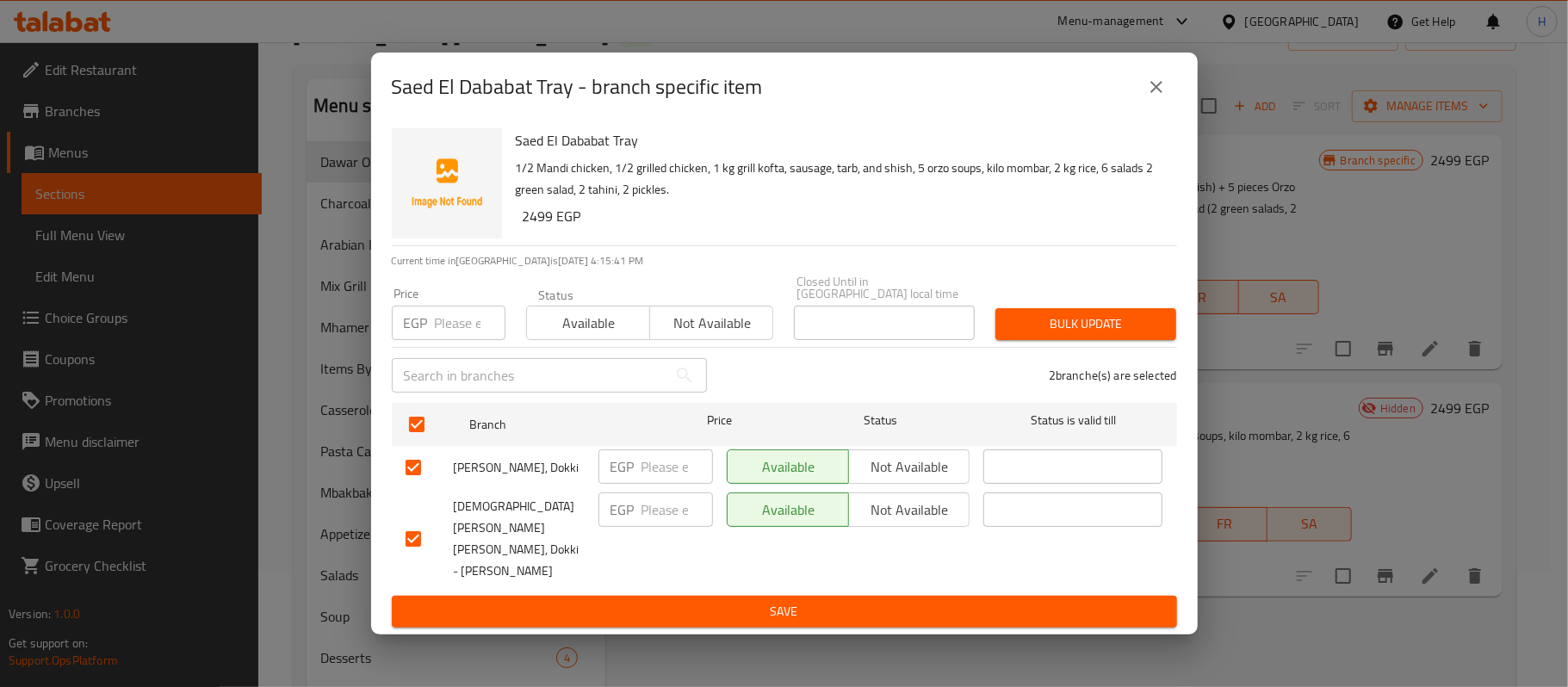
drag, startPoint x: 741, startPoint y: 343, endPoint x: 896, endPoint y: 357, distance: 155.6
click at [741, 336] on span "Not available" at bounding box center [712, 323] width 109 height 25
click at [1130, 335] on span "Bulk update" at bounding box center [1085, 324] width 154 height 22
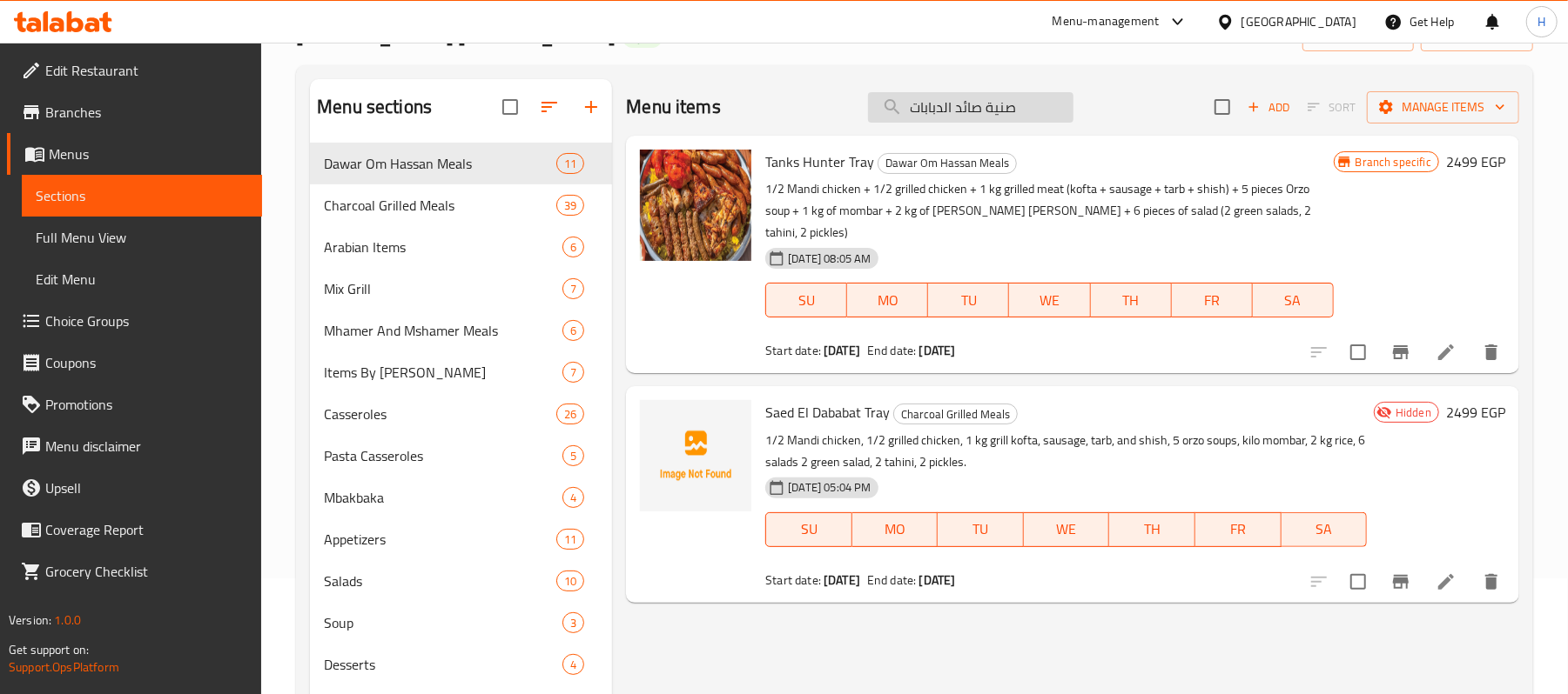
click at [1039, 119] on input "صنية صائد الدبابات" at bounding box center [971, 107] width 205 height 31
paste input "لعبور"
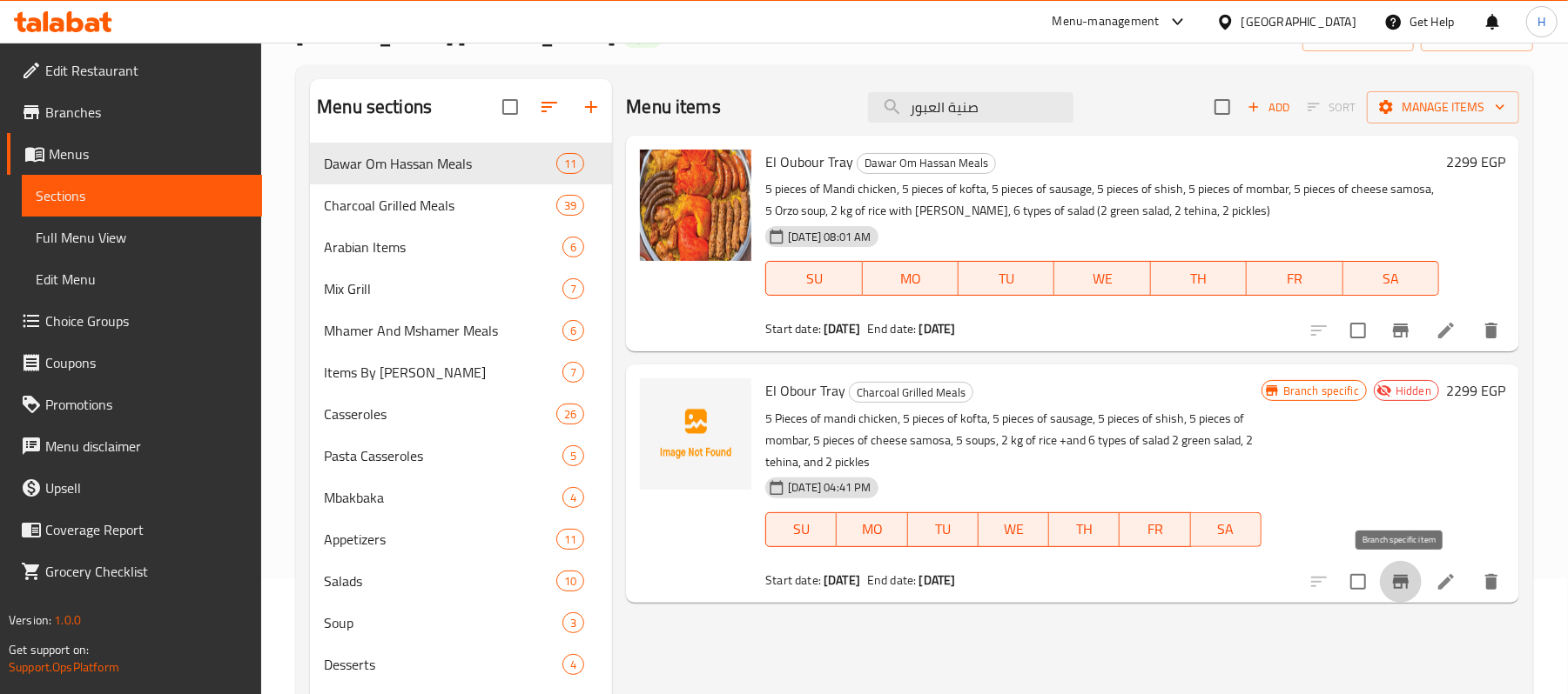
click at [1393, 575] on icon "Branch-specific-item" at bounding box center [1401, 583] width 21 height 21
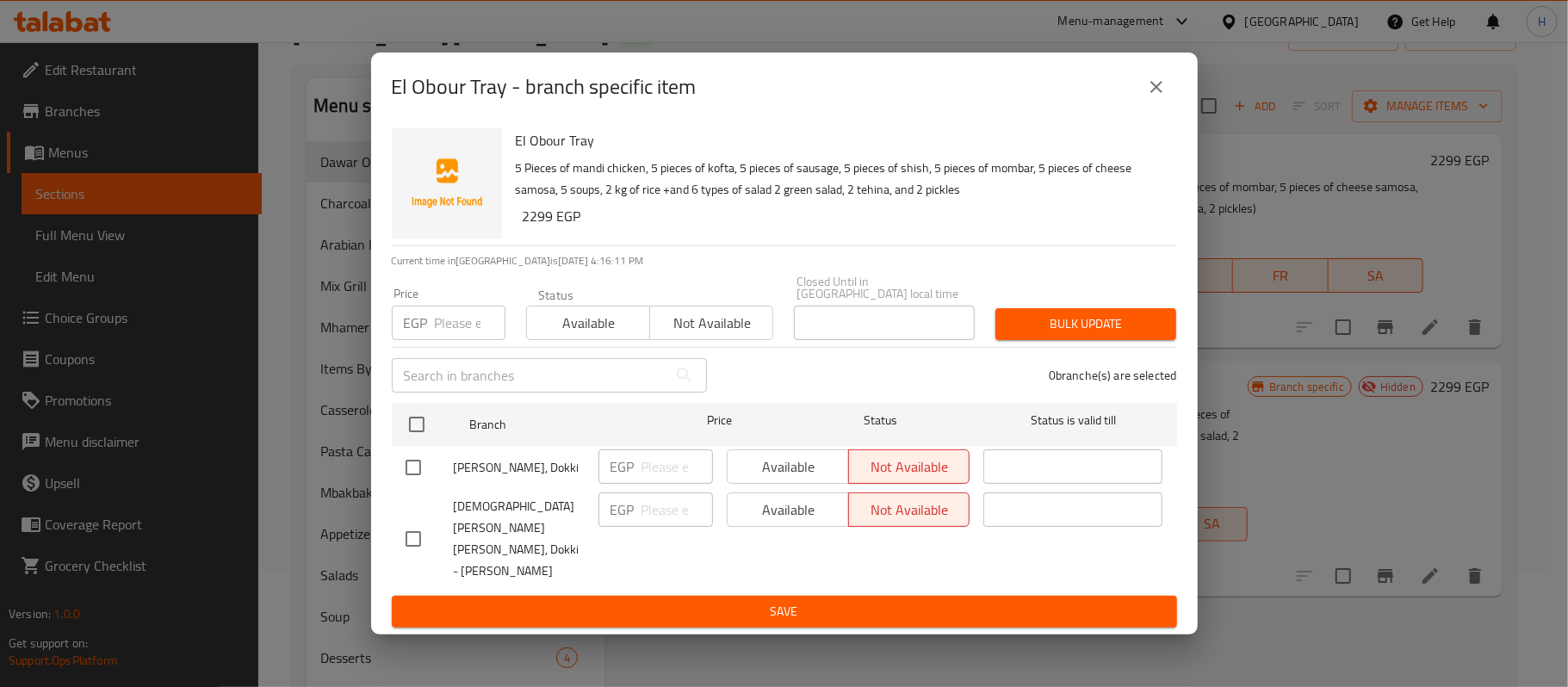
click at [1162, 97] on icon "close" at bounding box center [1156, 87] width 21 height 21
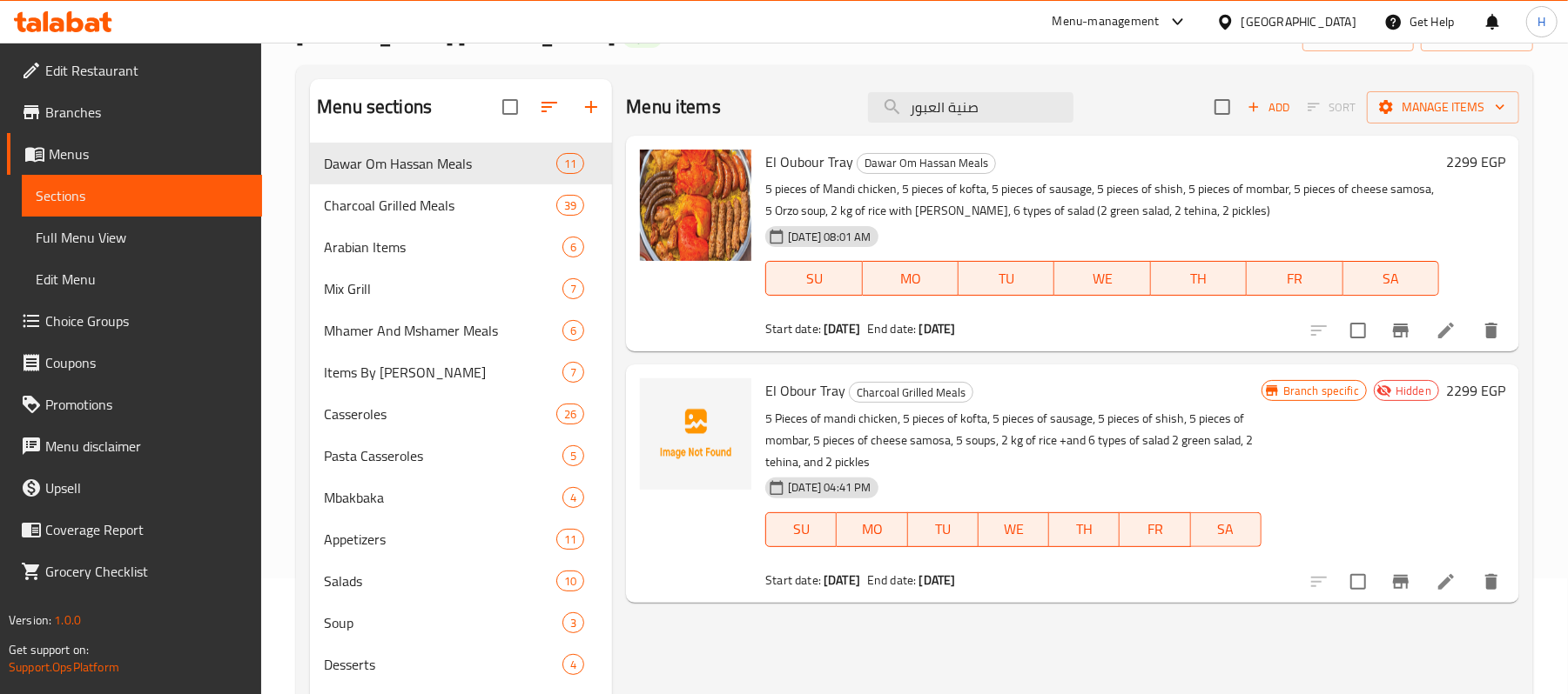
click at [813, 165] on span "El Oubour Tray" at bounding box center [809, 162] width 88 height 26
copy h6 "El Oubour Tray"
click at [939, 119] on input "صنية العبور" at bounding box center [971, 107] width 205 height 31
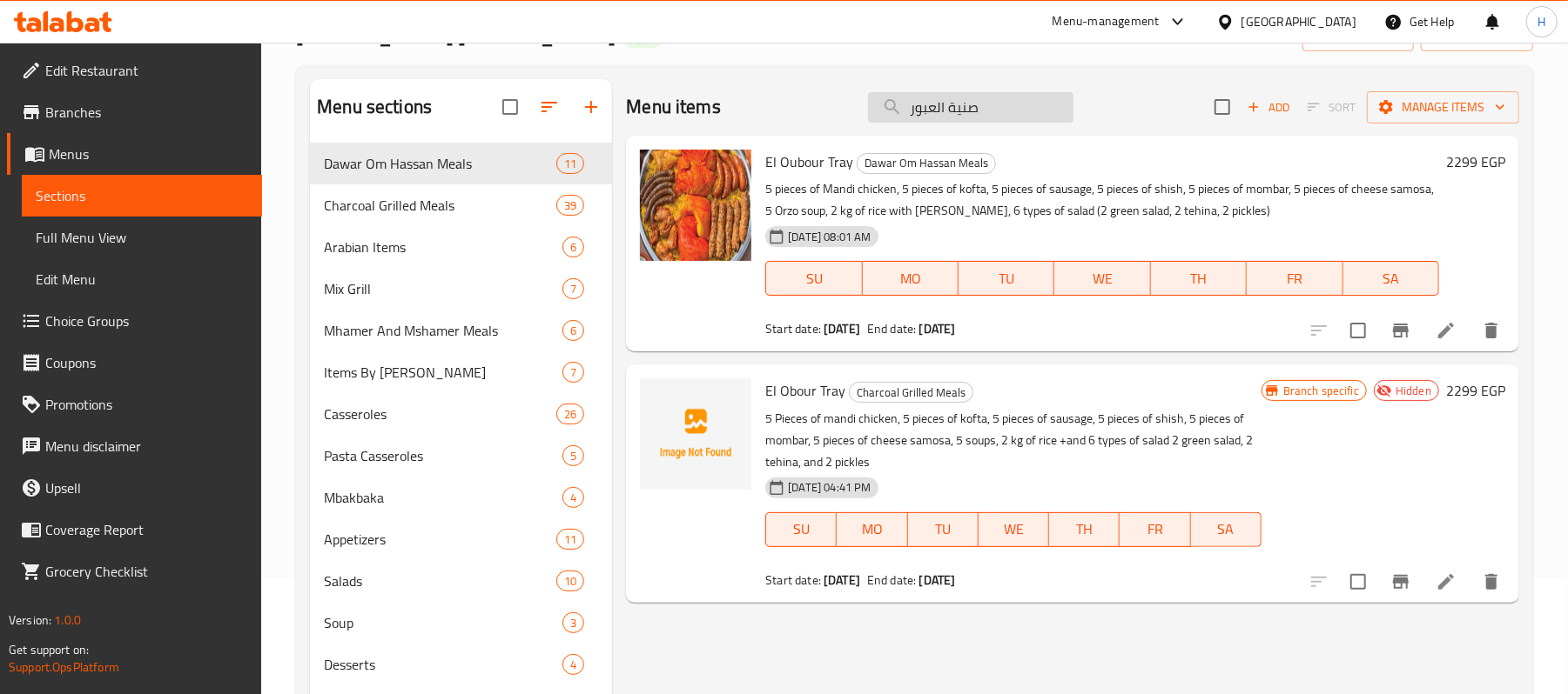
paste input "El Oubour Tray"
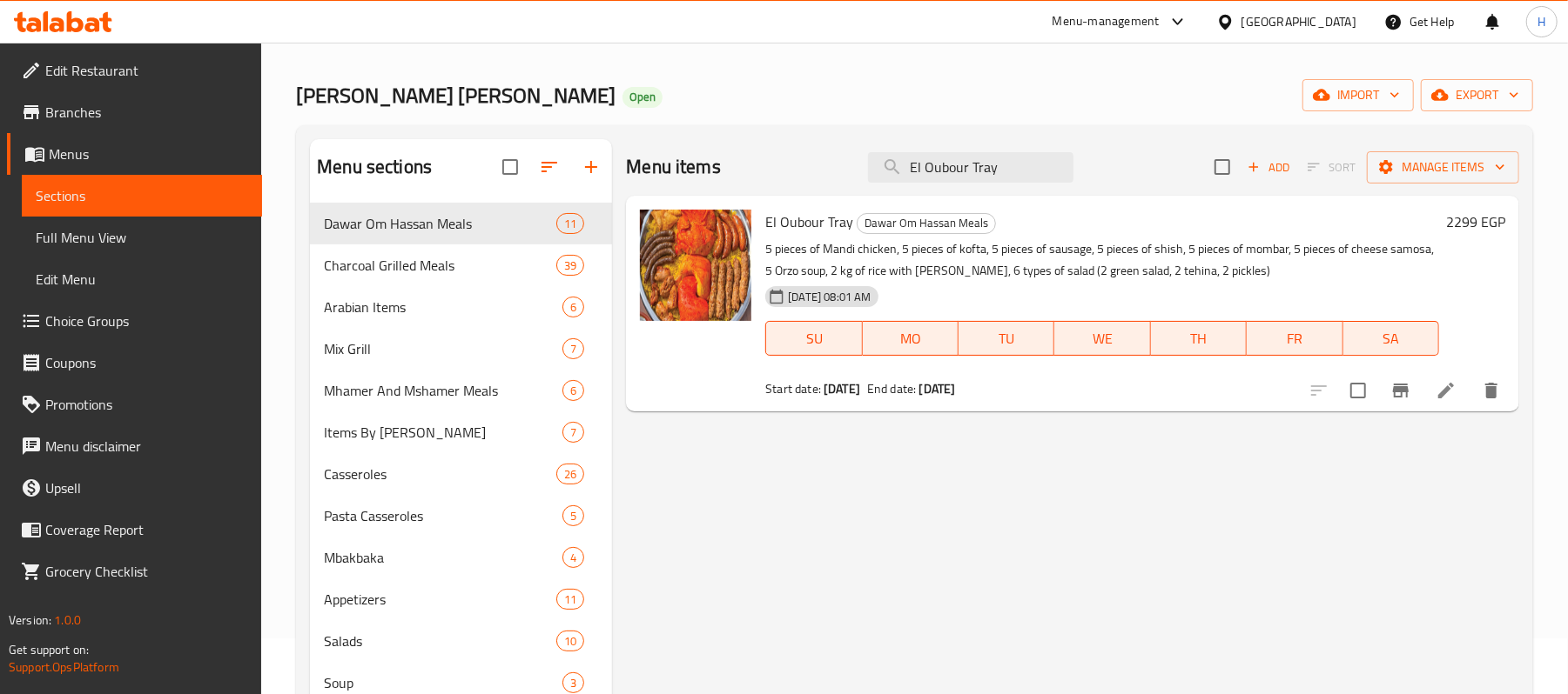
scroll to position [0, 0]
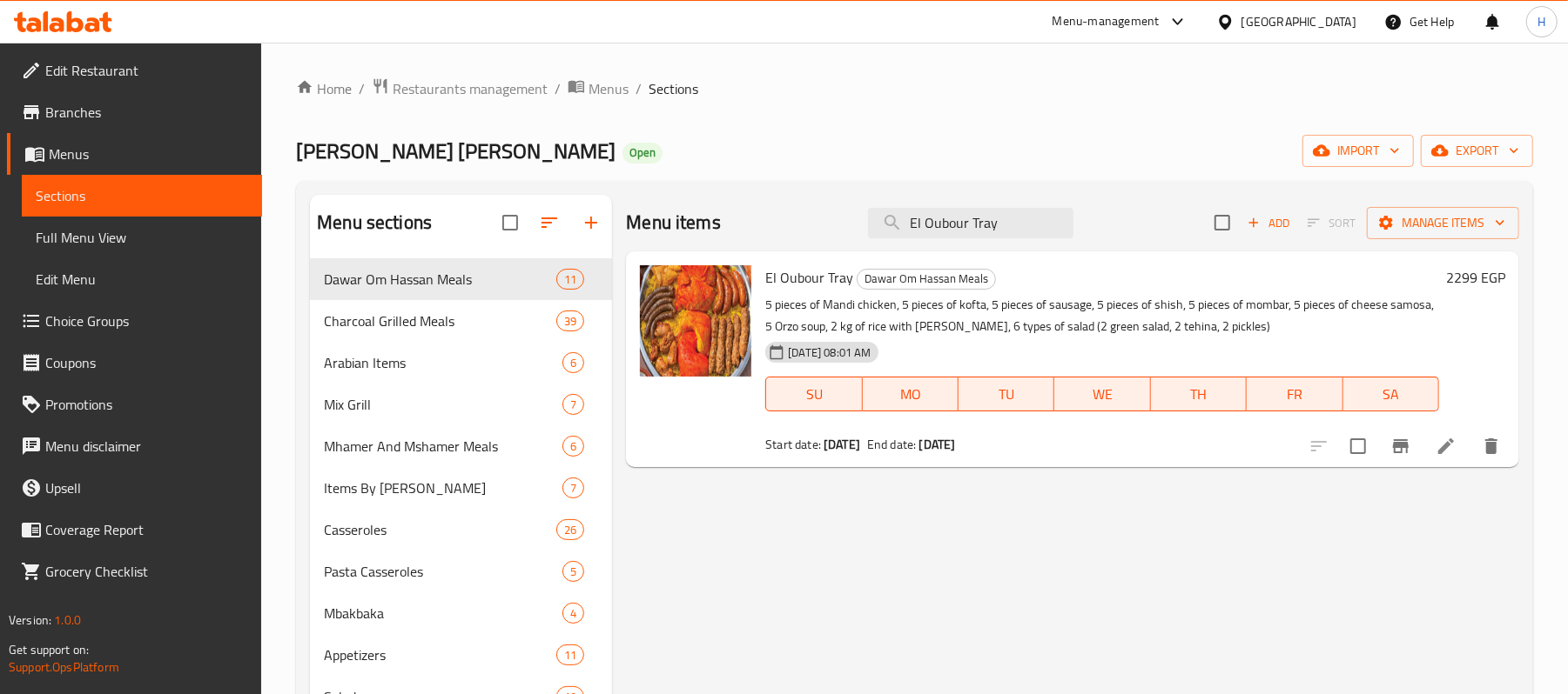
click at [1110, 557] on div "Menu items El Oubour Tray Add Sort Manage items El Oubour Tray [PERSON_NAME] [P…" at bounding box center [1065, 690] width 907 height 990
click at [1018, 220] on input "El Oubour Tray" at bounding box center [971, 223] width 205 height 31
paste input "صنية صائد الدبابات"
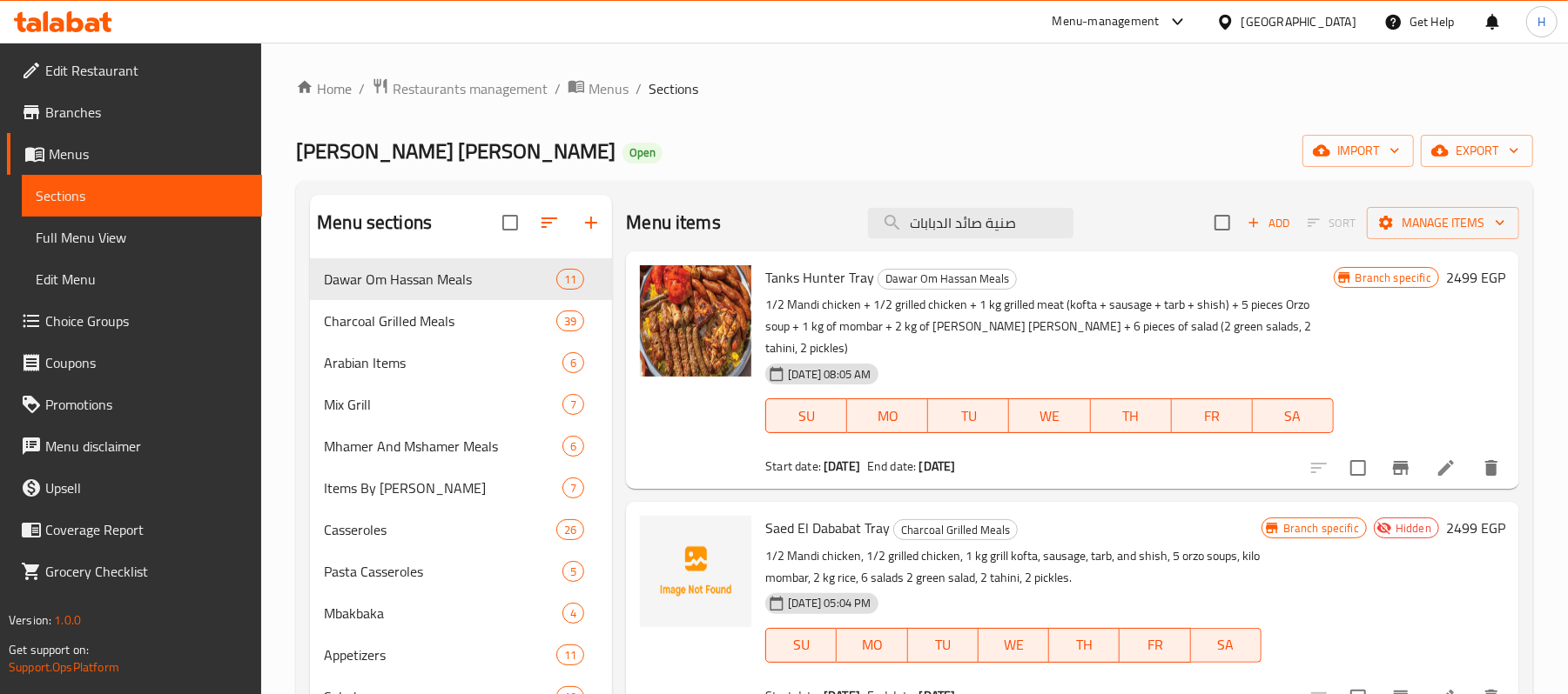
click at [829, 283] on span "Tanks Hunter Tray" at bounding box center [820, 278] width 109 height 26
copy h6 "Tanks Hunter Tray"
click at [986, 227] on input "صنية صائد الدبابات" at bounding box center [971, 223] width 205 height 31
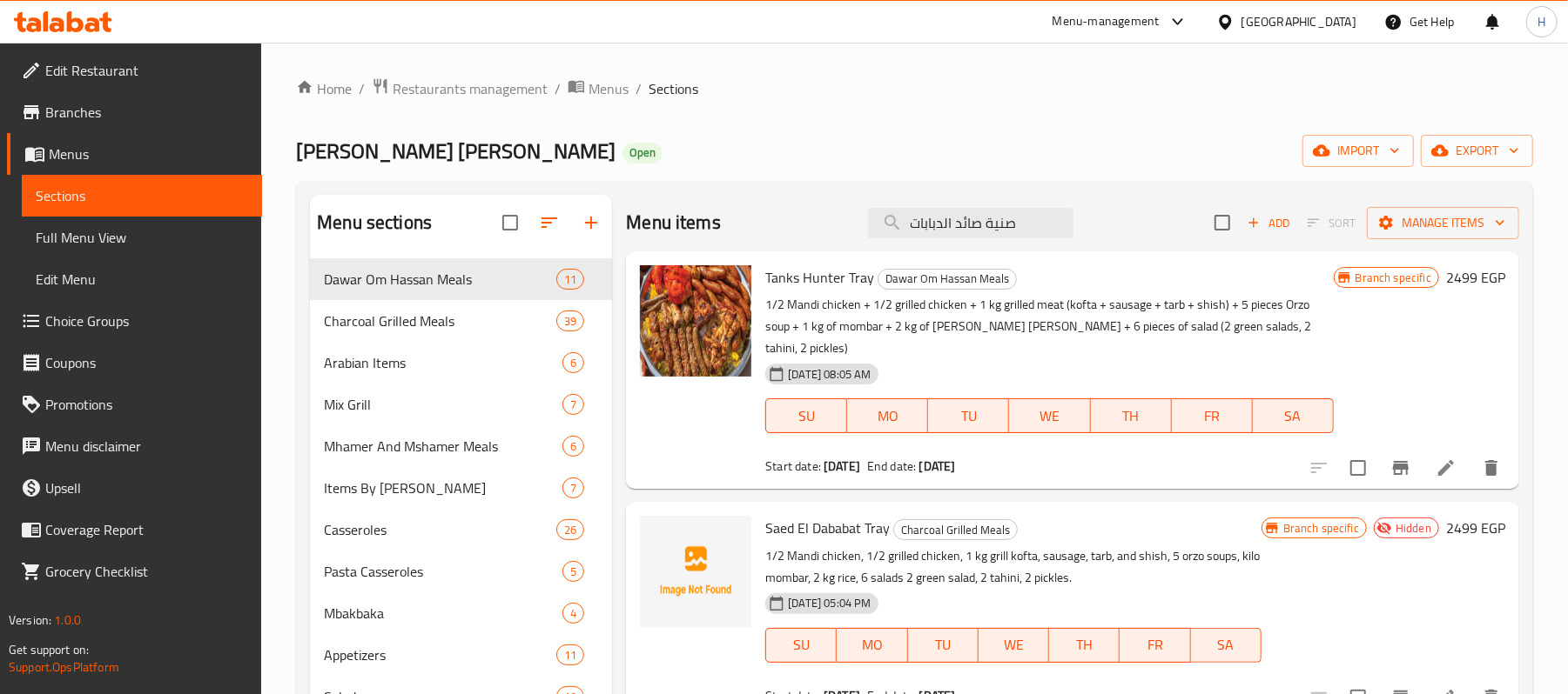
paste input "Tanks Hunter Tray"
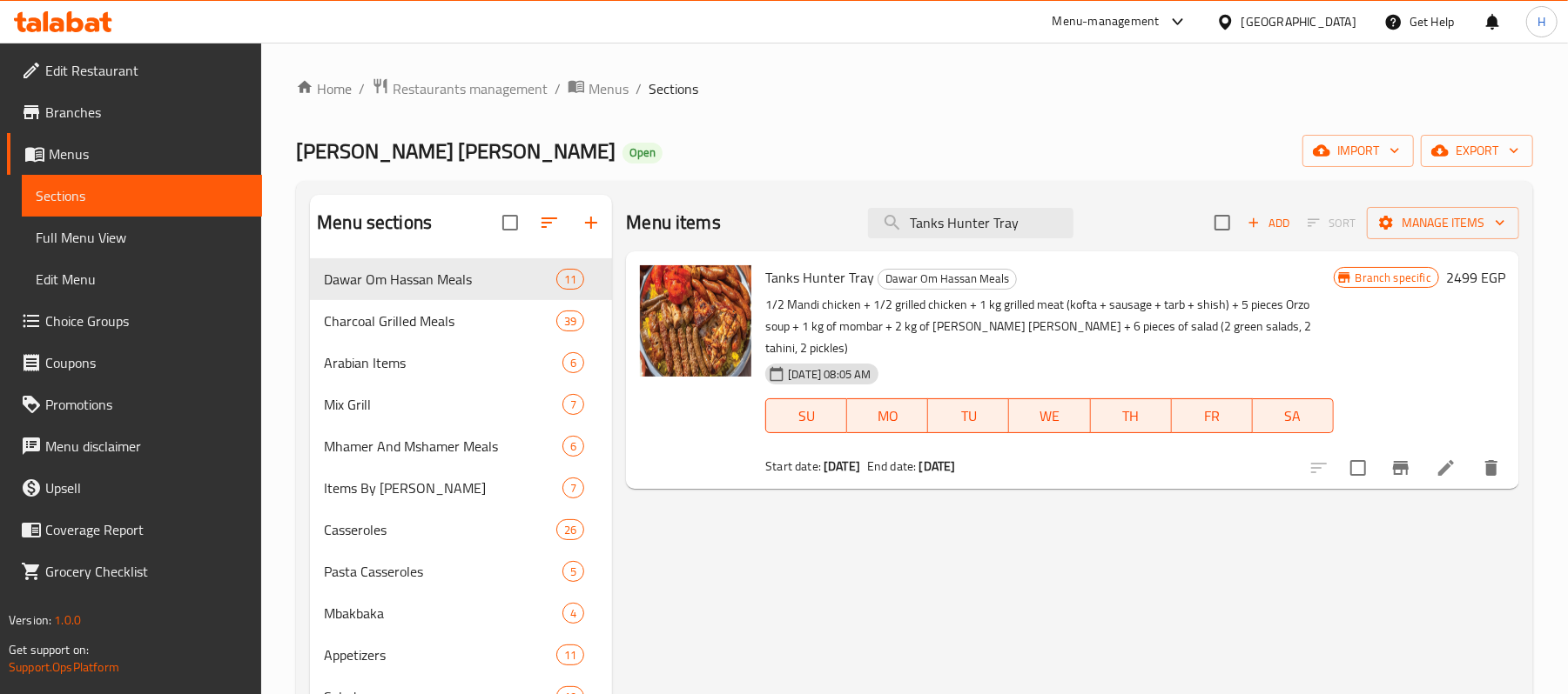
type input "Tanks Hunter Tray"
click at [1292, 510] on div "Menu items Tanks Hunter Tray Add Sort Manage items Tanks Hunter Tray [PERSON_NA…" at bounding box center [1065, 690] width 907 height 990
click at [1398, 458] on icon "Branch-specific-item" at bounding box center [1401, 469] width 21 height 21
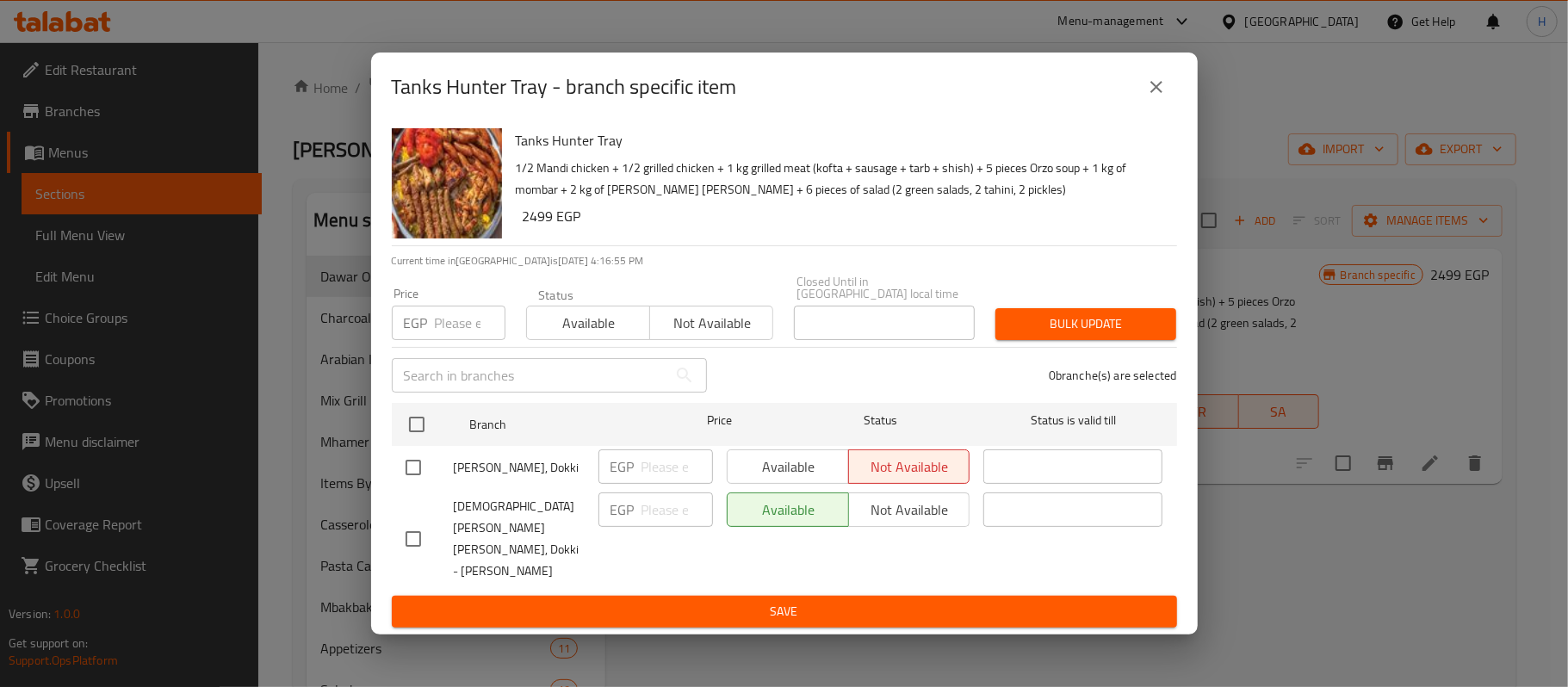
click at [1158, 97] on icon "close" at bounding box center [1156, 87] width 21 height 21
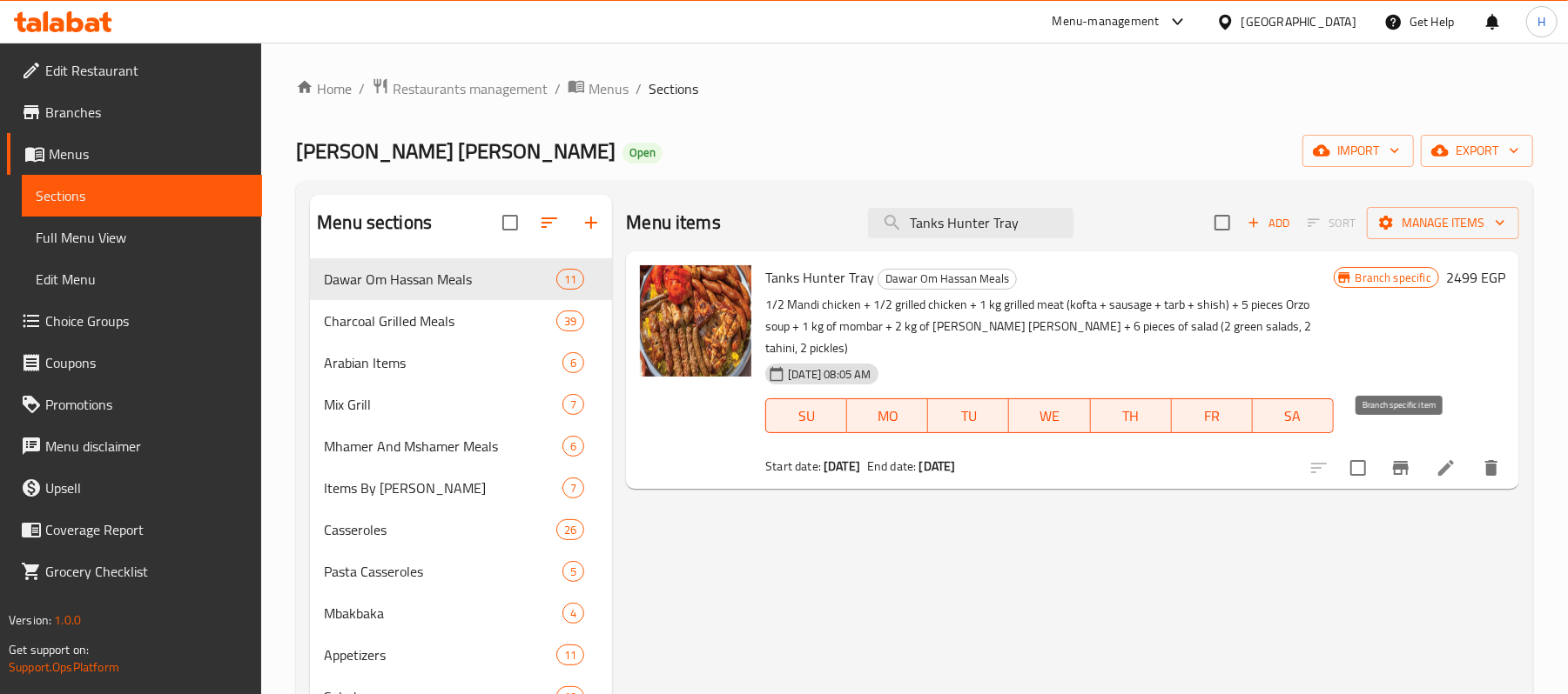
click at [1406, 461] on icon "Branch-specific-item" at bounding box center [1401, 469] width 16 height 14
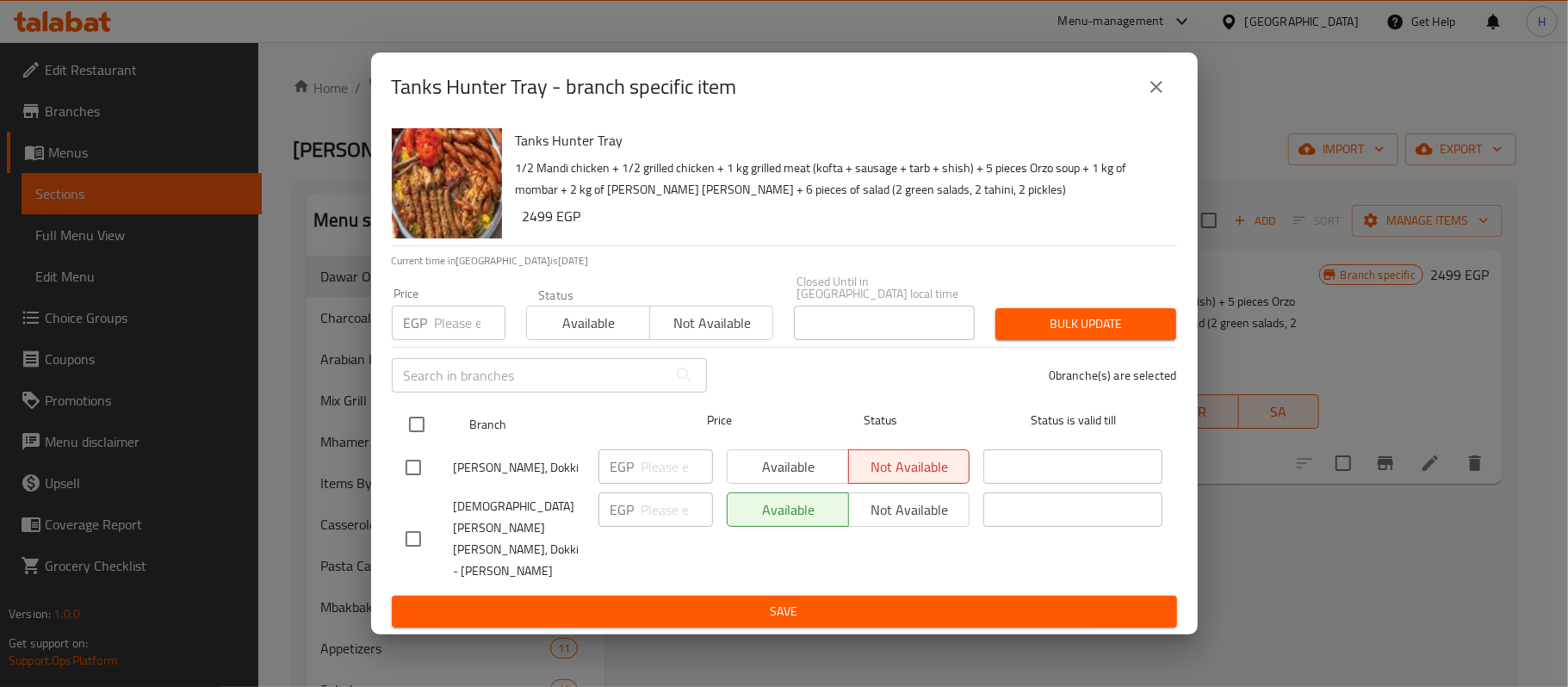
click at [411, 443] on input "checkbox" at bounding box center [417, 425] width 36 height 36
checkbox input "true"
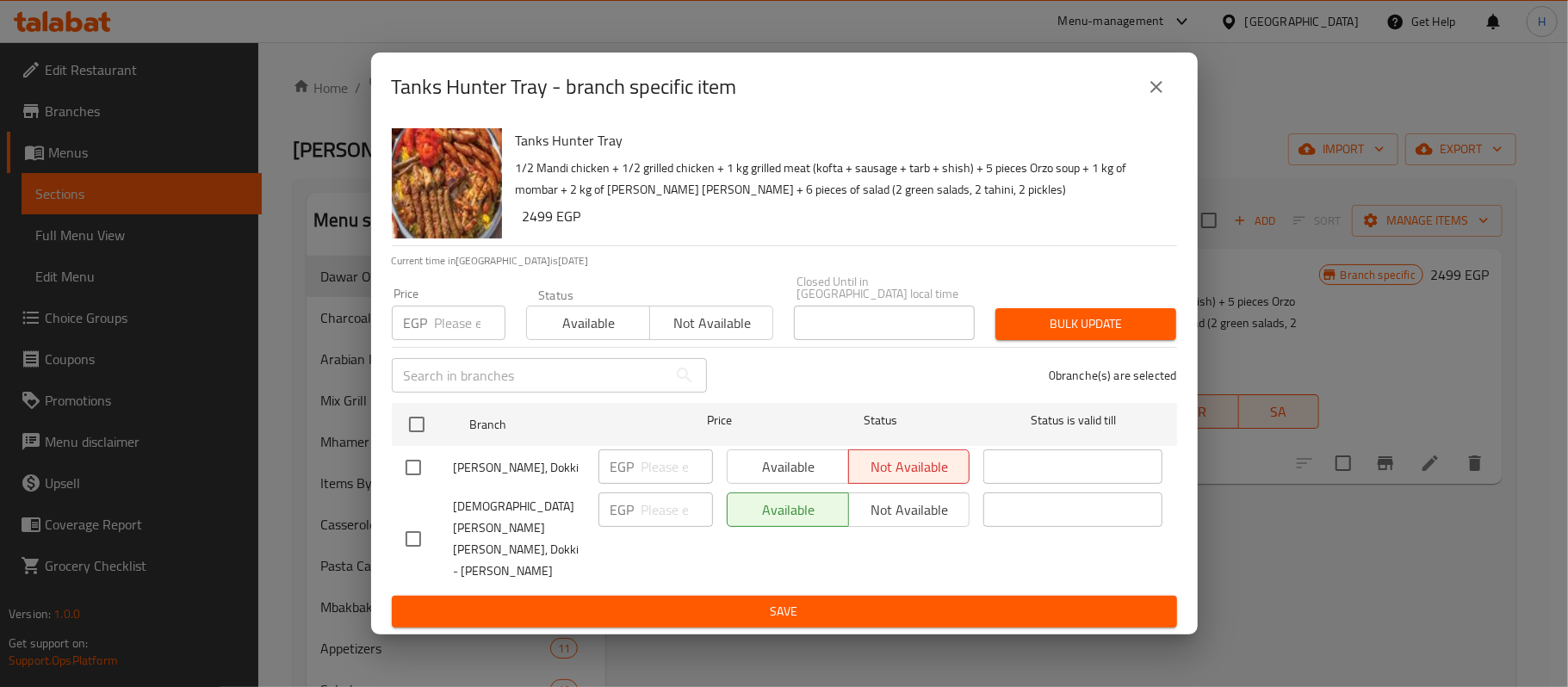
checkbox input "true"
click at [583, 333] on span "Available" at bounding box center [589, 323] width 109 height 25
click at [816, 601] on span "Save" at bounding box center [784, 611] width 758 height 22
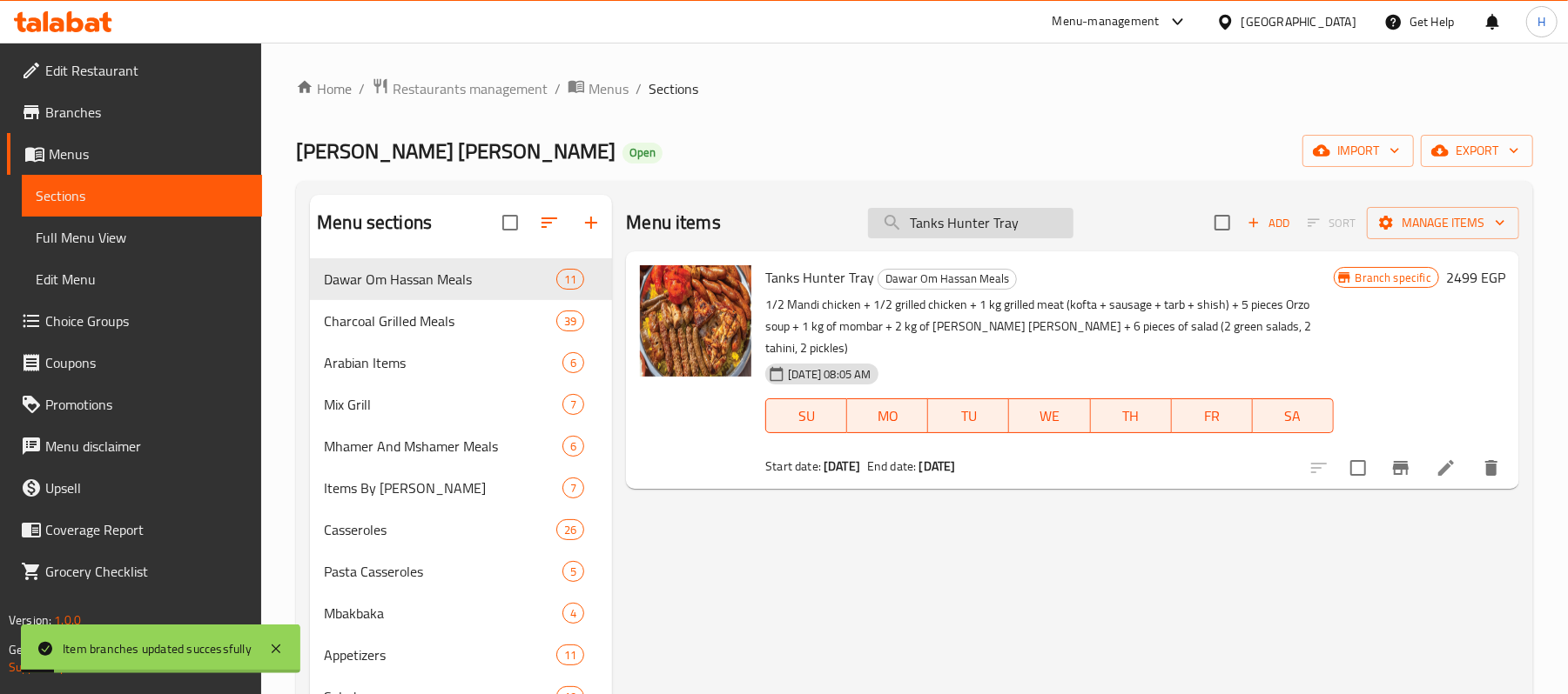
click at [982, 217] on input "Tanks Hunter Tray" at bounding box center [971, 223] width 205 height 31
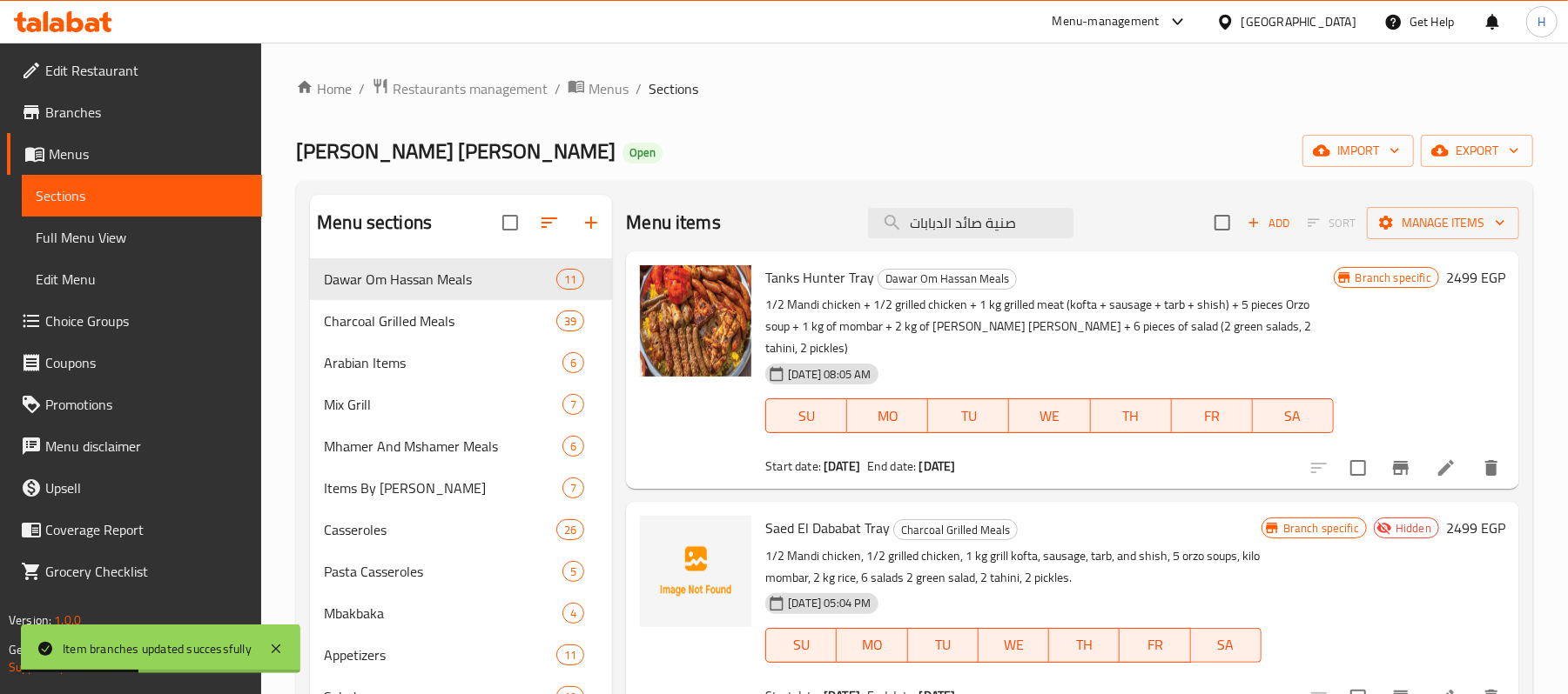
click at [838, 290] on span "Tanks Hunter Tray" at bounding box center [820, 278] width 109 height 26
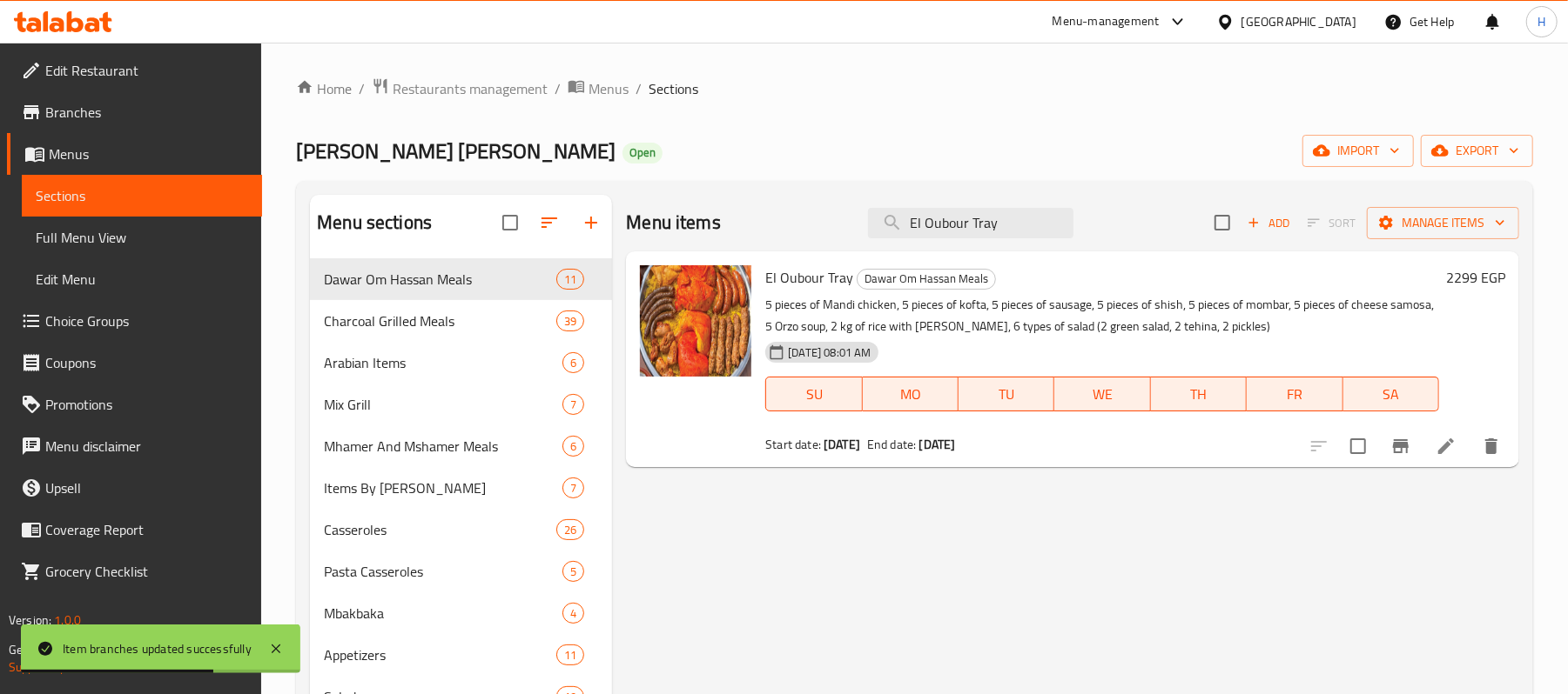
click at [1130, 550] on div "Menu items El Oubour Tray Add Sort Manage items El Oubour Tray [PERSON_NAME] [P…" at bounding box center [1065, 690] width 907 height 990
click at [278, 653] on icon at bounding box center [276, 649] width 9 height 9
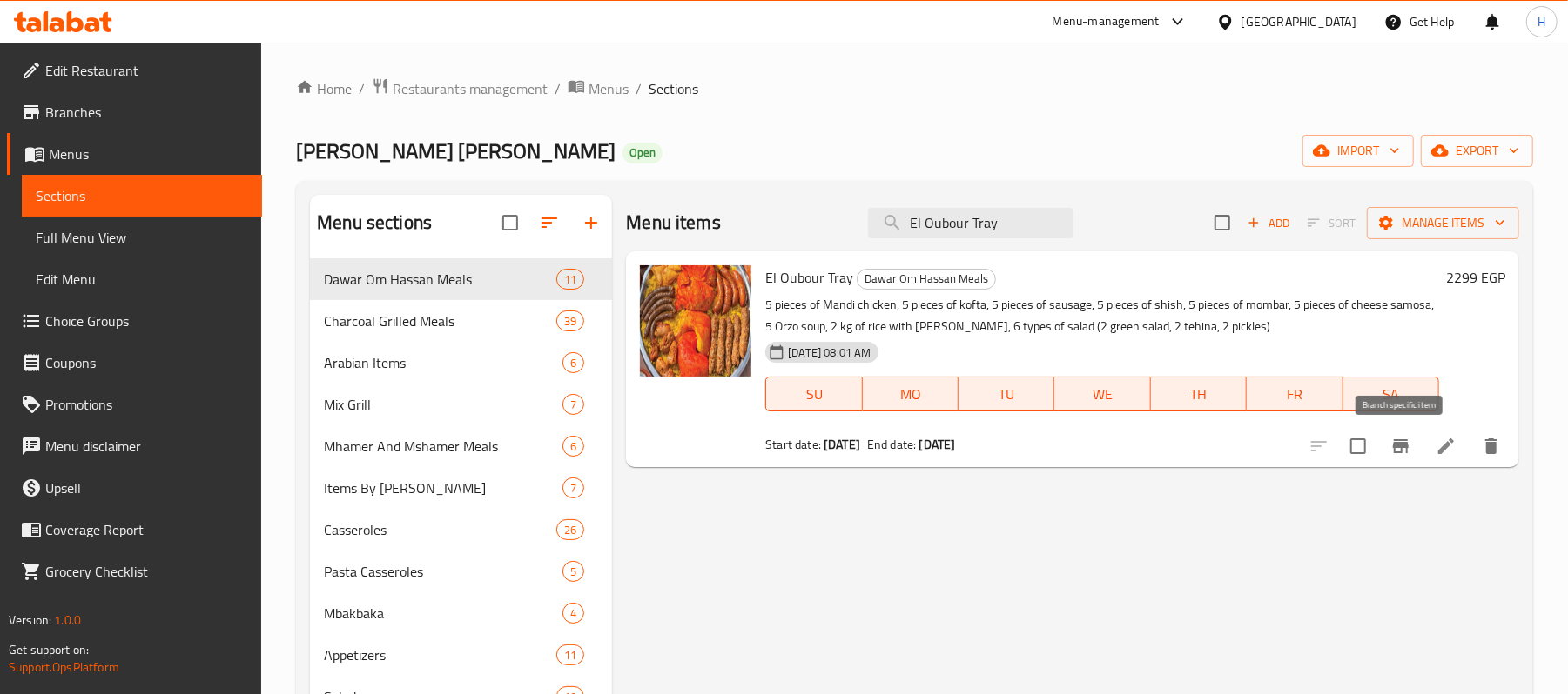
click at [1391, 450] on icon "Branch-specific-item" at bounding box center [1401, 447] width 21 height 21
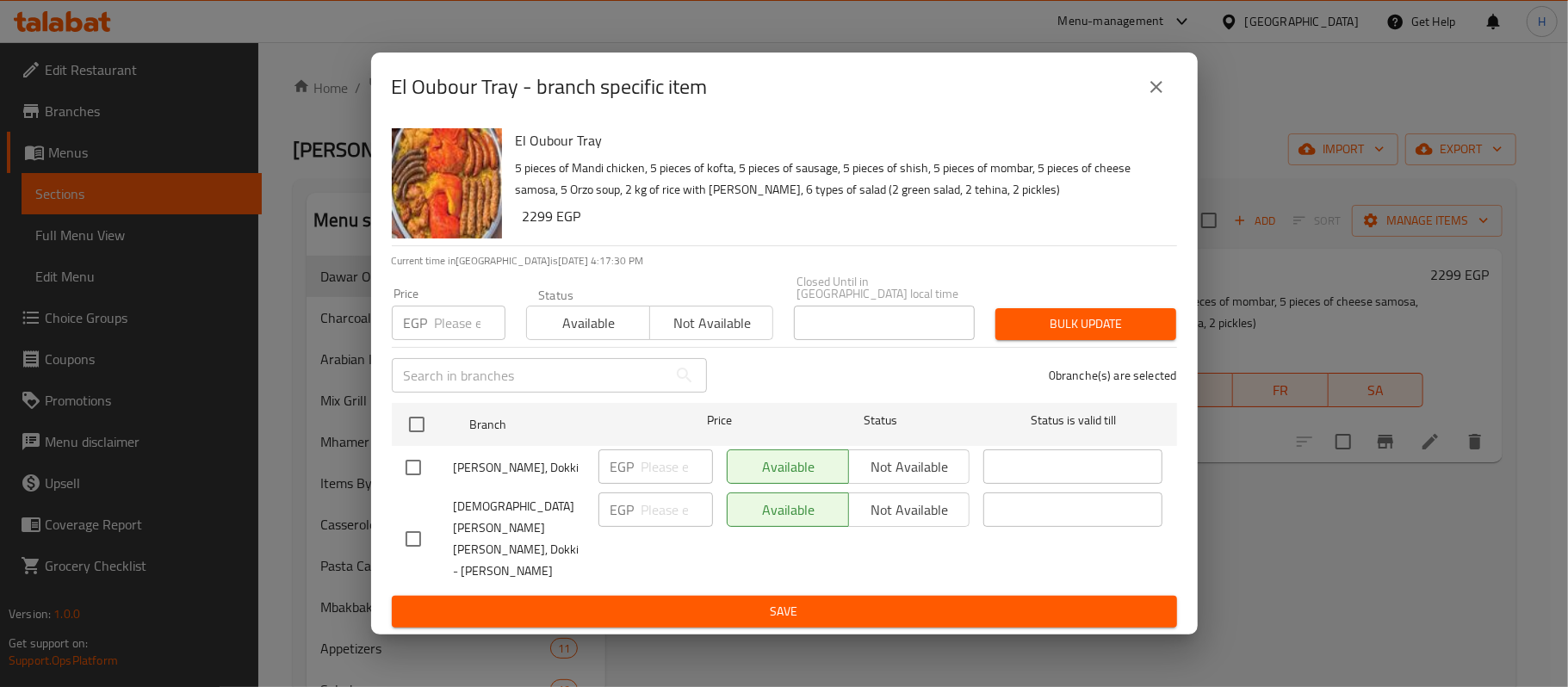
click at [1154, 93] on icon "close" at bounding box center [1156, 87] width 12 height 12
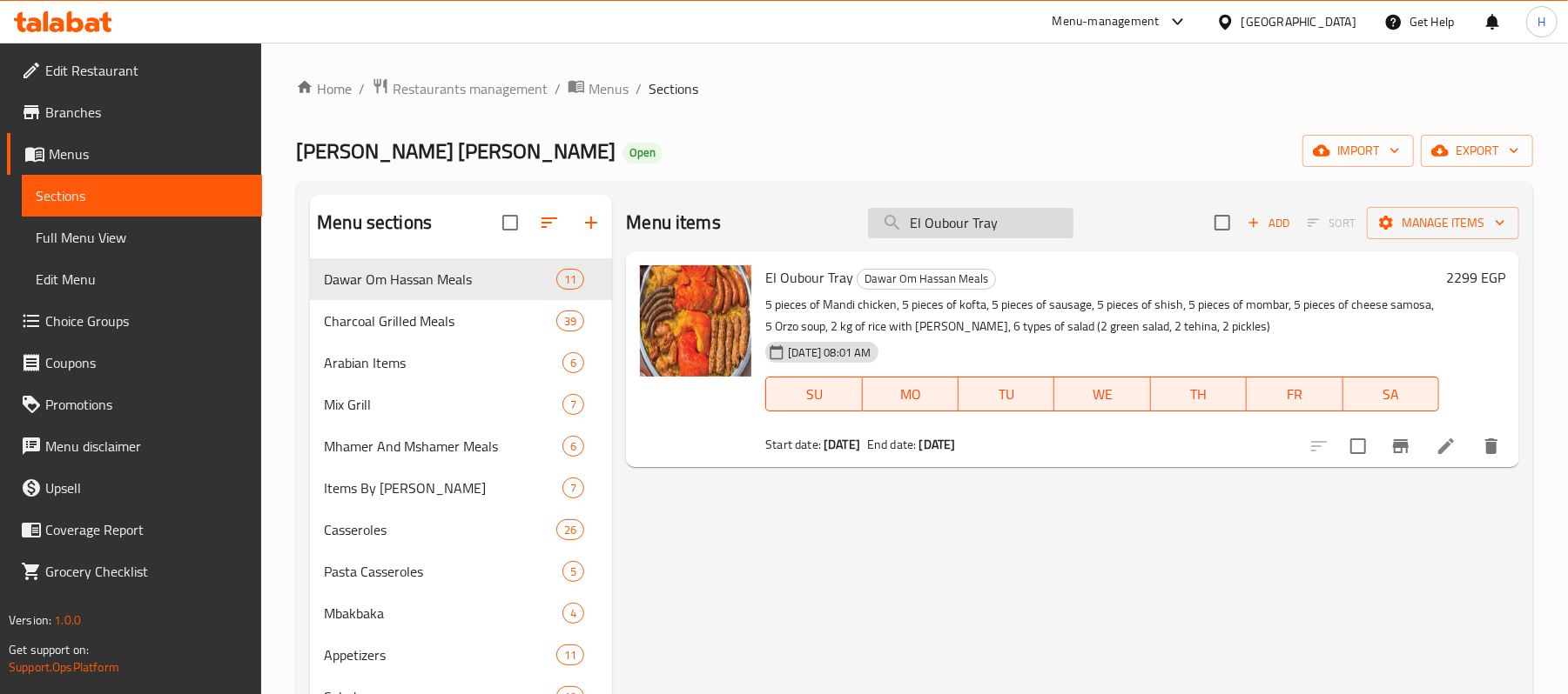
click at [941, 234] on input "El Oubour Tray" at bounding box center [971, 223] width 205 height 31
paste input "صنية صائد الدبابات"
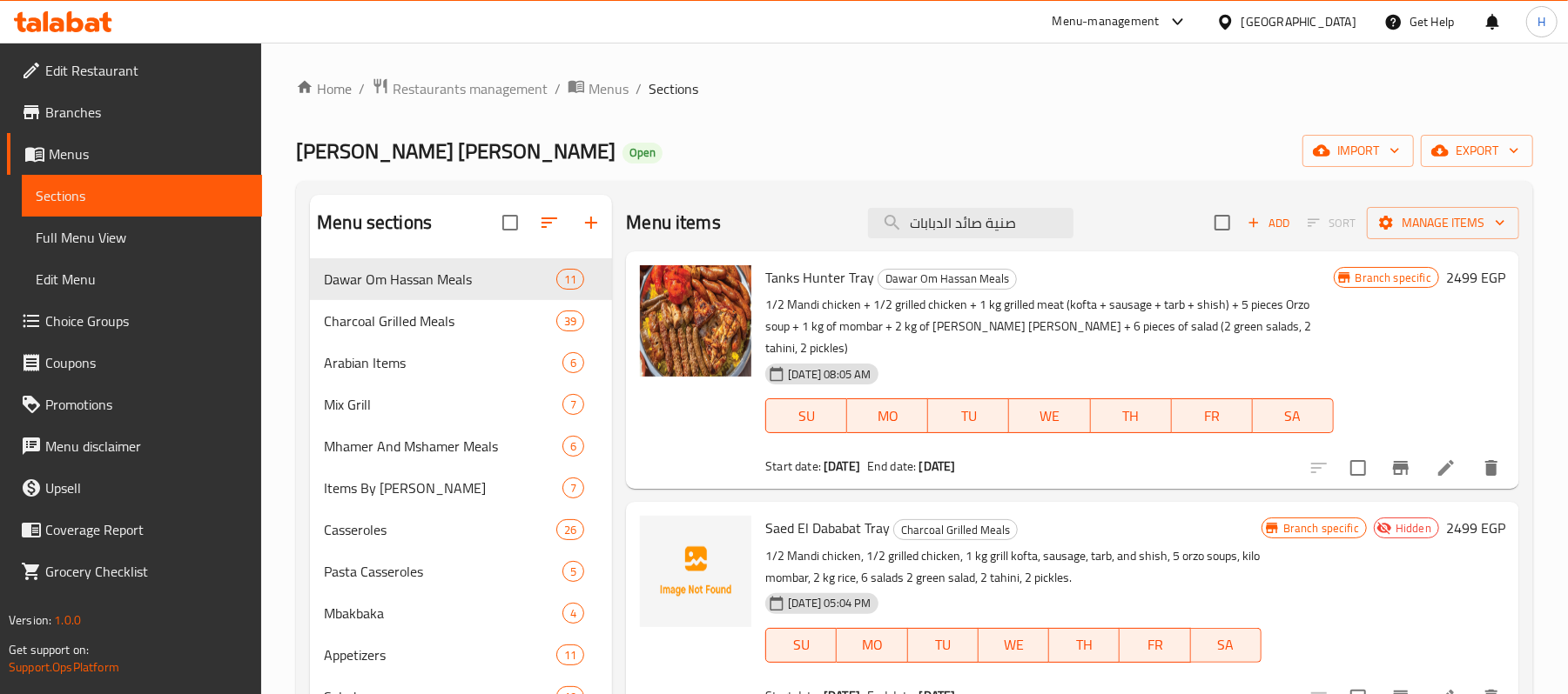
click at [831, 280] on span "Tanks Hunter Tray" at bounding box center [820, 278] width 109 height 26
copy h6 "Tanks Hunter Tray"
click at [989, 237] on input "صنية صائد الدبابات" at bounding box center [971, 223] width 205 height 31
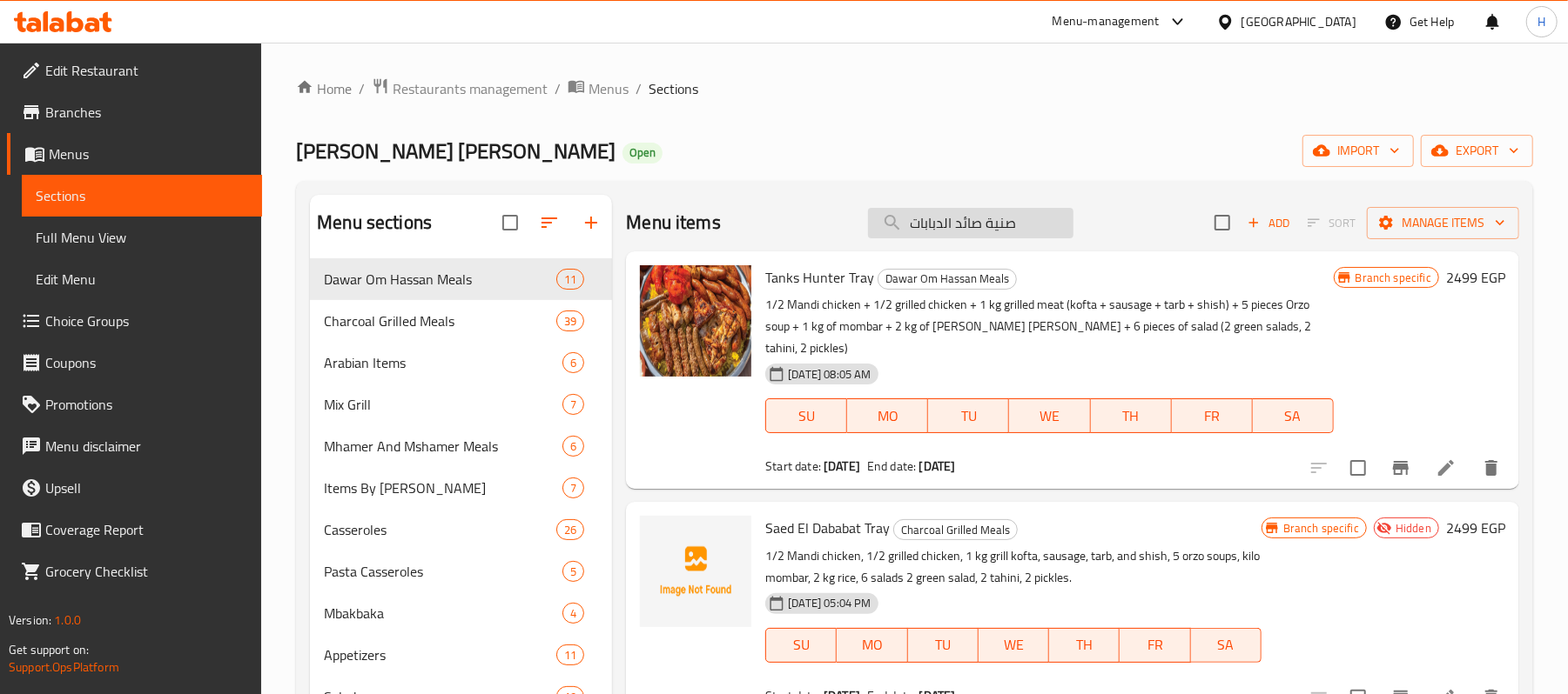
paste input "Tanks Hunter Tray"
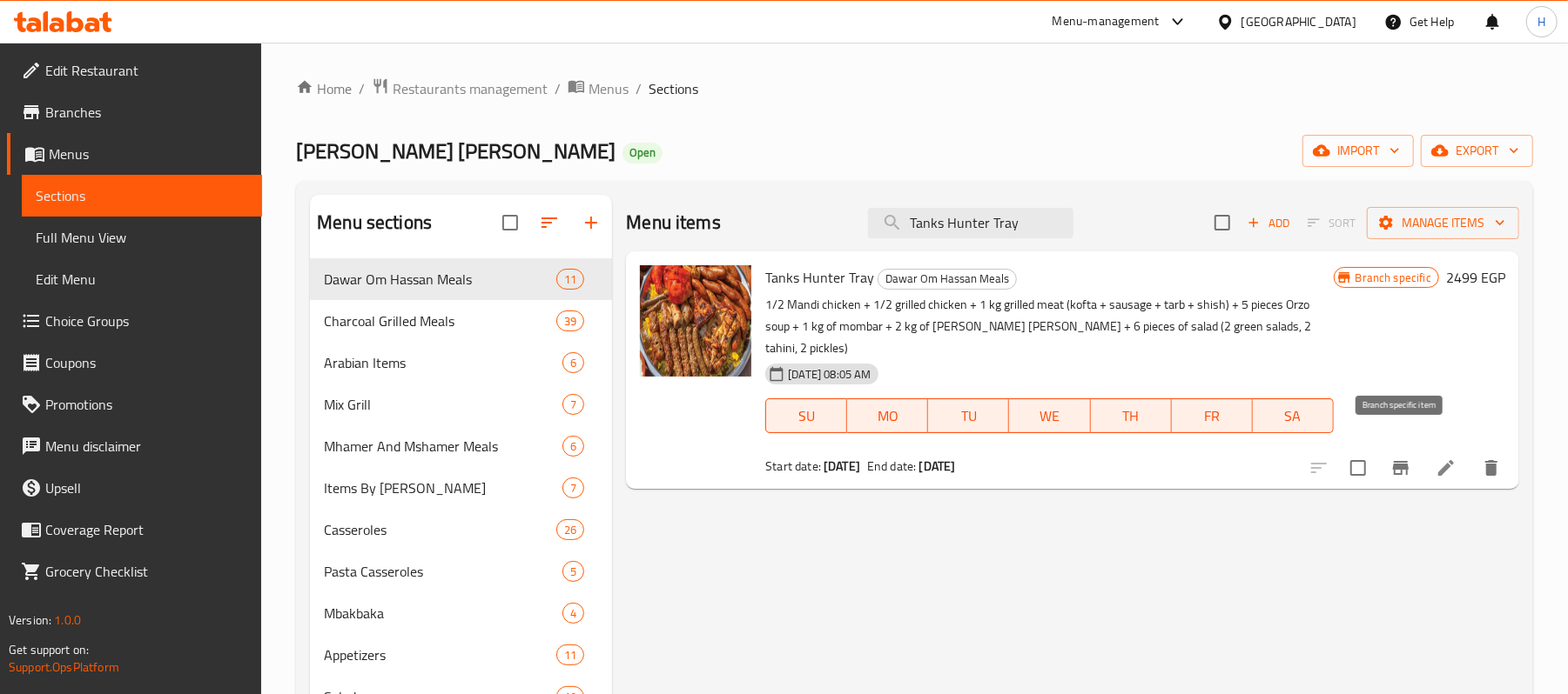
type input "Tanks Hunter Tray"
click at [1404, 461] on icon "Branch-specific-item" at bounding box center [1401, 469] width 16 height 14
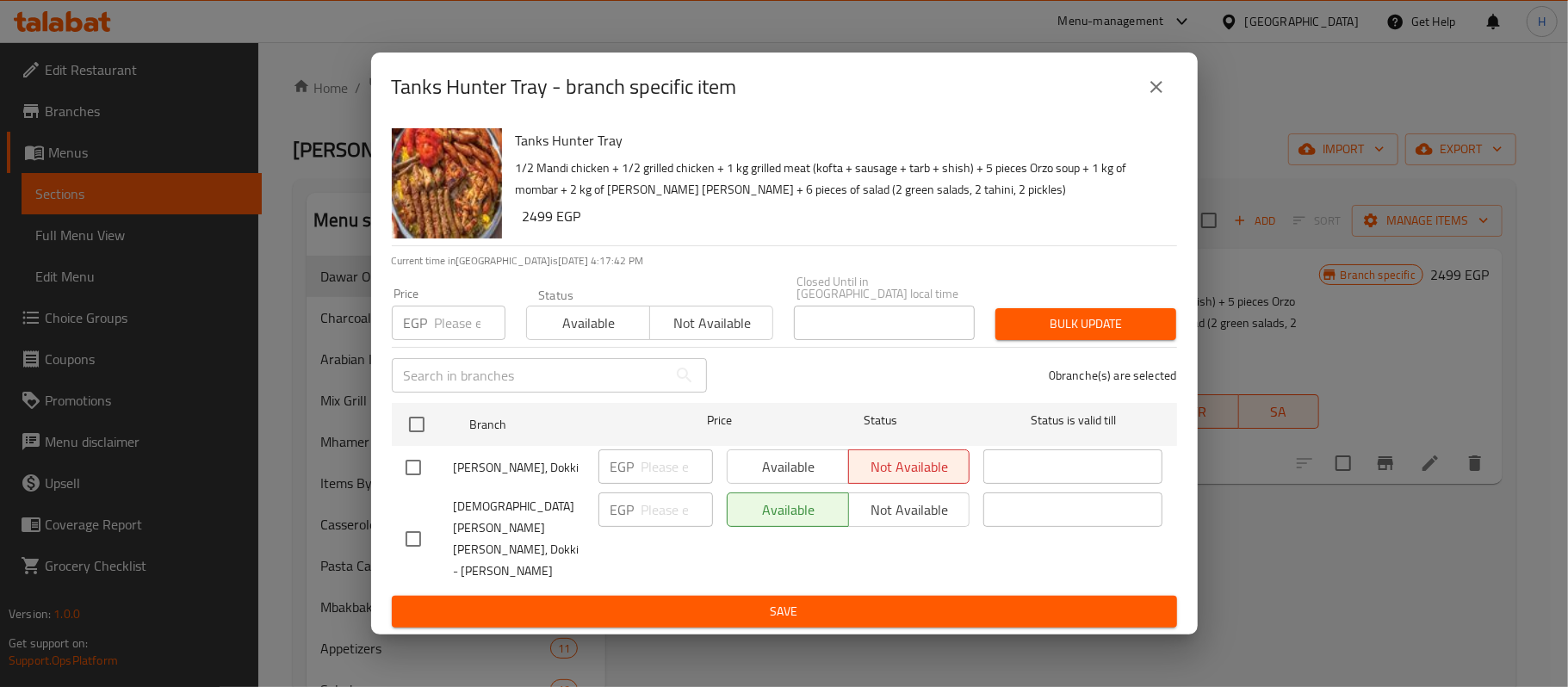
click at [413, 472] on input "checkbox" at bounding box center [413, 468] width 36 height 36
checkbox input "true"
click at [1155, 97] on icon "close" at bounding box center [1156, 87] width 21 height 21
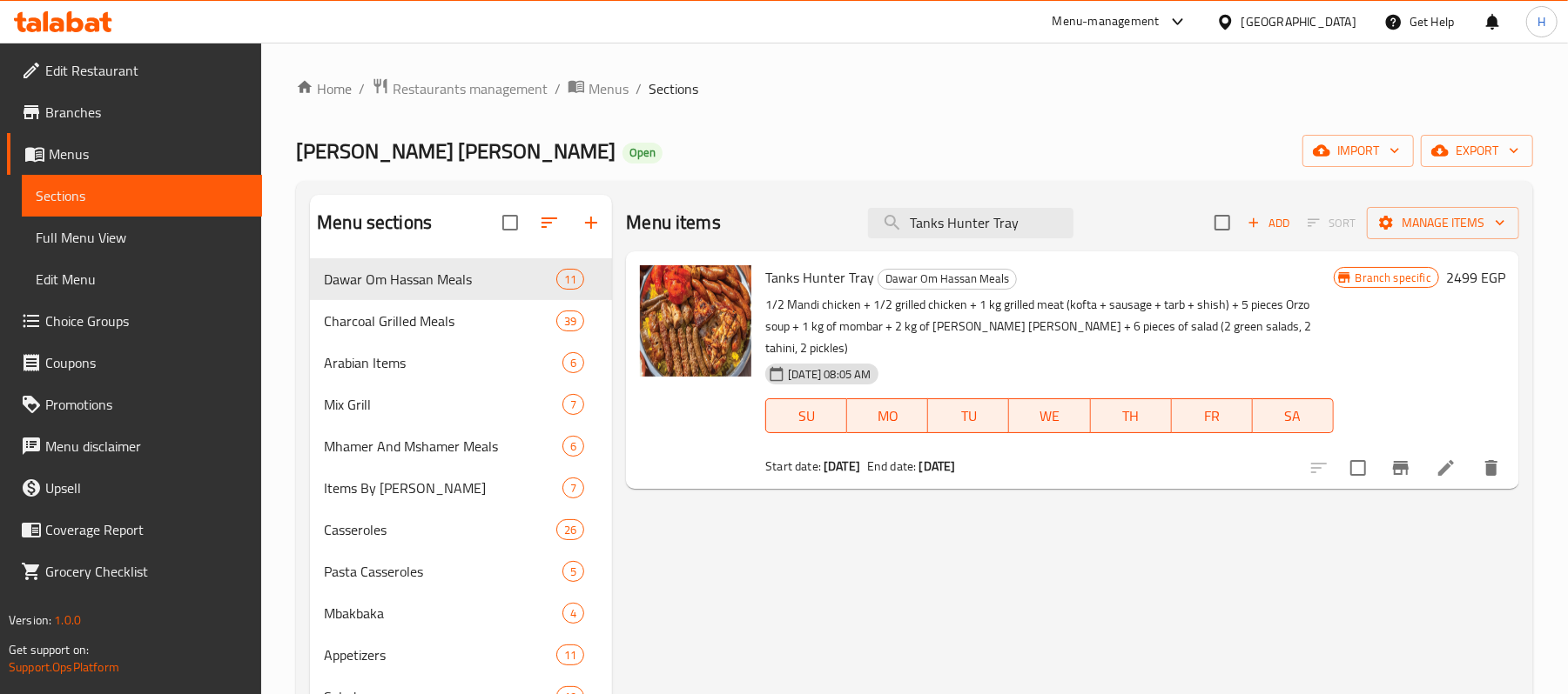
click at [1163, 530] on div "Menu items Tanks Hunter Tray Add Sort Manage items Tanks Hunter Tray [PERSON_NA…" at bounding box center [1065, 690] width 907 height 990
click at [1400, 458] on icon "Branch-specific-item" at bounding box center [1401, 469] width 21 height 21
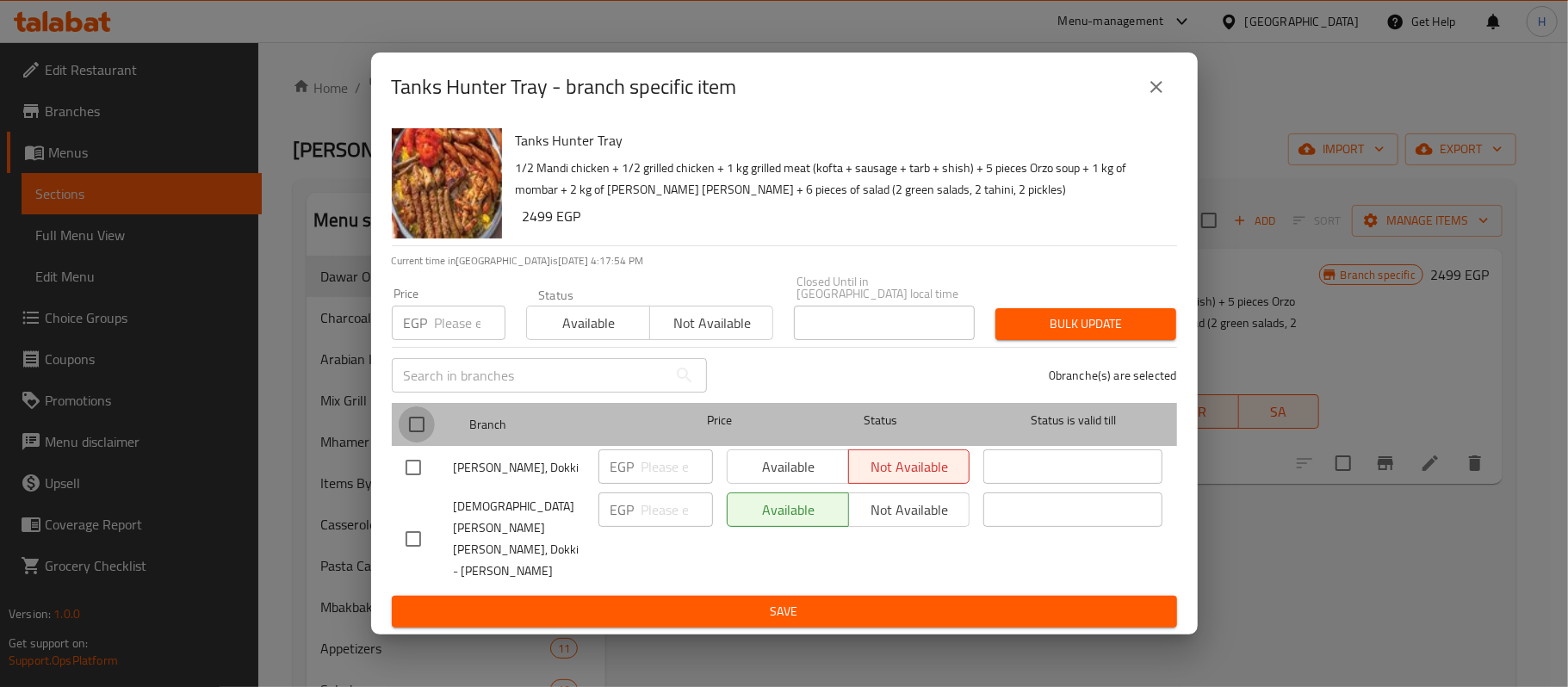
drag, startPoint x: 418, startPoint y: 441, endPoint x: 535, endPoint y: 386, distance: 129.3
click at [418, 441] on input "checkbox" at bounding box center [417, 425] width 36 height 36
checkbox input "true"
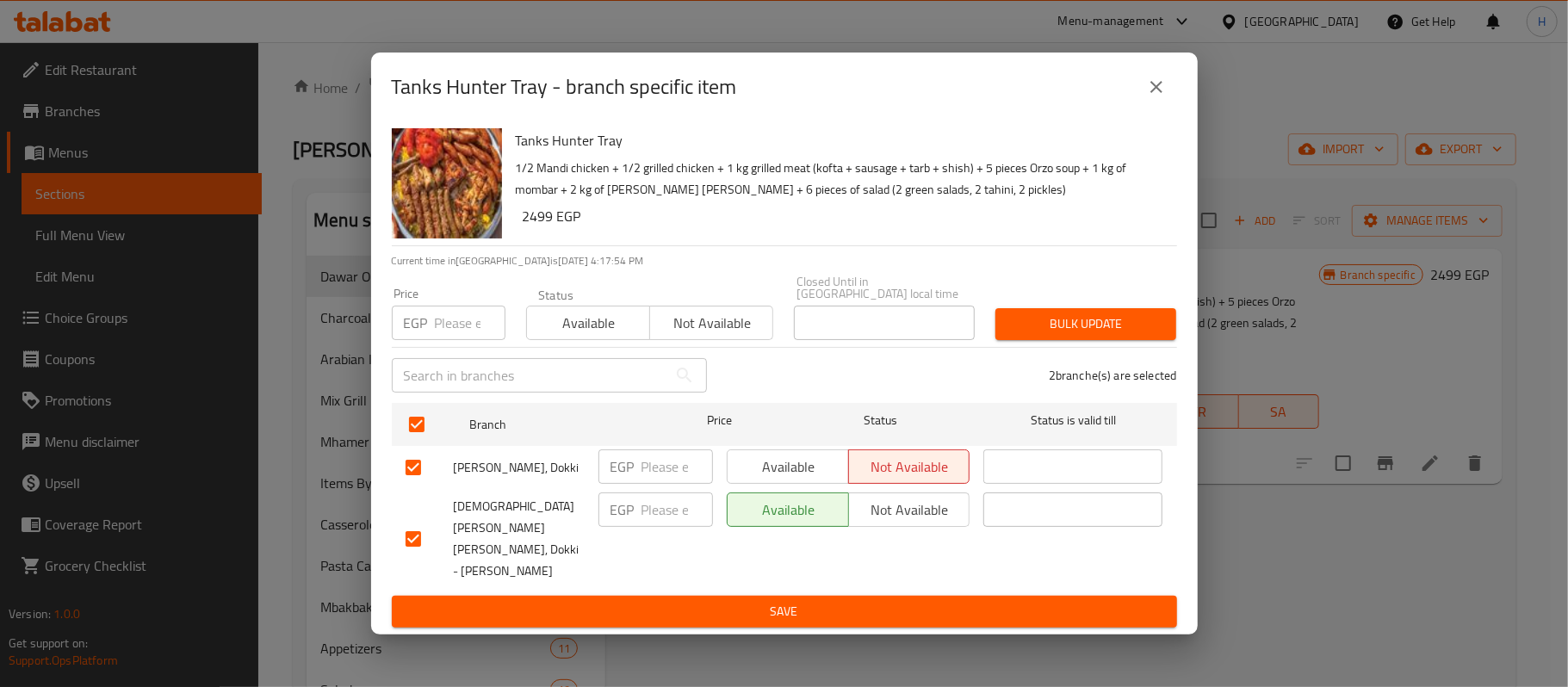
click at [551, 336] on span "Available" at bounding box center [589, 323] width 109 height 25
click at [1097, 329] on span "Bulk update" at bounding box center [1085, 324] width 154 height 22
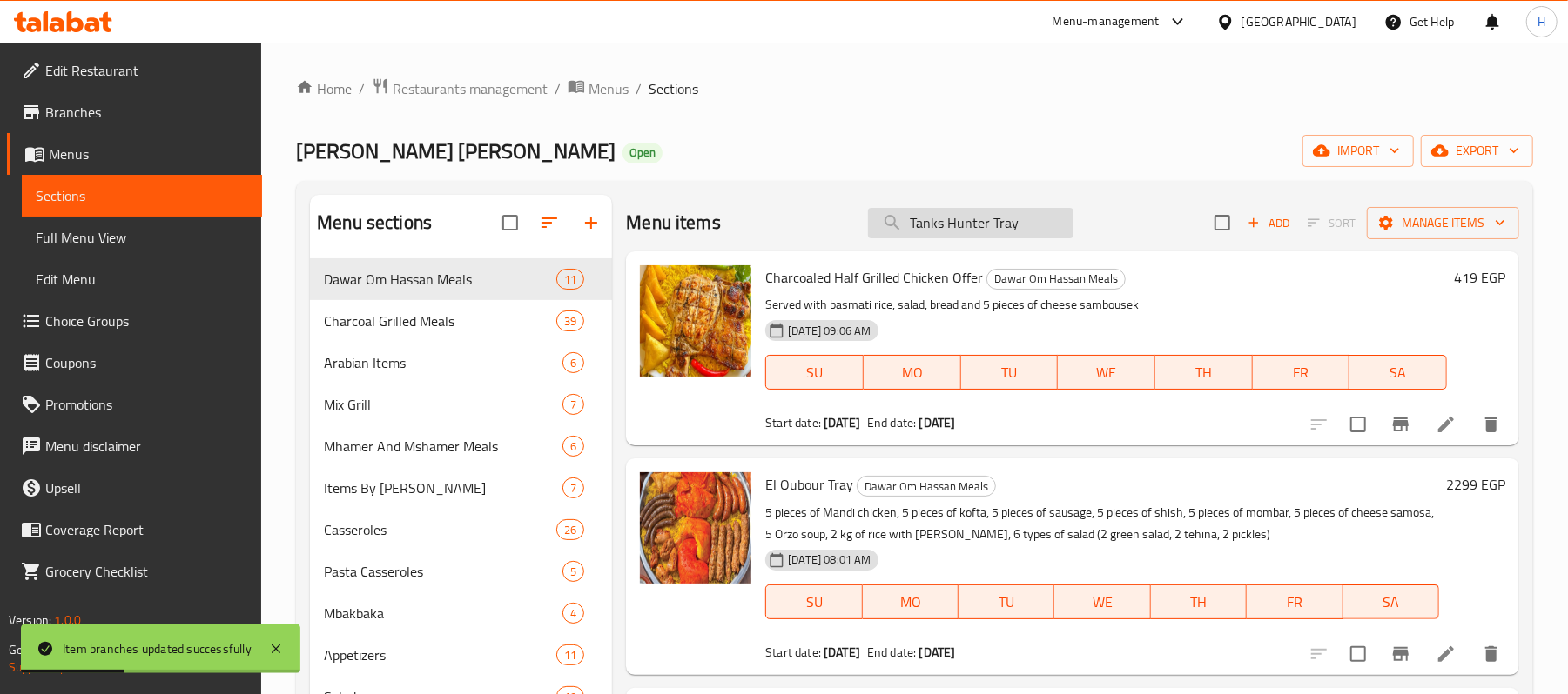
click at [983, 226] on input "Tanks Hunter Tray" at bounding box center [971, 223] width 205 height 31
paste input "Tanks Hunter Tray"
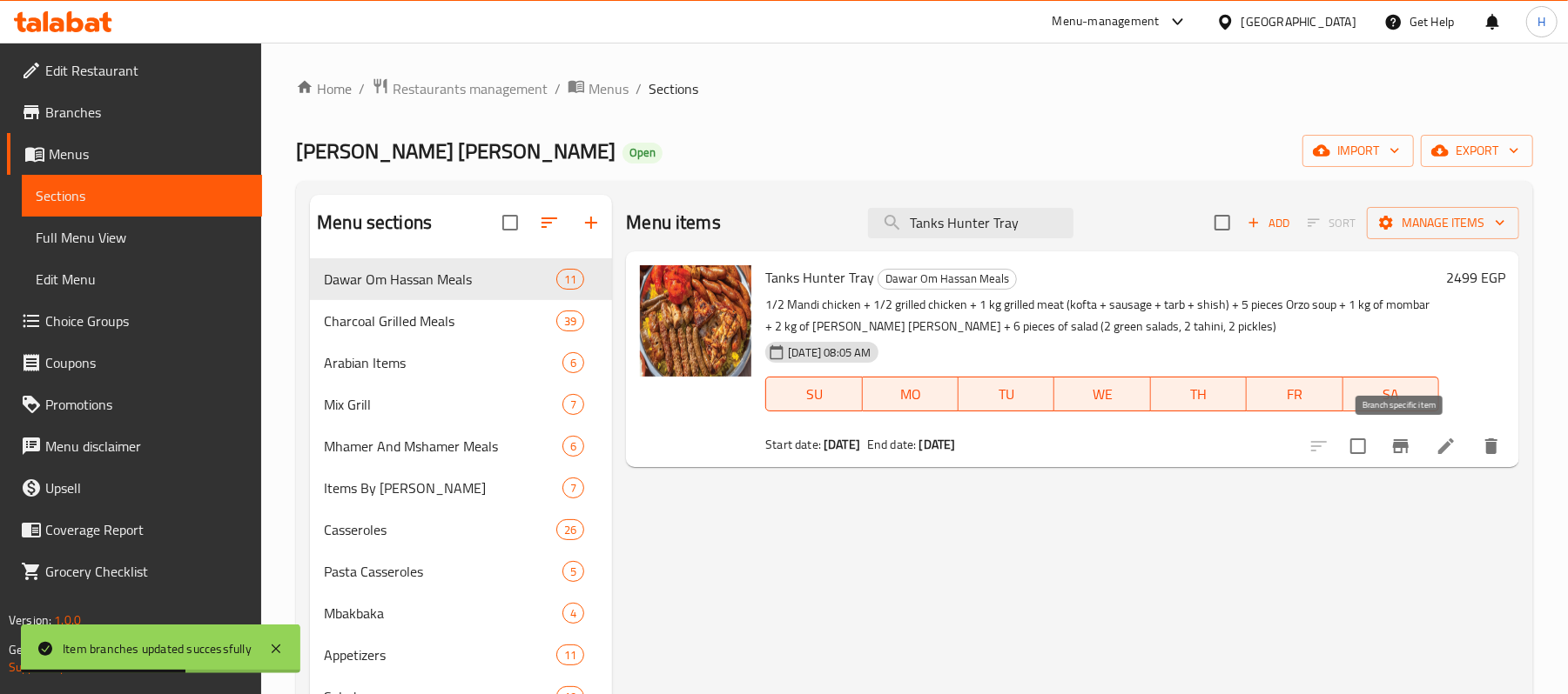
click at [1401, 447] on icon "Branch-specific-item" at bounding box center [1401, 447] width 16 height 14
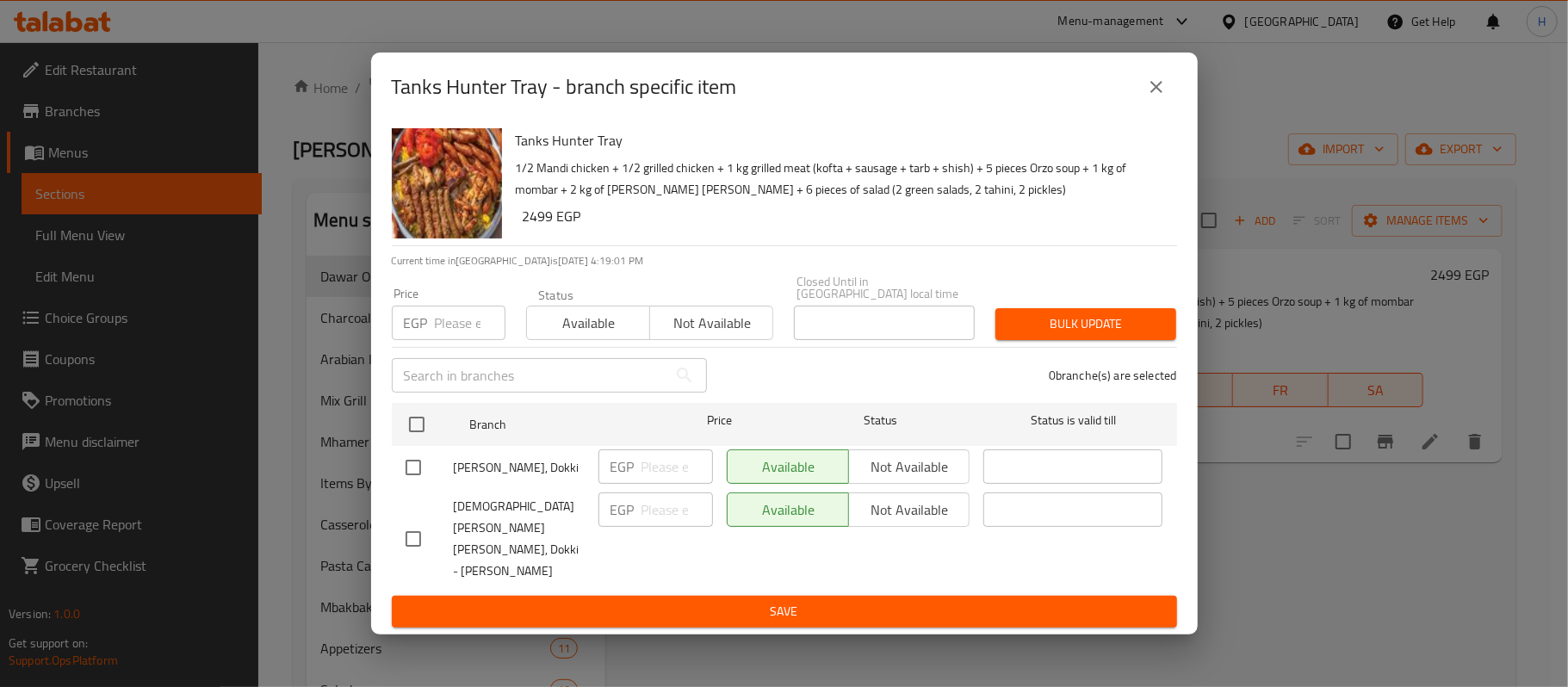
click at [728, 197] on p "1/2 Mandi chicken + 1/2 grilled chicken + 1 kg grilled meat (kofta + sausage + …" at bounding box center [840, 179] width 648 height 43
click at [1149, 97] on icon "close" at bounding box center [1156, 87] width 21 height 21
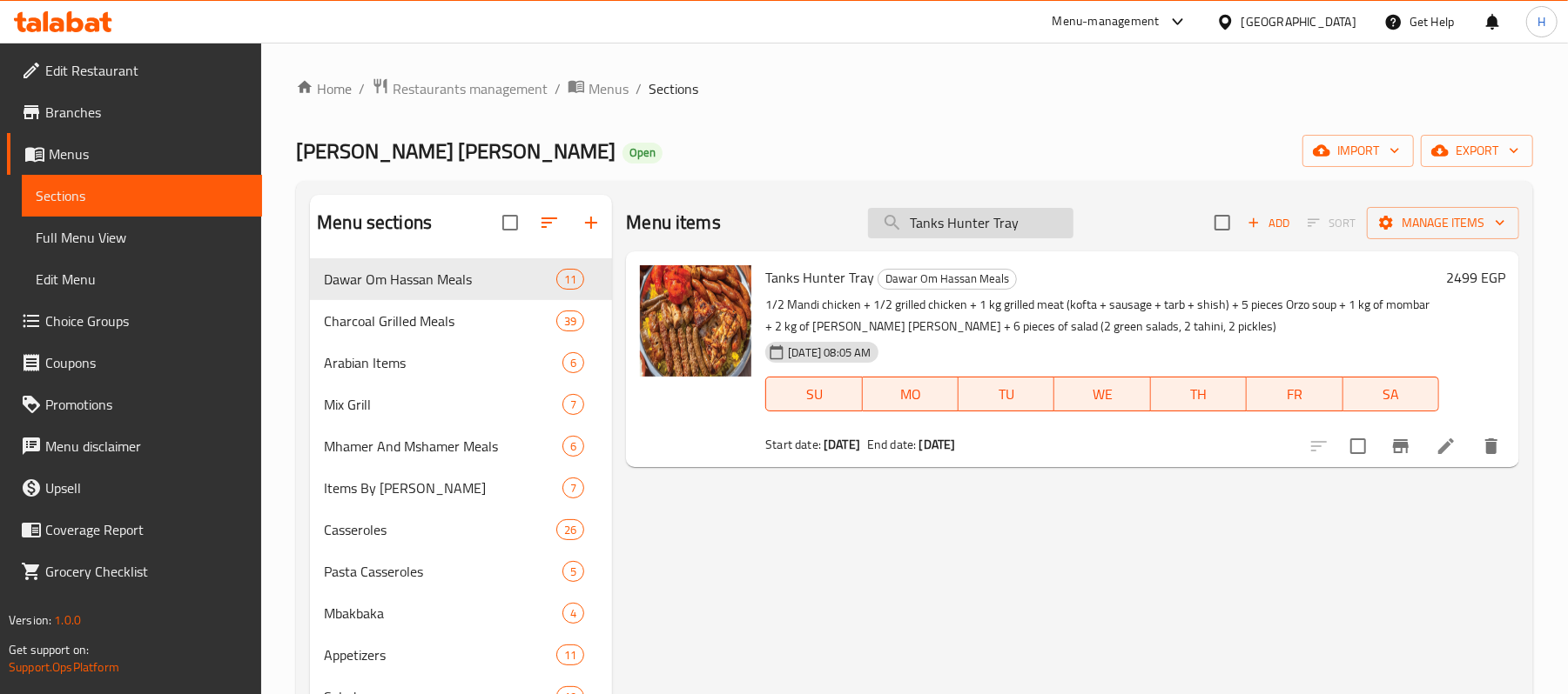
click at [1008, 230] on input "Tanks Hunter Tray" at bounding box center [971, 223] width 205 height 31
paste input "صنية الضربة الجوية"
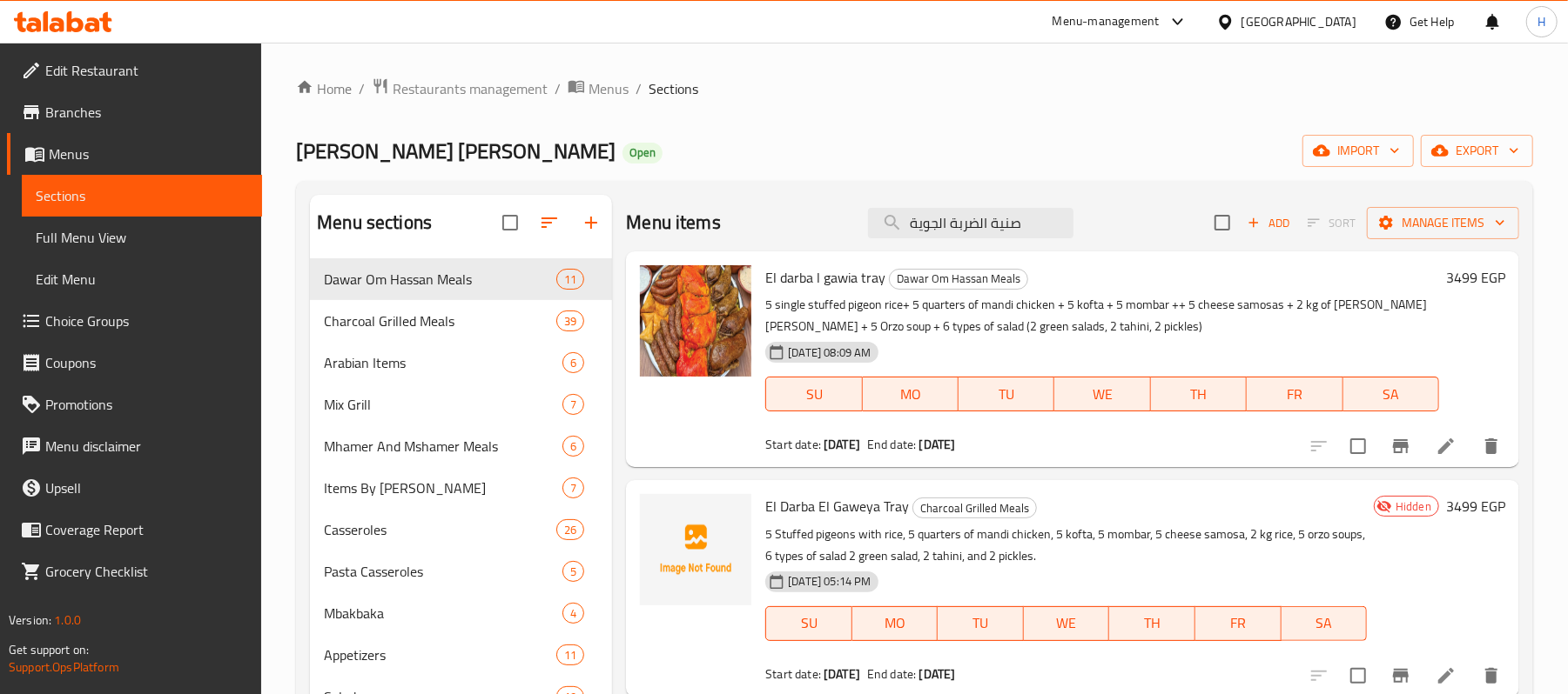
click at [805, 283] on span "El darba l gawia tray" at bounding box center [825, 278] width 120 height 26
copy h6 "El darba l gawia tray"
click at [970, 228] on input "صنية الضربة الجوية" at bounding box center [971, 223] width 205 height 31
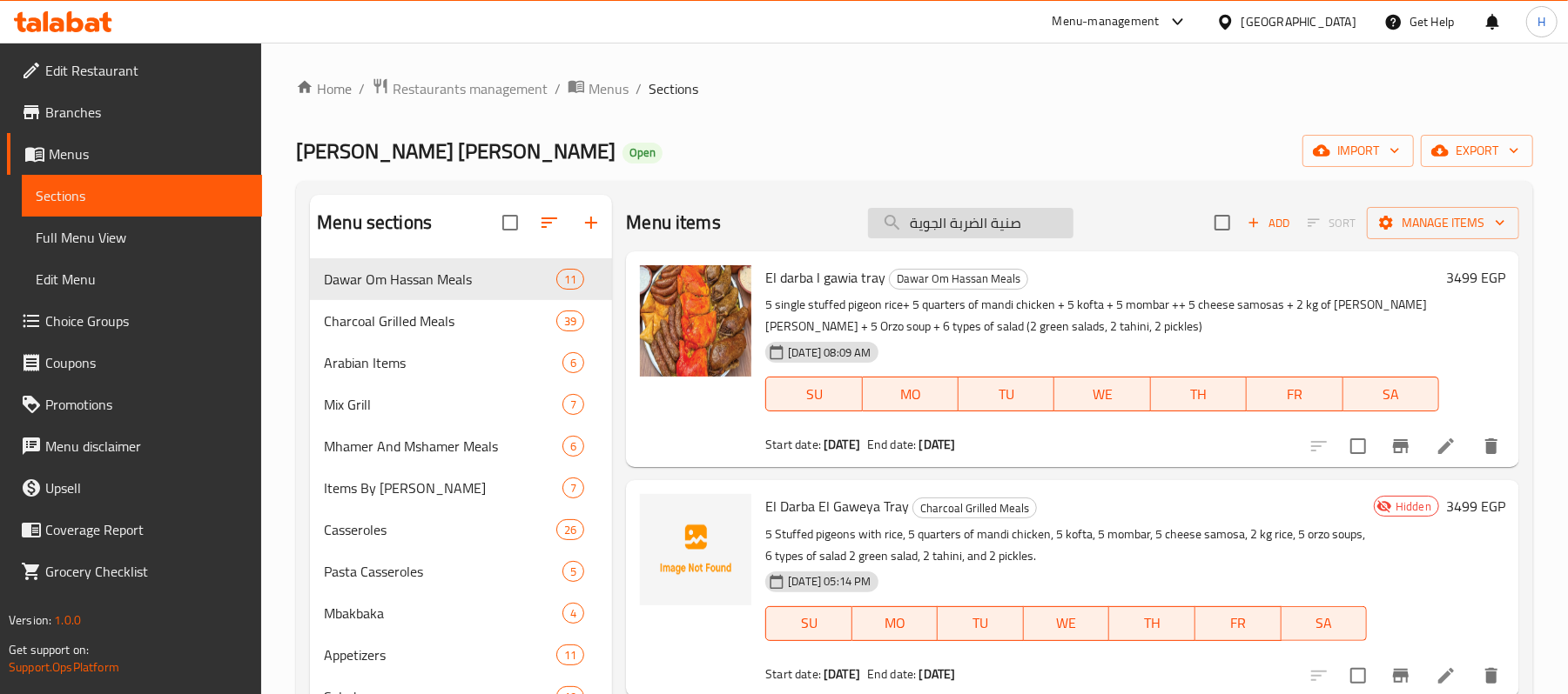
paste input "El darba l gawia tray"
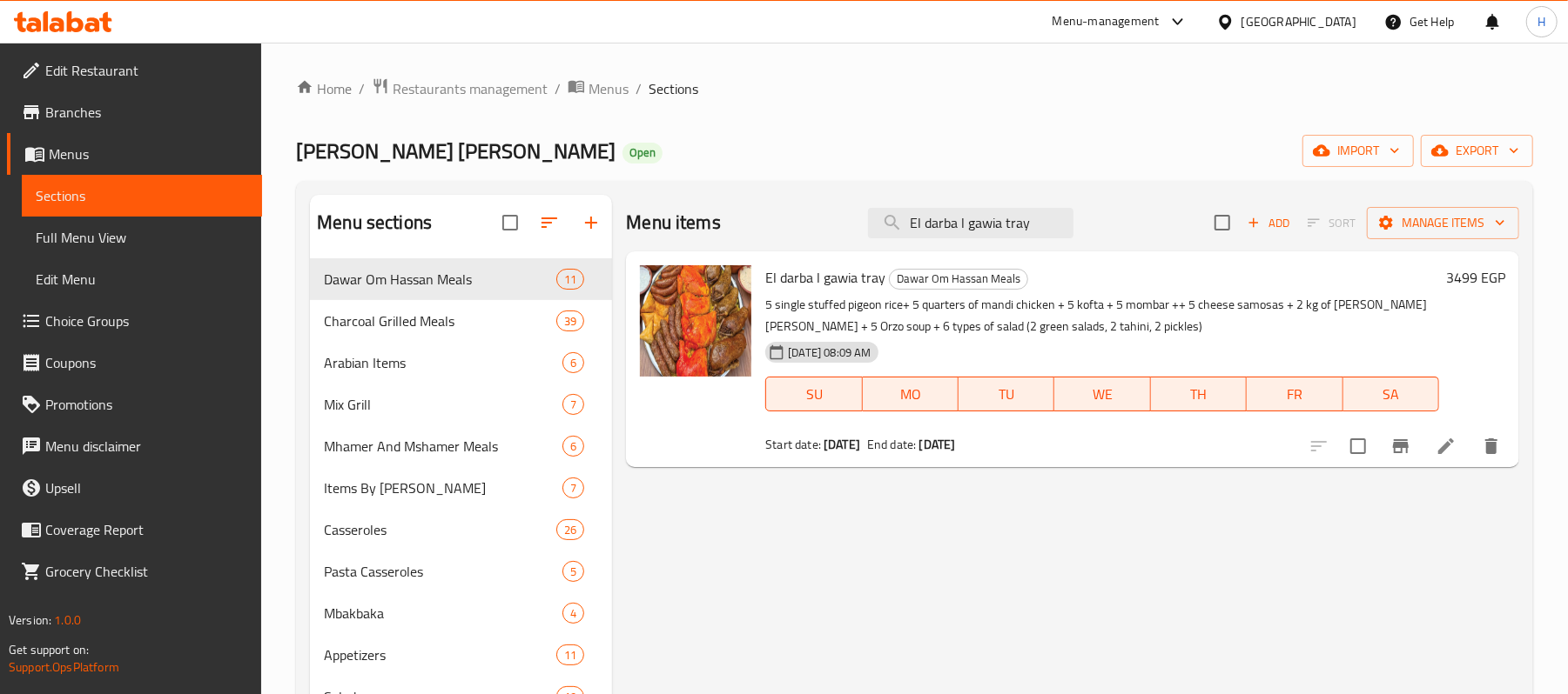
click at [1022, 513] on div "Menu items El darba l gawia tray Add Sort Manage items El darba l gawia tray [P…" at bounding box center [1065, 690] width 907 height 990
click at [1391, 450] on icon "Branch-specific-item" at bounding box center [1401, 447] width 21 height 21
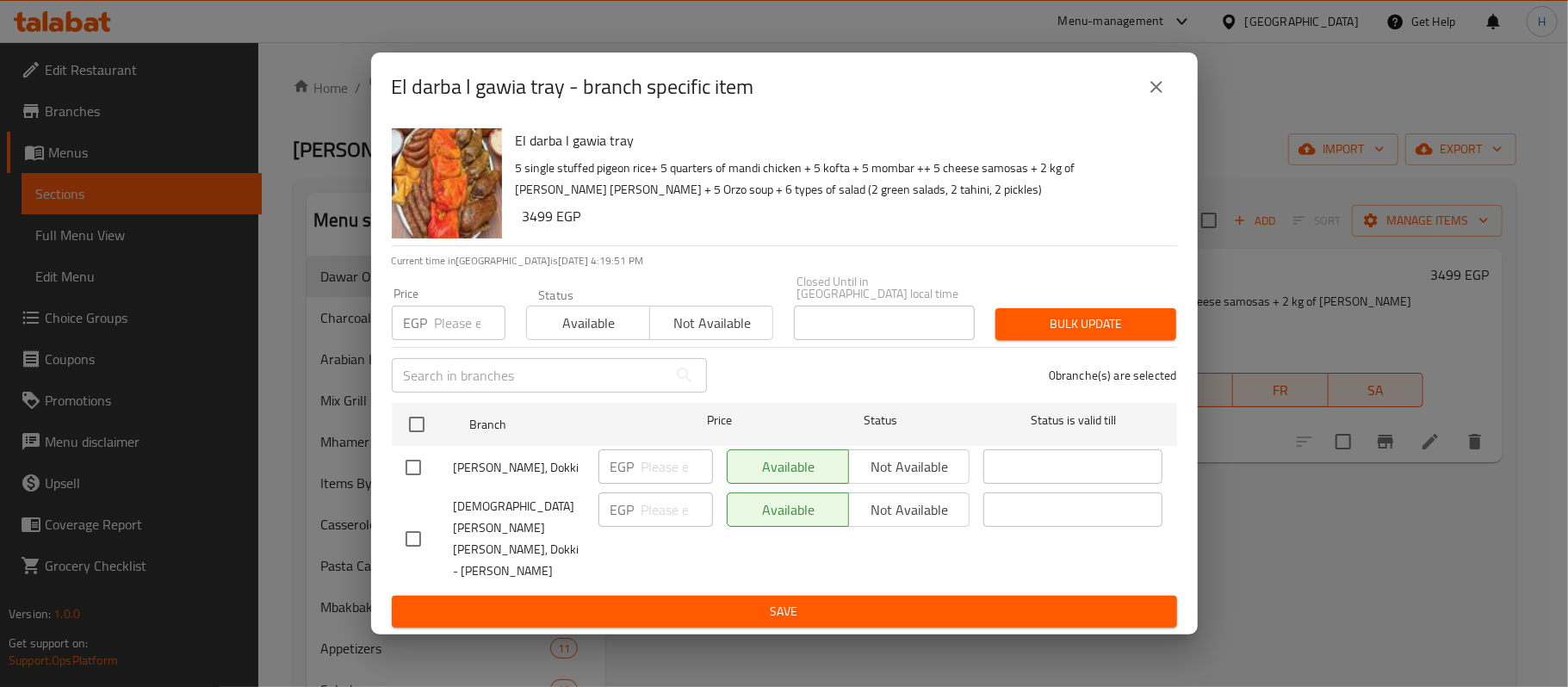
click at [1154, 97] on icon "close" at bounding box center [1156, 87] width 21 height 21
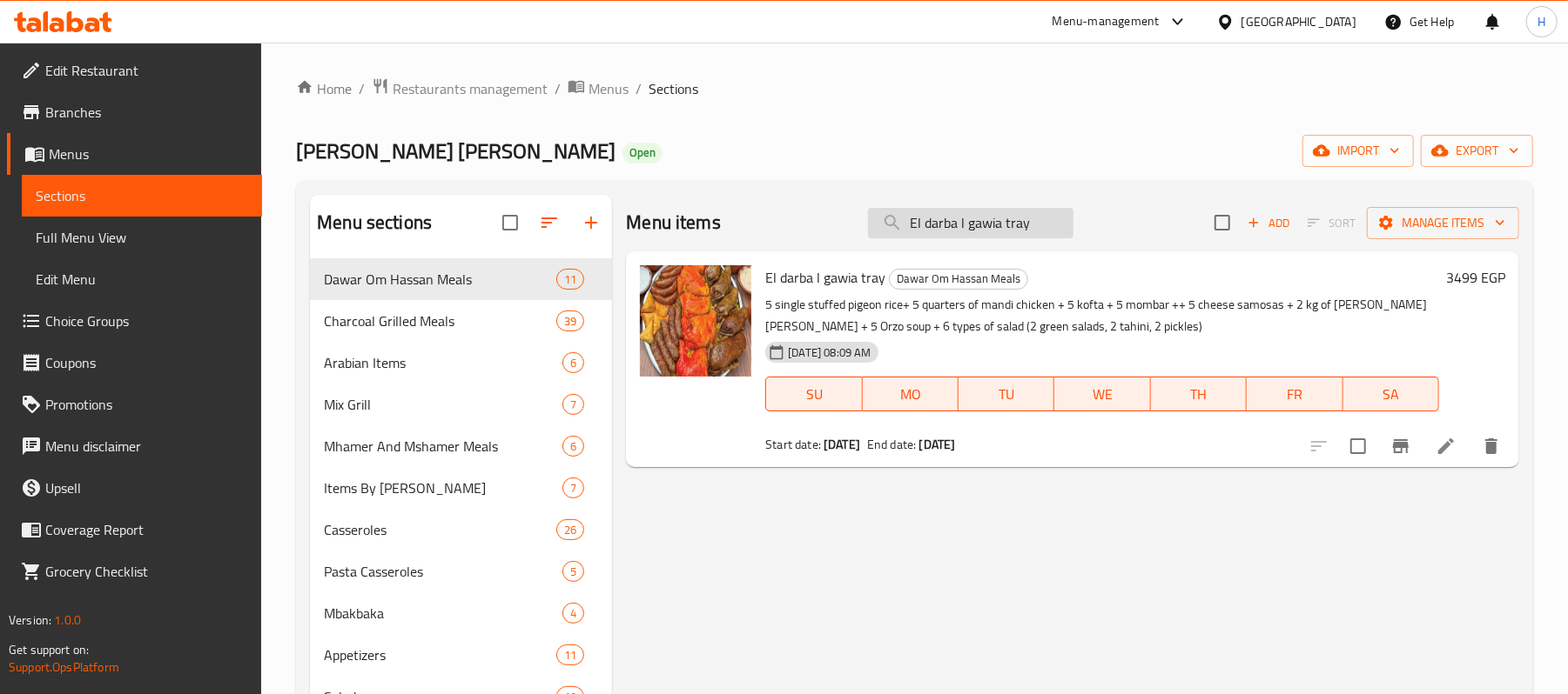
click at [955, 216] on input "El darba l gawia tray" at bounding box center [971, 223] width 205 height 31
paste input "صنية الصاعقة"
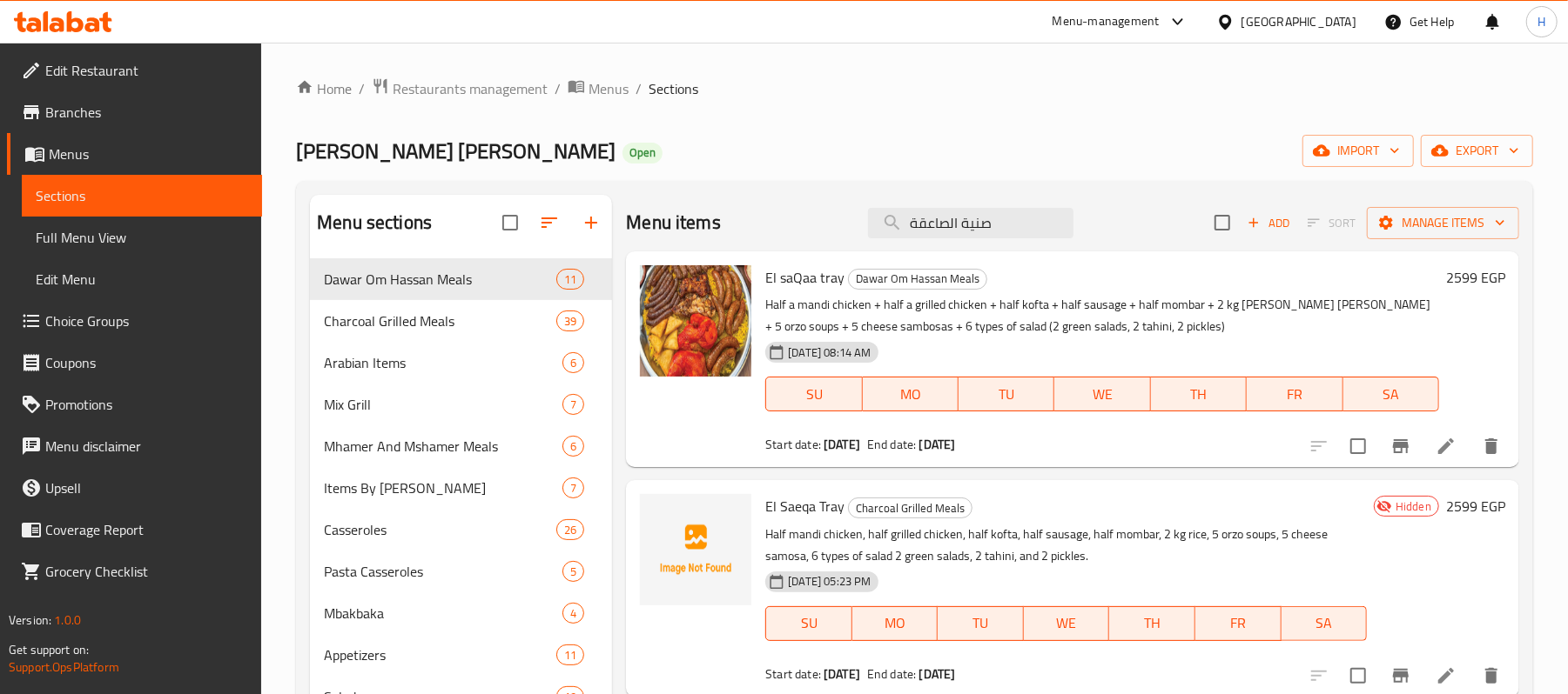
click at [809, 275] on span "El saQaa tray" at bounding box center [805, 278] width 79 height 26
copy h6 "El saQaa tray"
click at [969, 223] on input "صنية الصاعقة" at bounding box center [971, 223] width 205 height 31
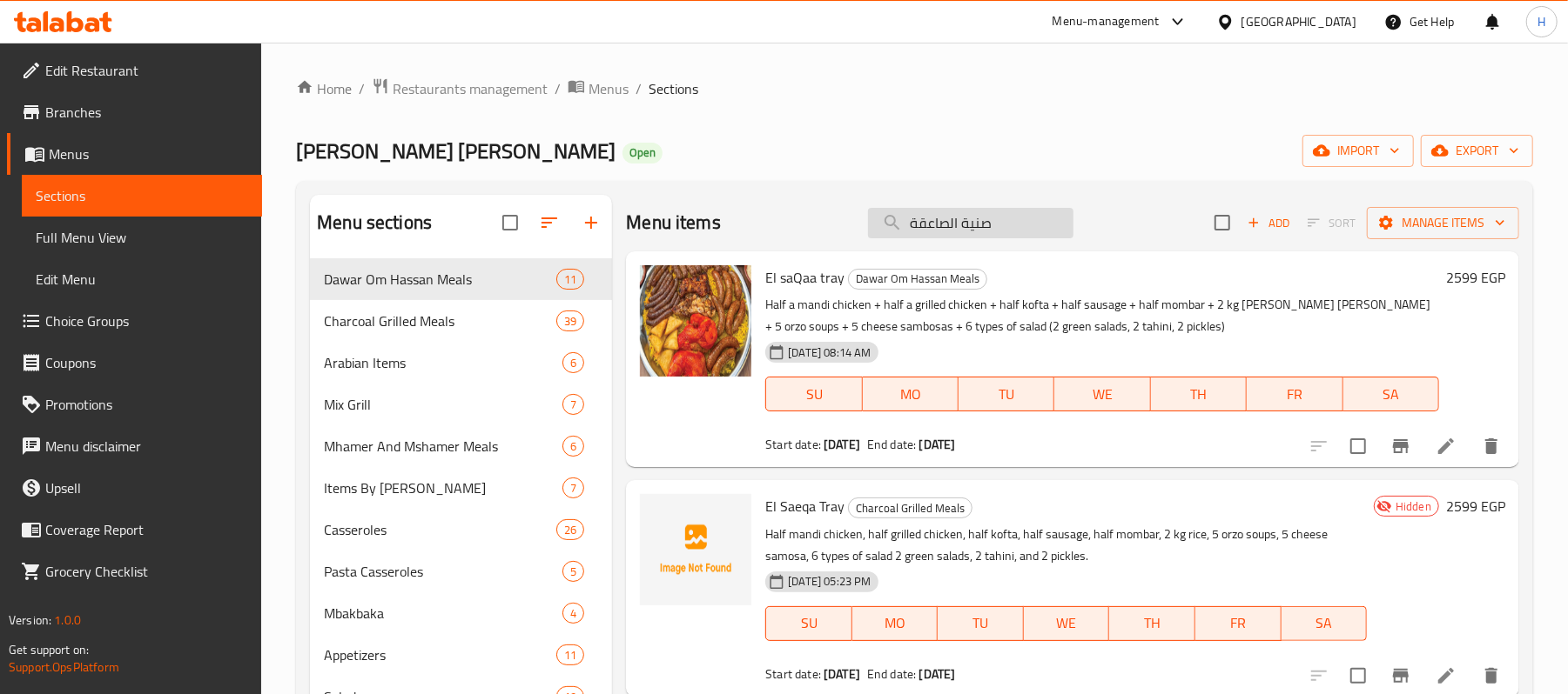
paste input "El saQaa tray"
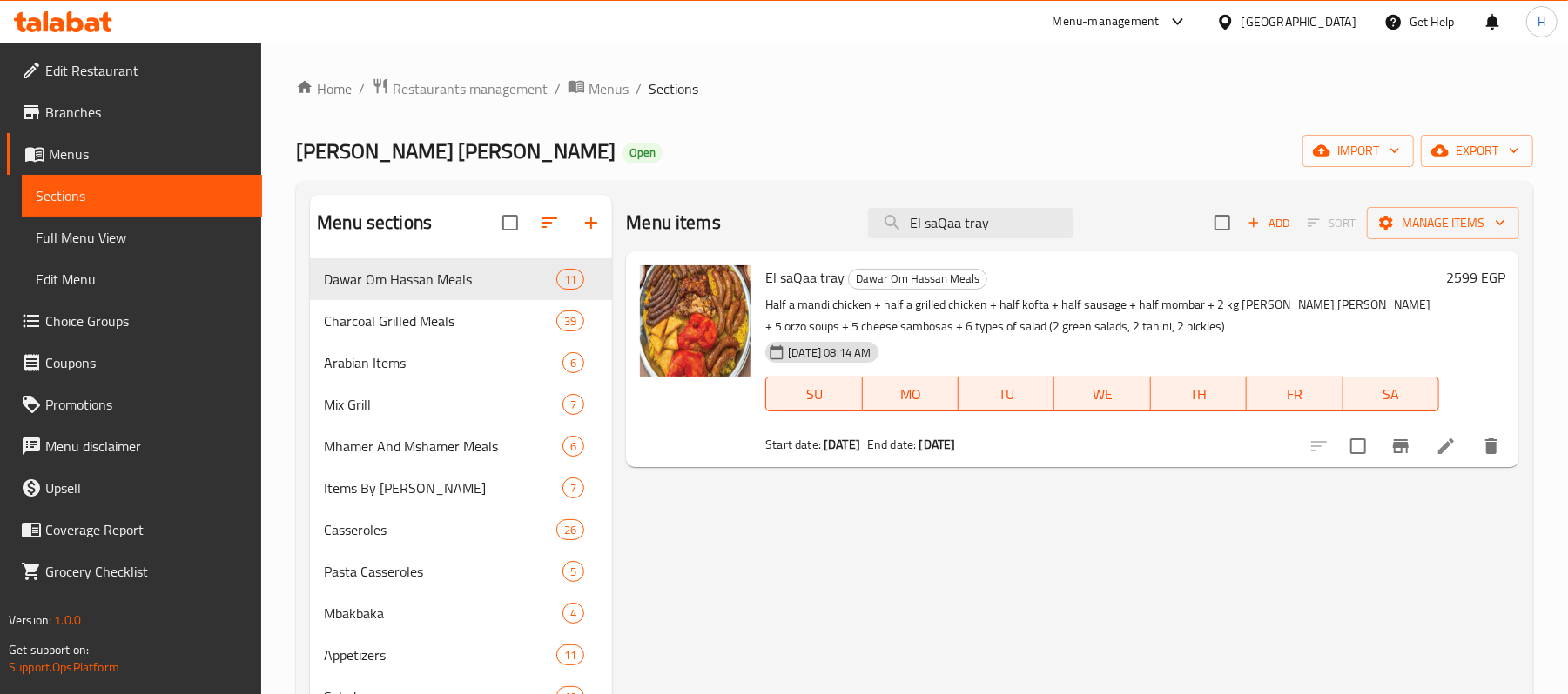
click at [1005, 554] on div "Menu items El saQaa tray Add Sort Manage items El saQaa tray [PERSON_NAME] [PER…" at bounding box center [1065, 690] width 907 height 990
click at [1405, 444] on icon "Branch-specific-item" at bounding box center [1401, 447] width 16 height 14
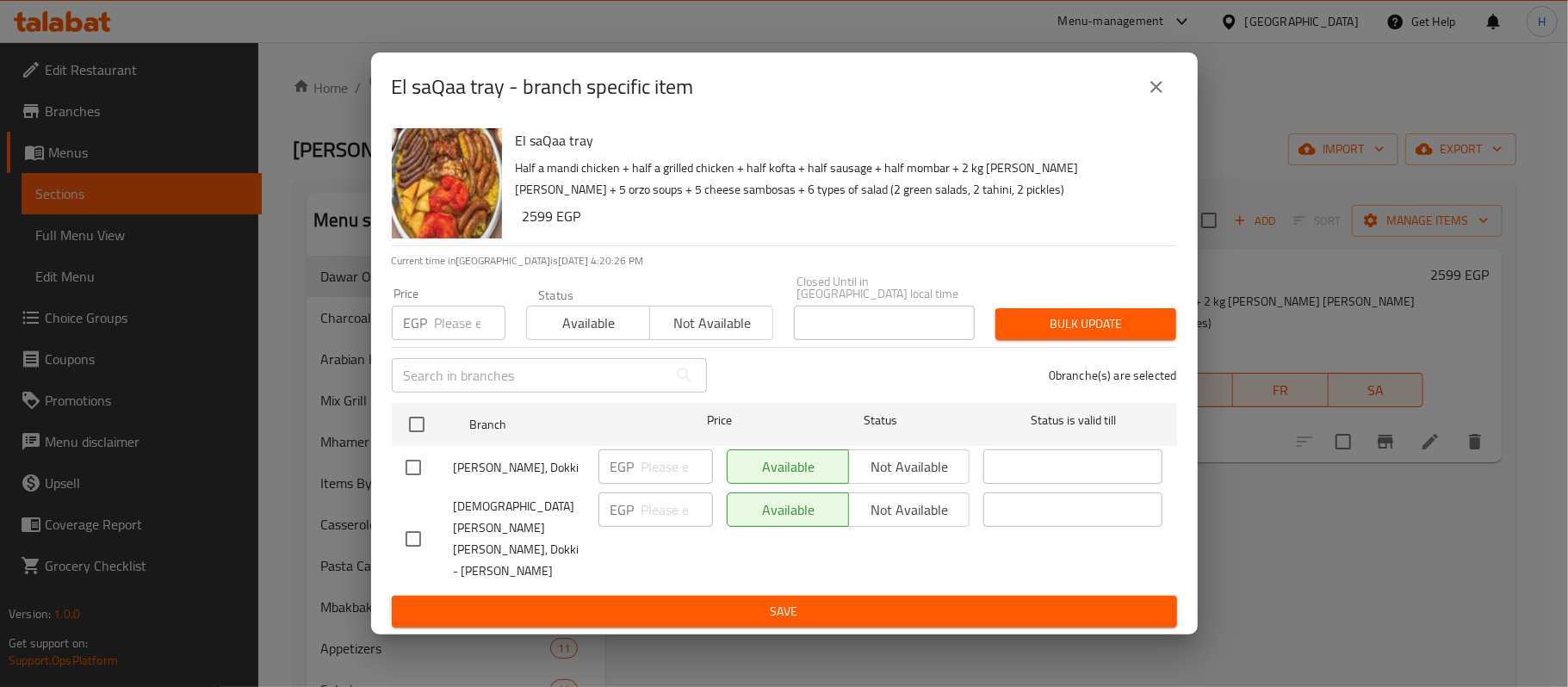
click at [1154, 97] on icon "close" at bounding box center [1156, 87] width 21 height 21
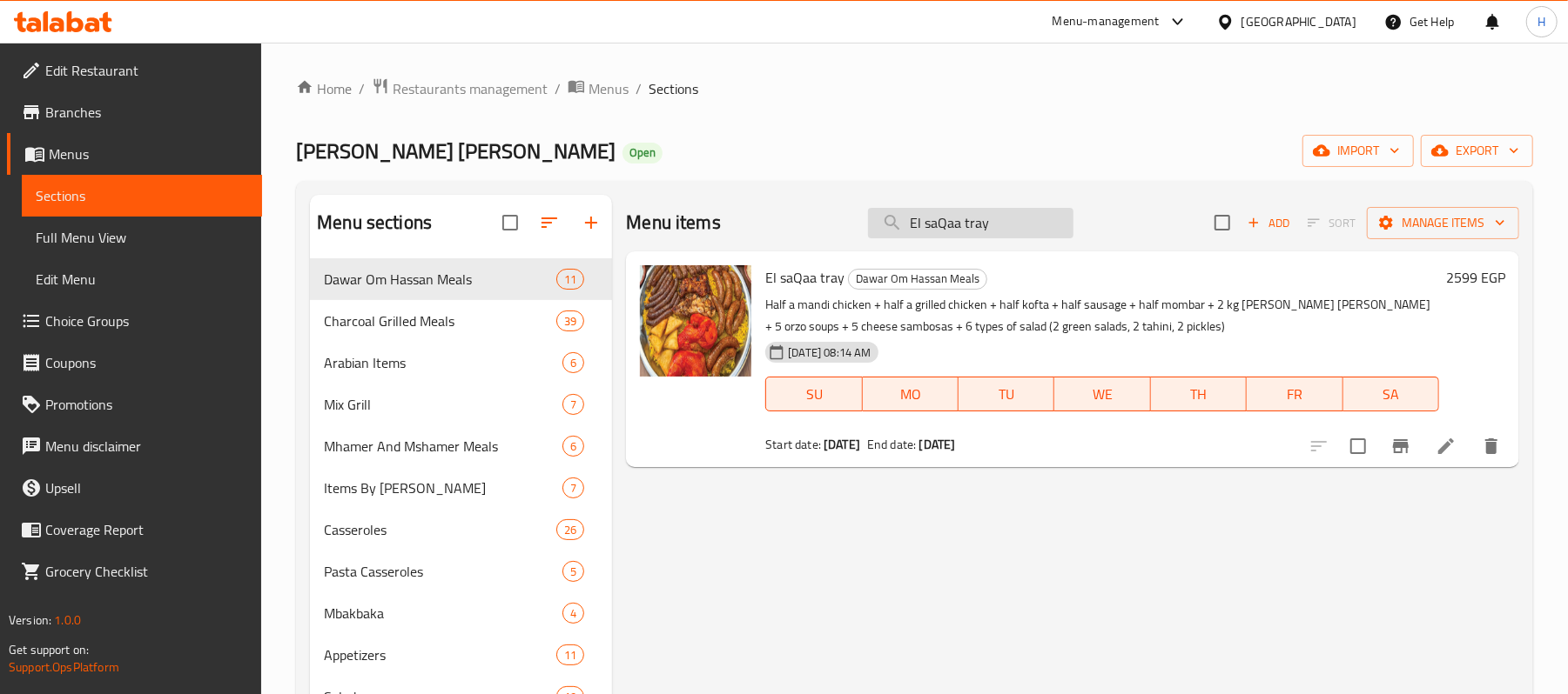
click at [966, 231] on input "El saQaa tray" at bounding box center [971, 223] width 205 height 31
paste input "صنية المدفعية"
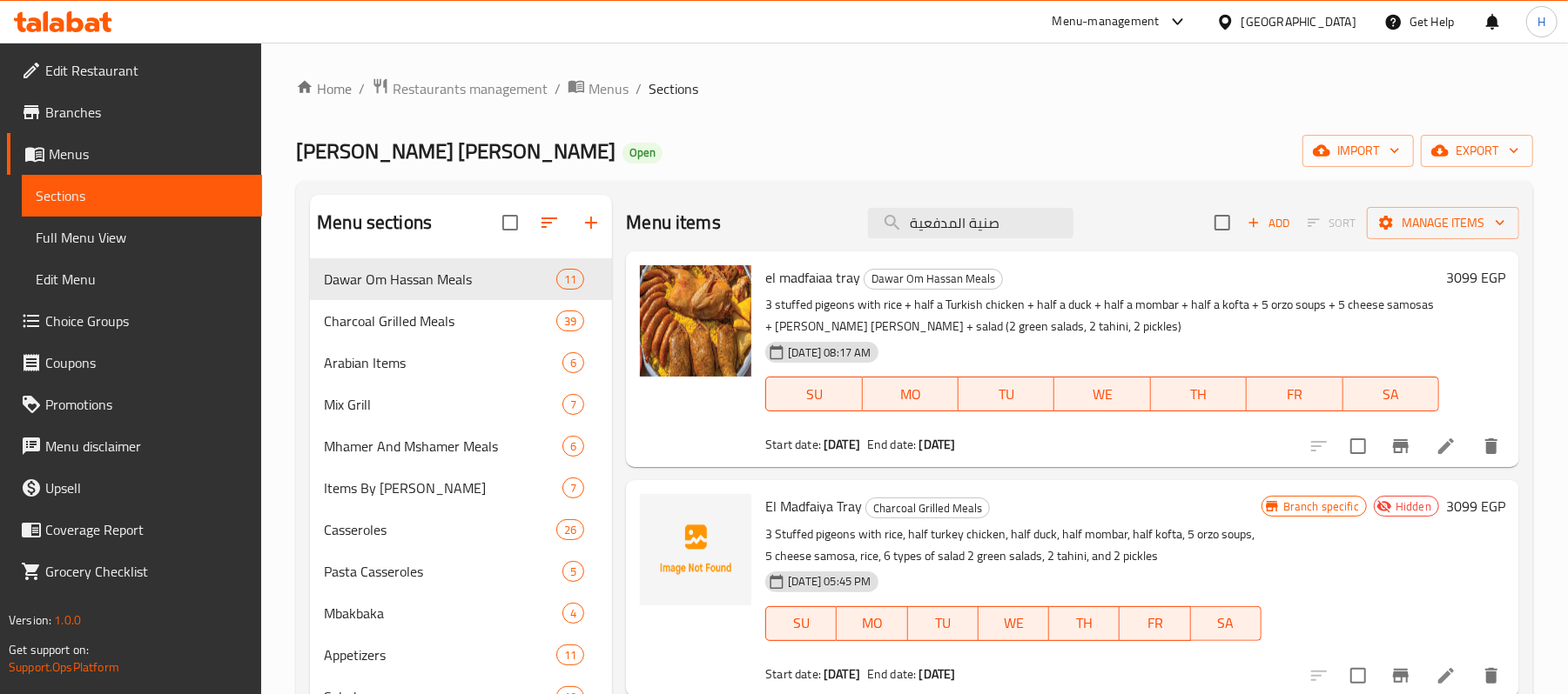
click at [827, 282] on span "el madfaiaa tray" at bounding box center [813, 278] width 95 height 26
click at [1001, 221] on input "صنية المدفعية" at bounding box center [971, 223] width 205 height 31
paste input "el madfaiaa tray"
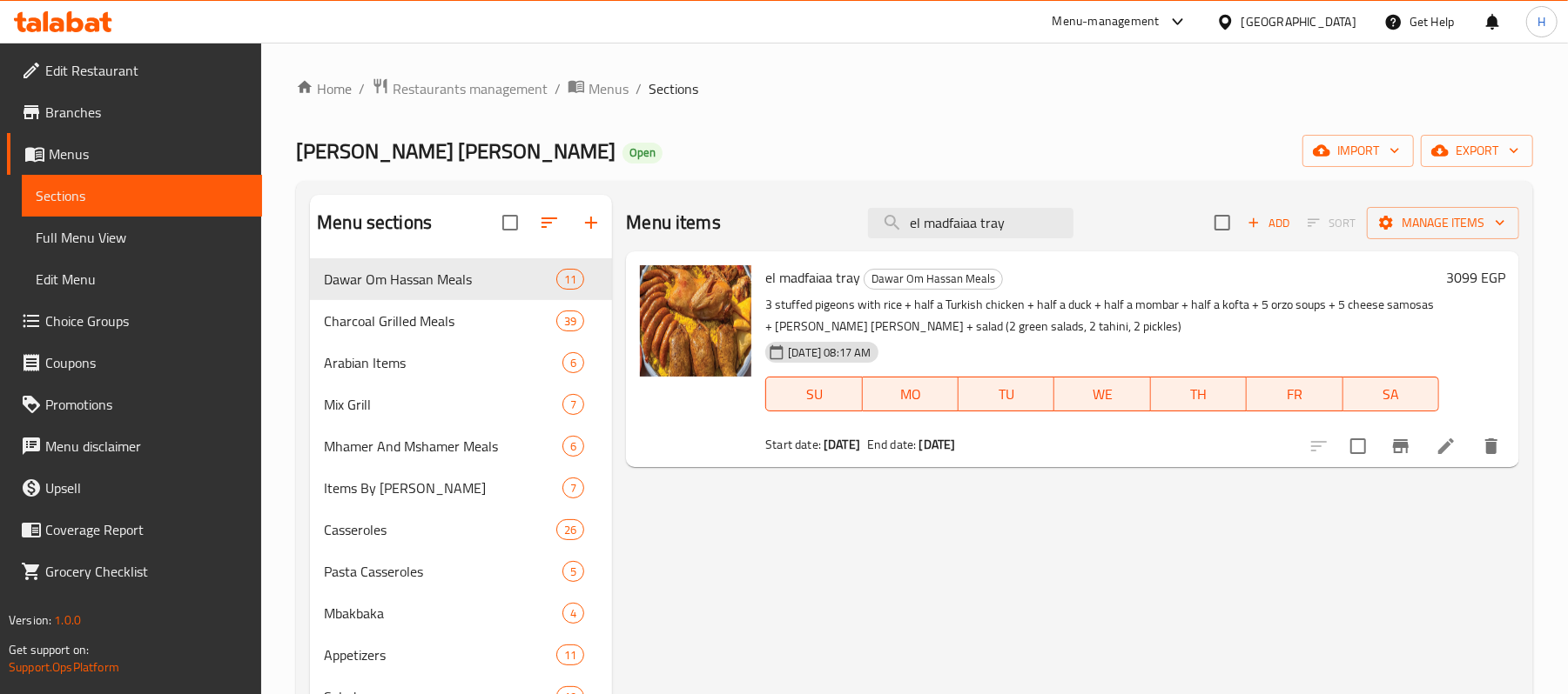
click at [1121, 495] on div "Menu items el madfaiaa tray Add Sort Manage items el madfaiaa tray [PERSON_NAME…" at bounding box center [1065, 690] width 907 height 990
click at [1406, 460] on button "Branch-specific-item" at bounding box center [1401, 447] width 42 height 42
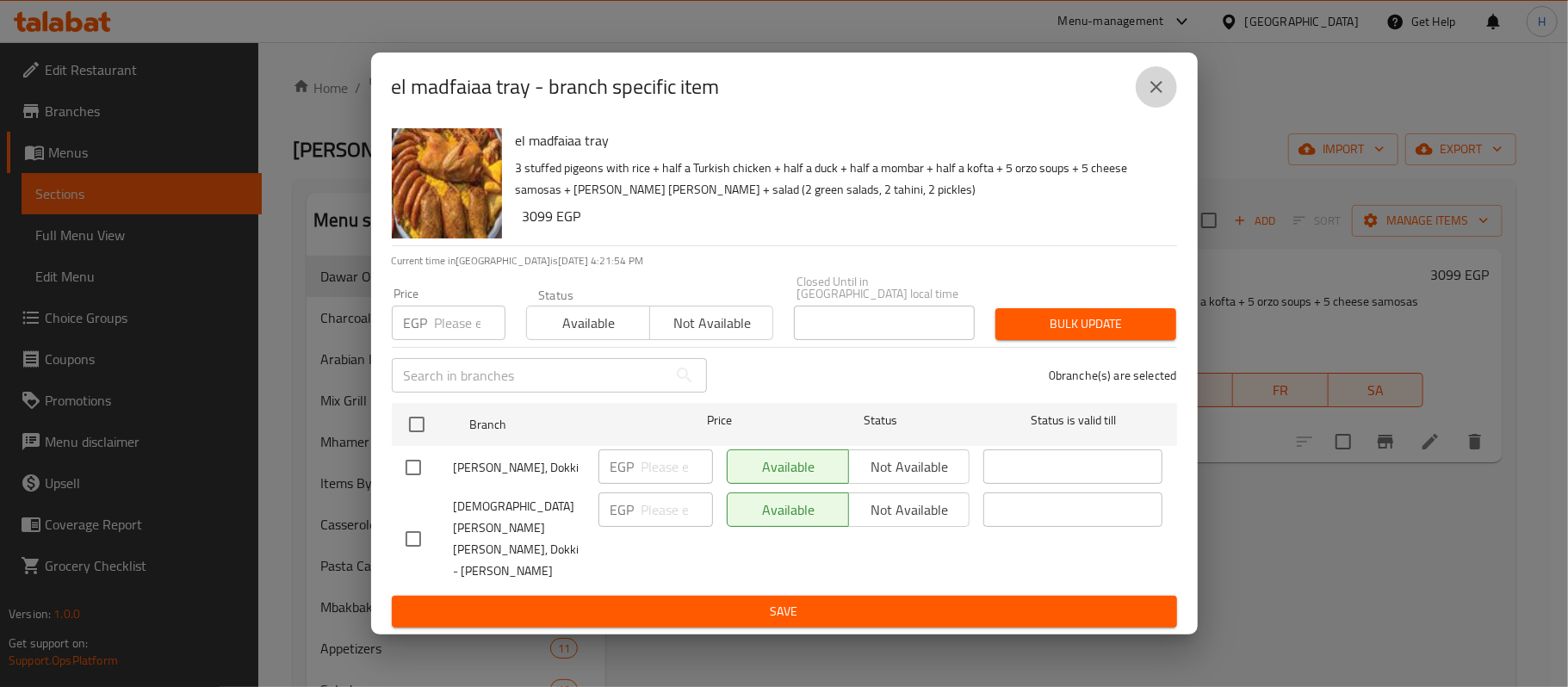
click at [1168, 108] on button "close" at bounding box center [1156, 87] width 42 height 42
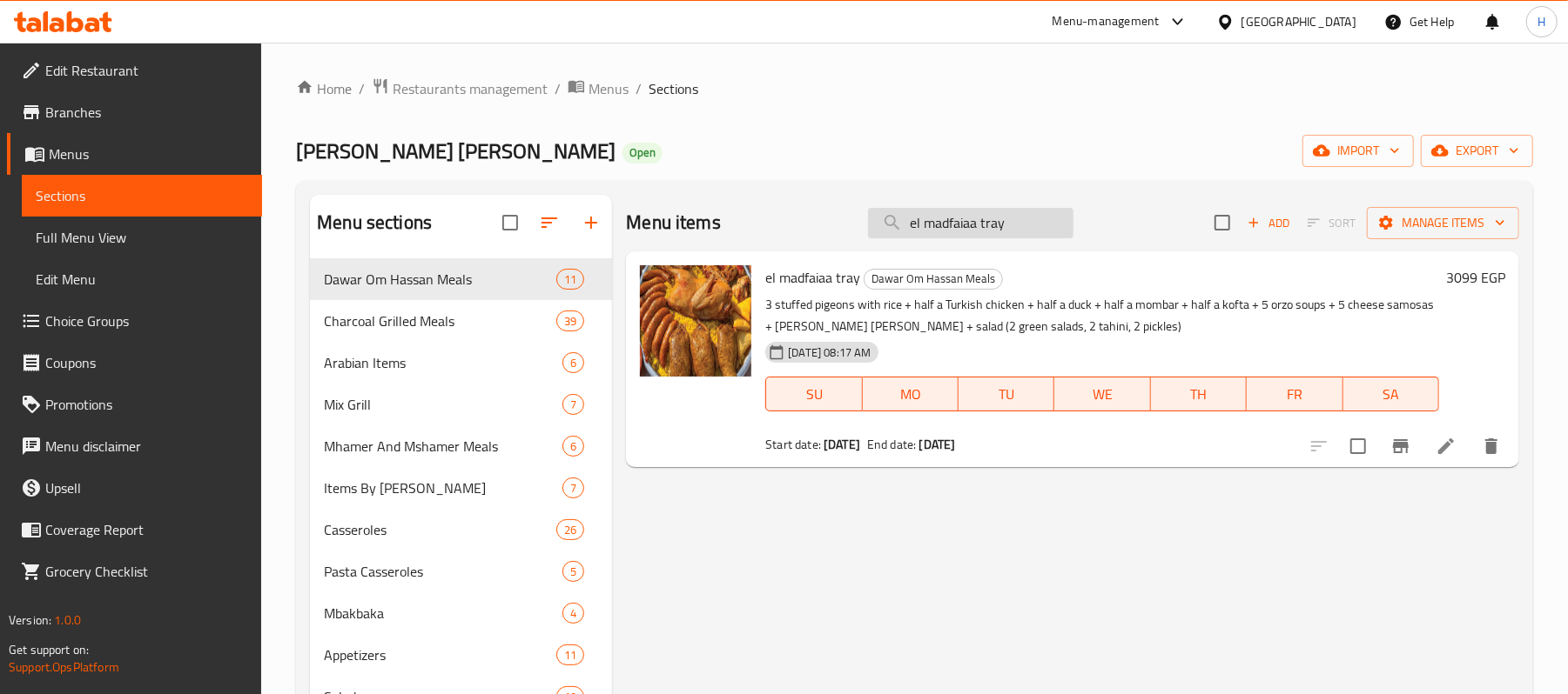
click at [960, 219] on input "el madfaiaa tray" at bounding box center [971, 223] width 205 height 31
paste input "صنية المدفعية"
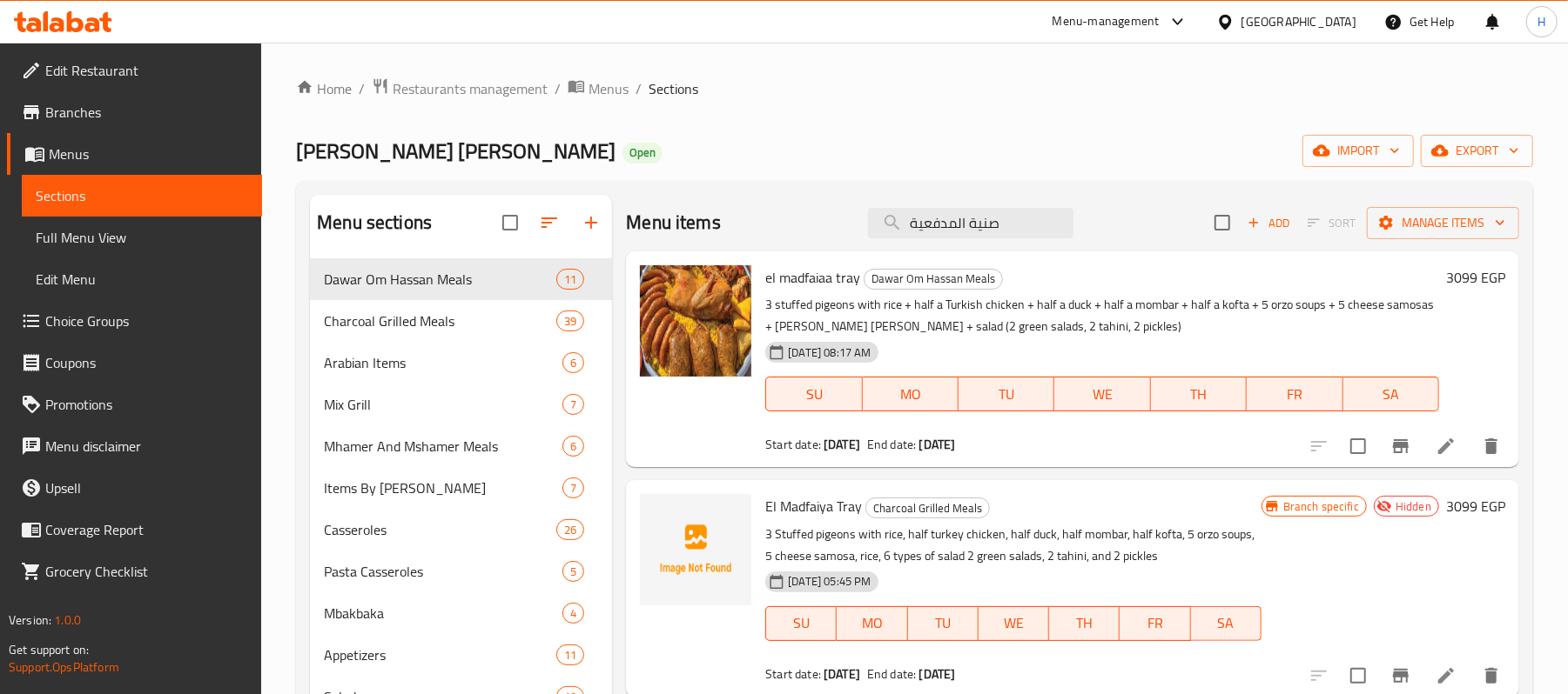
click at [816, 512] on span "El Madfaiya Tray" at bounding box center [814, 506] width 97 height 26
click at [1029, 217] on input "صنية المدفعية" at bounding box center [971, 223] width 205 height 31
paste input "صاعق"
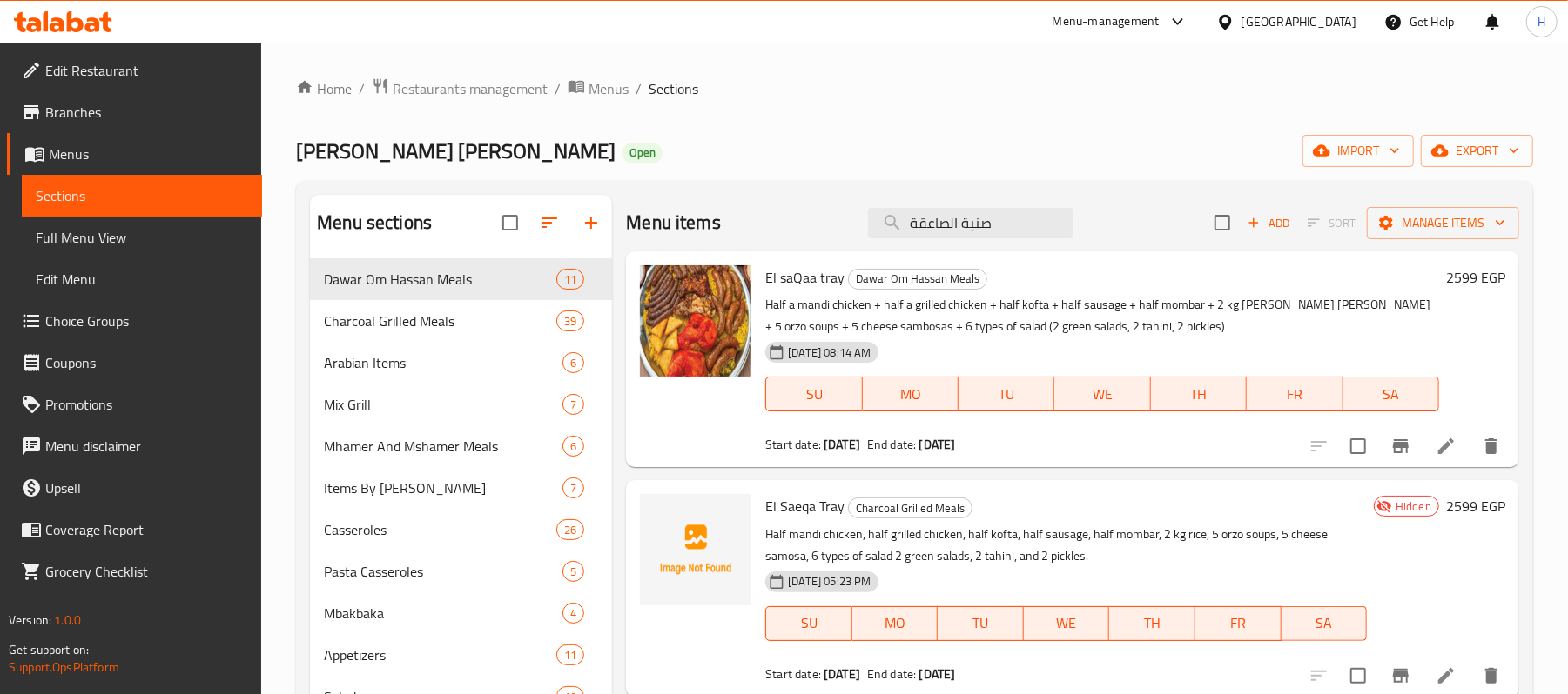
click at [819, 504] on span "El Saeqa Tray" at bounding box center [805, 506] width 79 height 26
click at [822, 503] on span "El Saeqa Tray" at bounding box center [805, 506] width 79 height 26
click at [969, 231] on input "صنية الصاعقة" at bounding box center [971, 223] width 205 height 31
paste input "ربة الجوي"
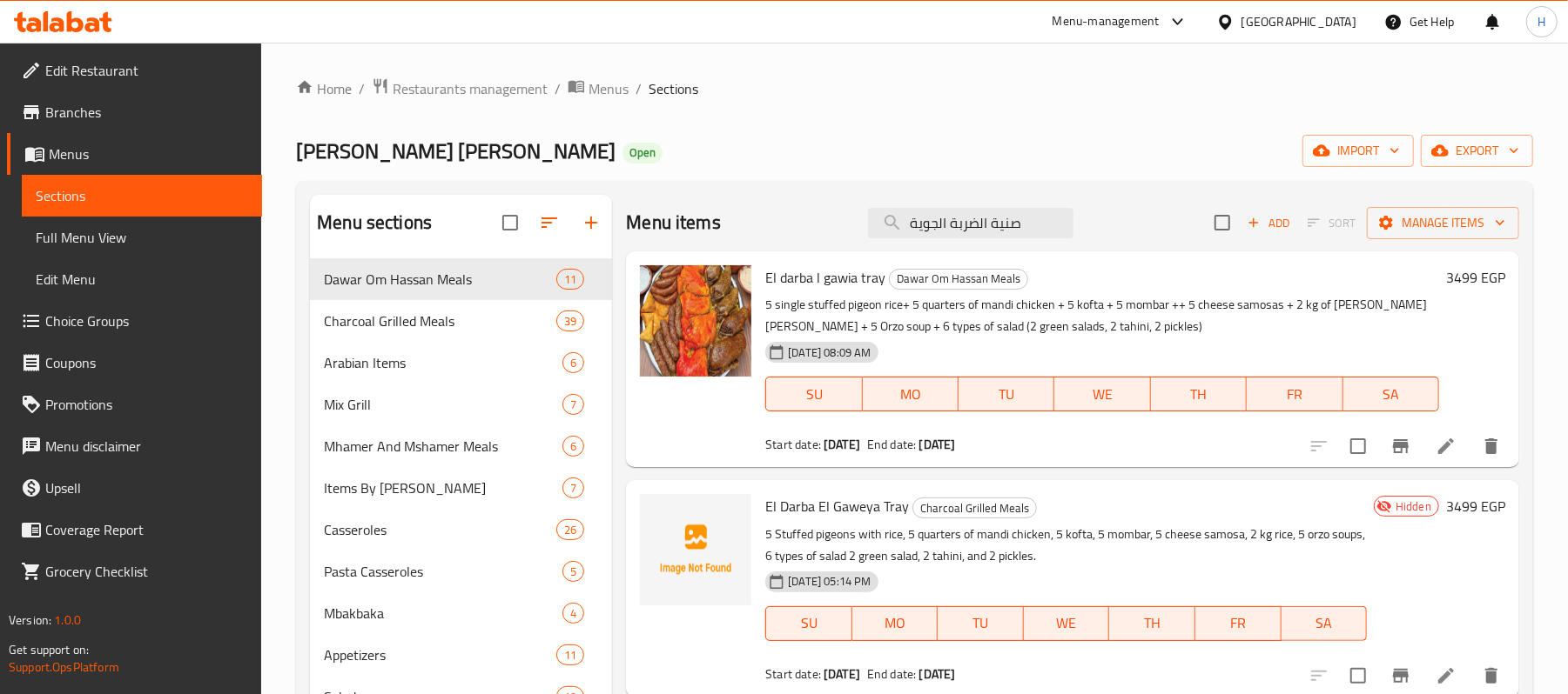
click at [872, 509] on span "El Darba El Gaweya Tray" at bounding box center [838, 506] width 144 height 26
click at [958, 231] on input "صنية الضربة الجوية" at bounding box center [971, 223] width 205 height 31
paste input "ائد الدبابات"
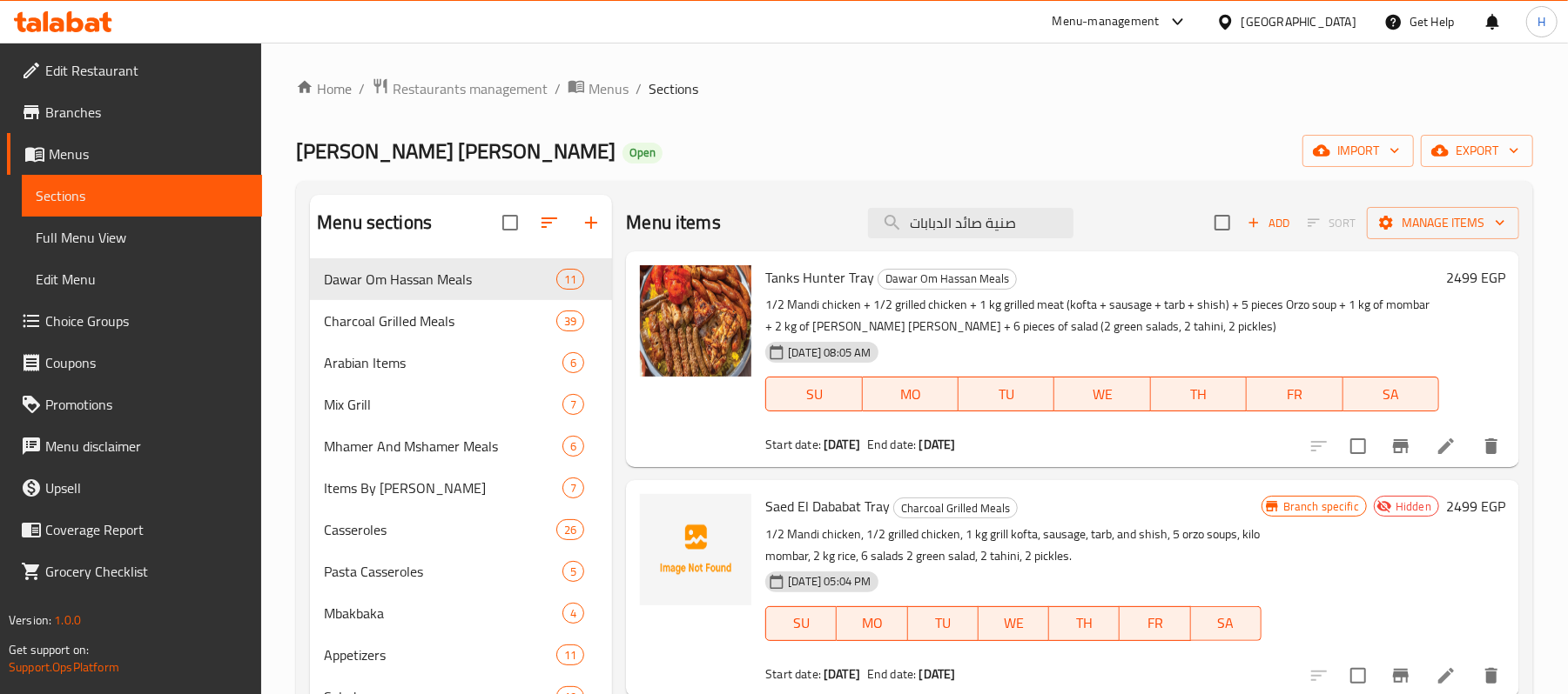
click at [834, 502] on span "Saed El Dababat Tray" at bounding box center [828, 506] width 125 height 26
click at [1045, 228] on input "صنية صائد الدبابات" at bounding box center [971, 223] width 205 height 31
paste input "لعبور"
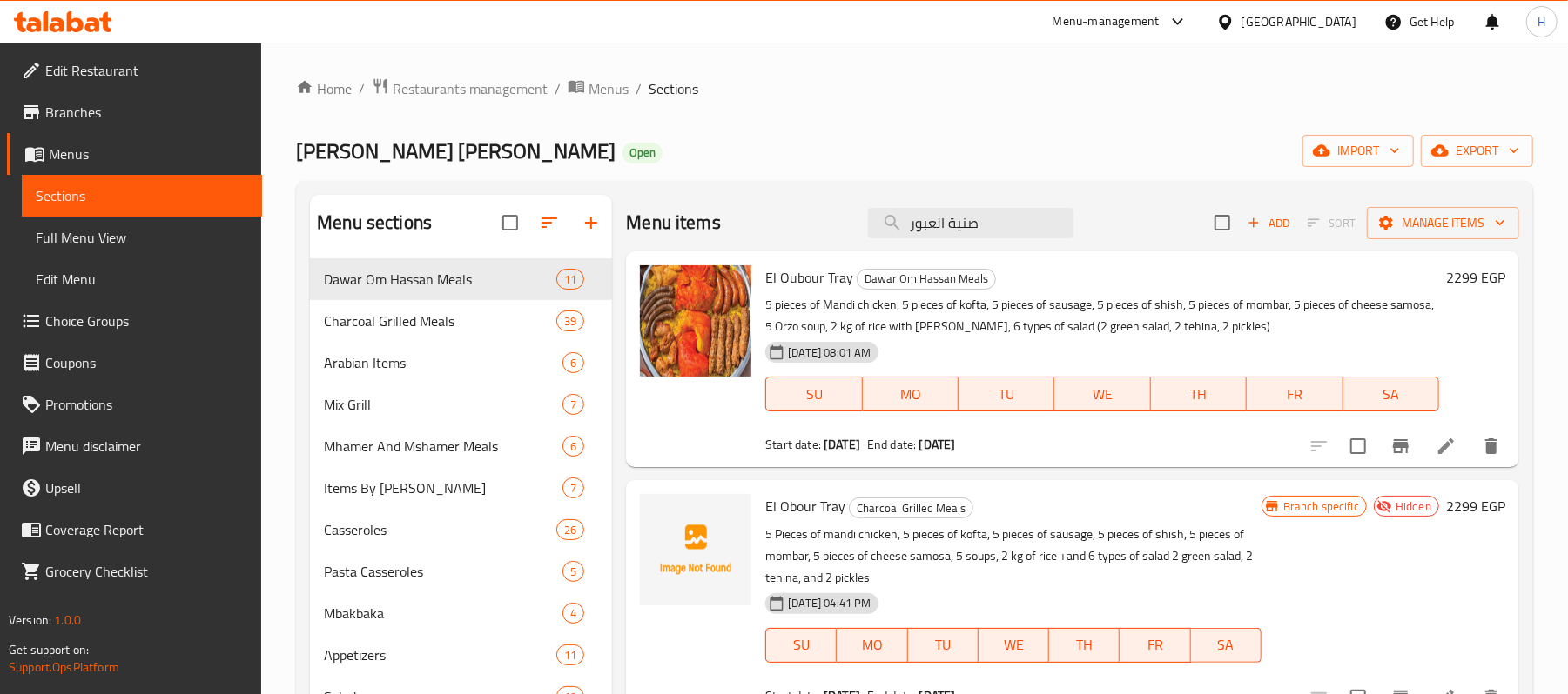
type input "صنية العبور"
click at [809, 501] on span "El Obour Tray" at bounding box center [805, 506] width 80 height 26
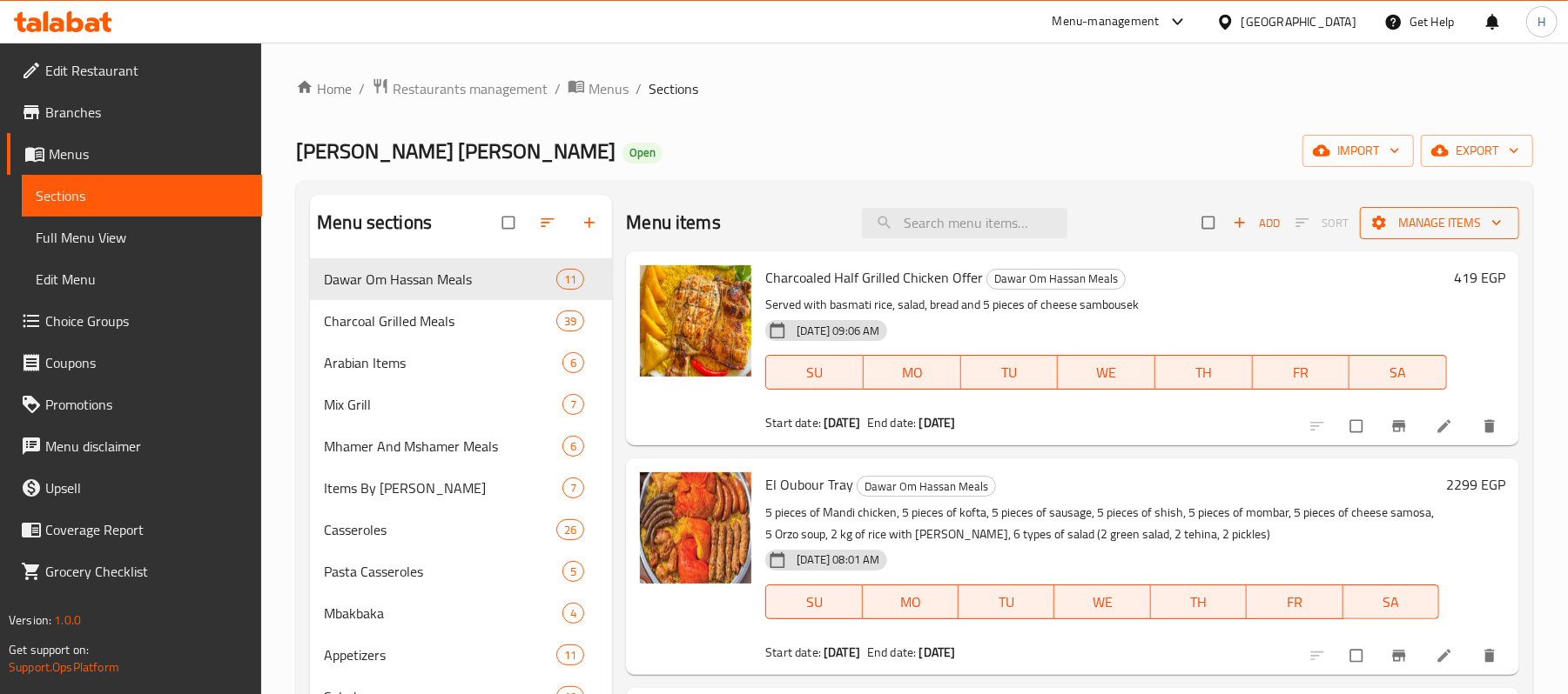
click at [1440, 225] on span "Manage items" at bounding box center [1440, 223] width 132 height 22
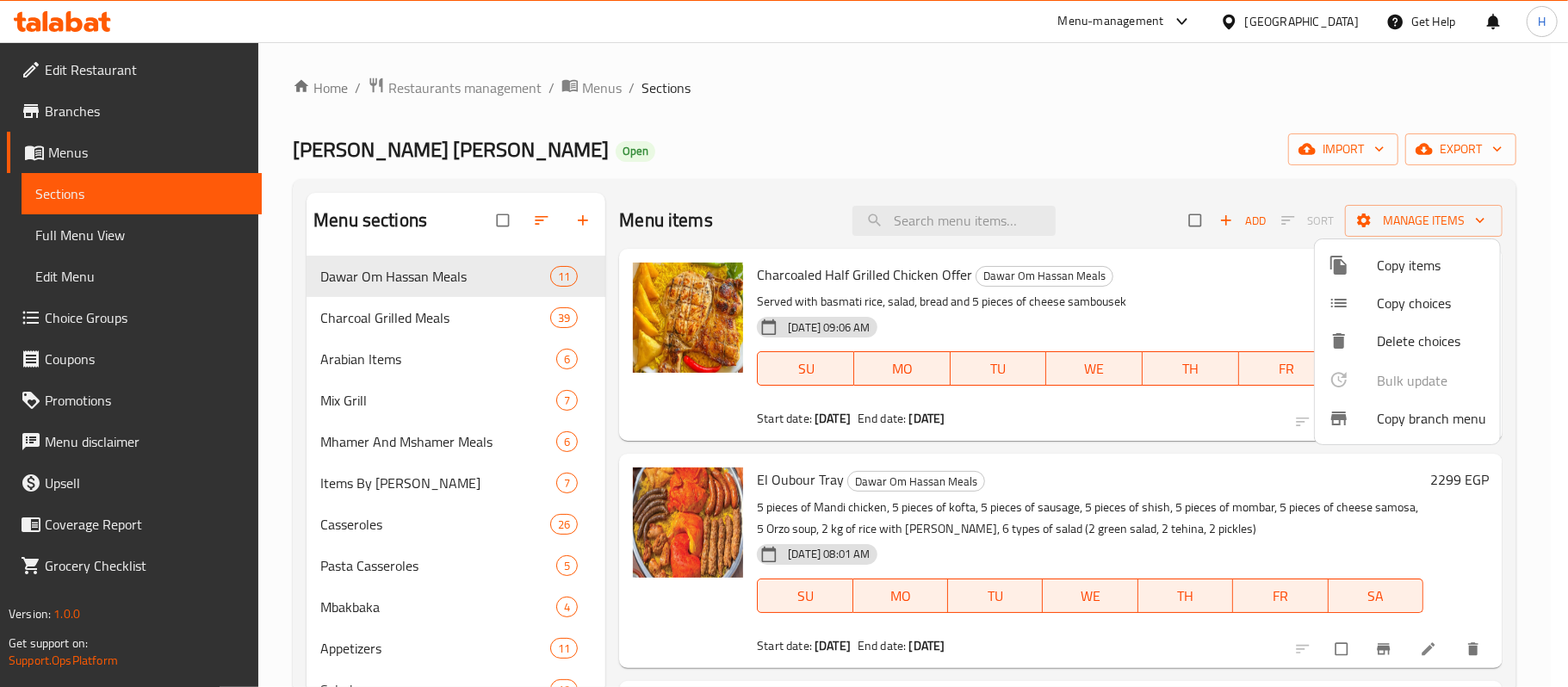
click at [1465, 142] on div at bounding box center [784, 343] width 1568 height 687
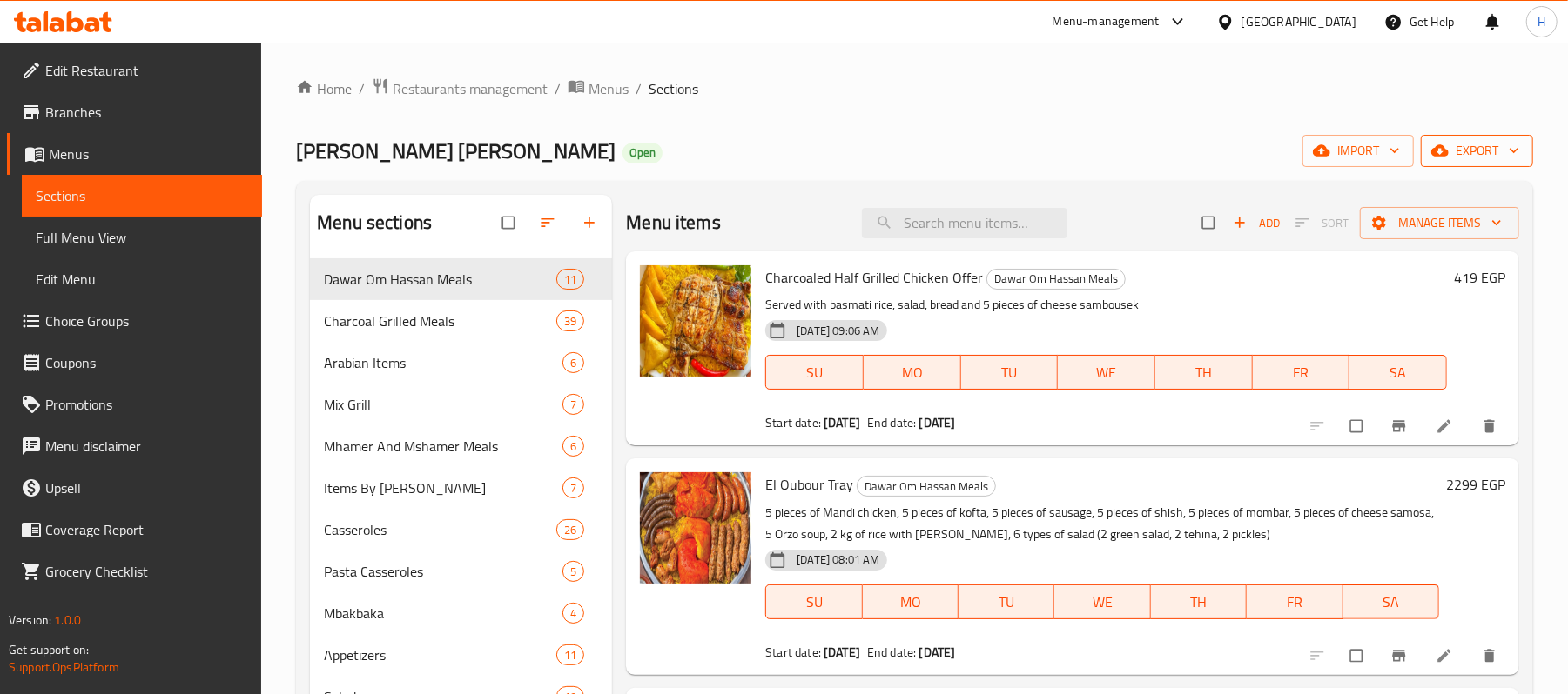
click at [1484, 158] on span "export" at bounding box center [1477, 151] width 84 height 22
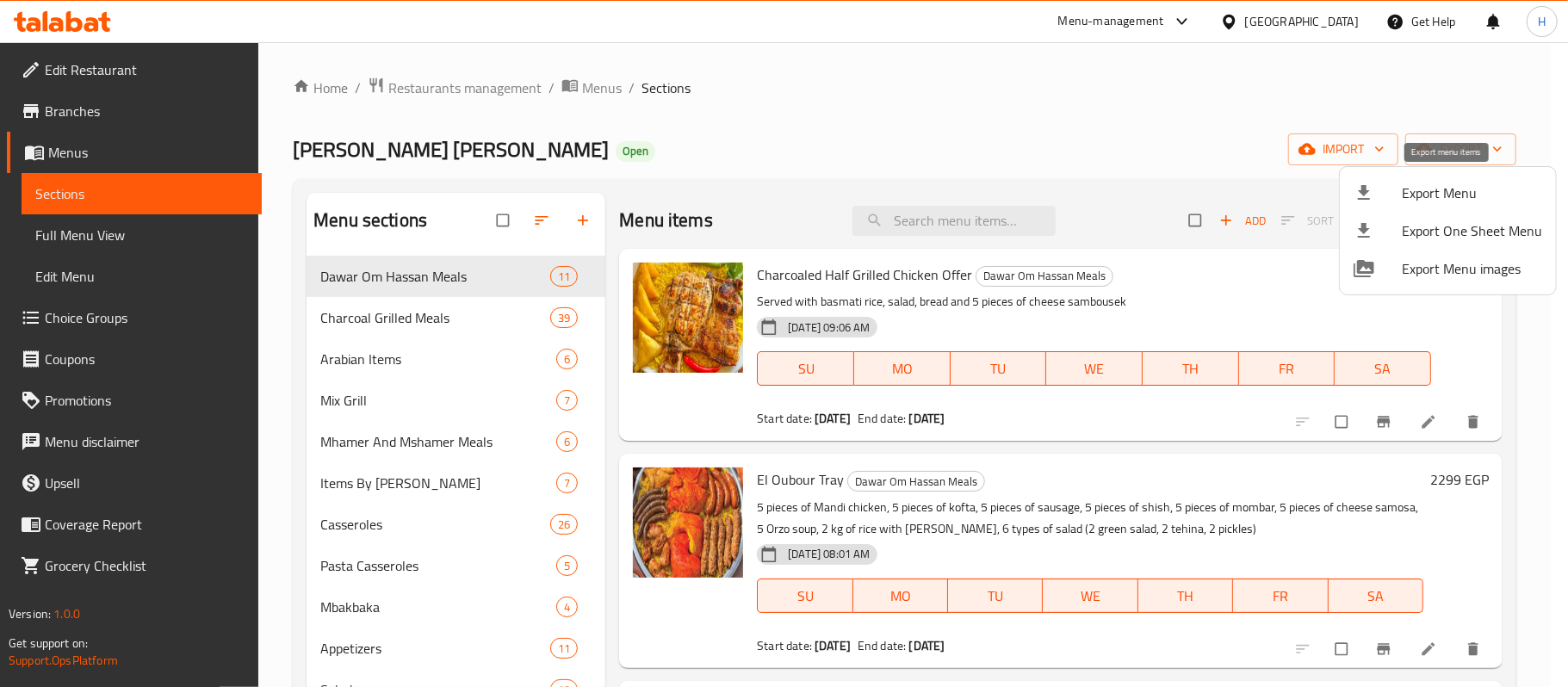
click at [1460, 201] on span "Export Menu" at bounding box center [1472, 193] width 141 height 21
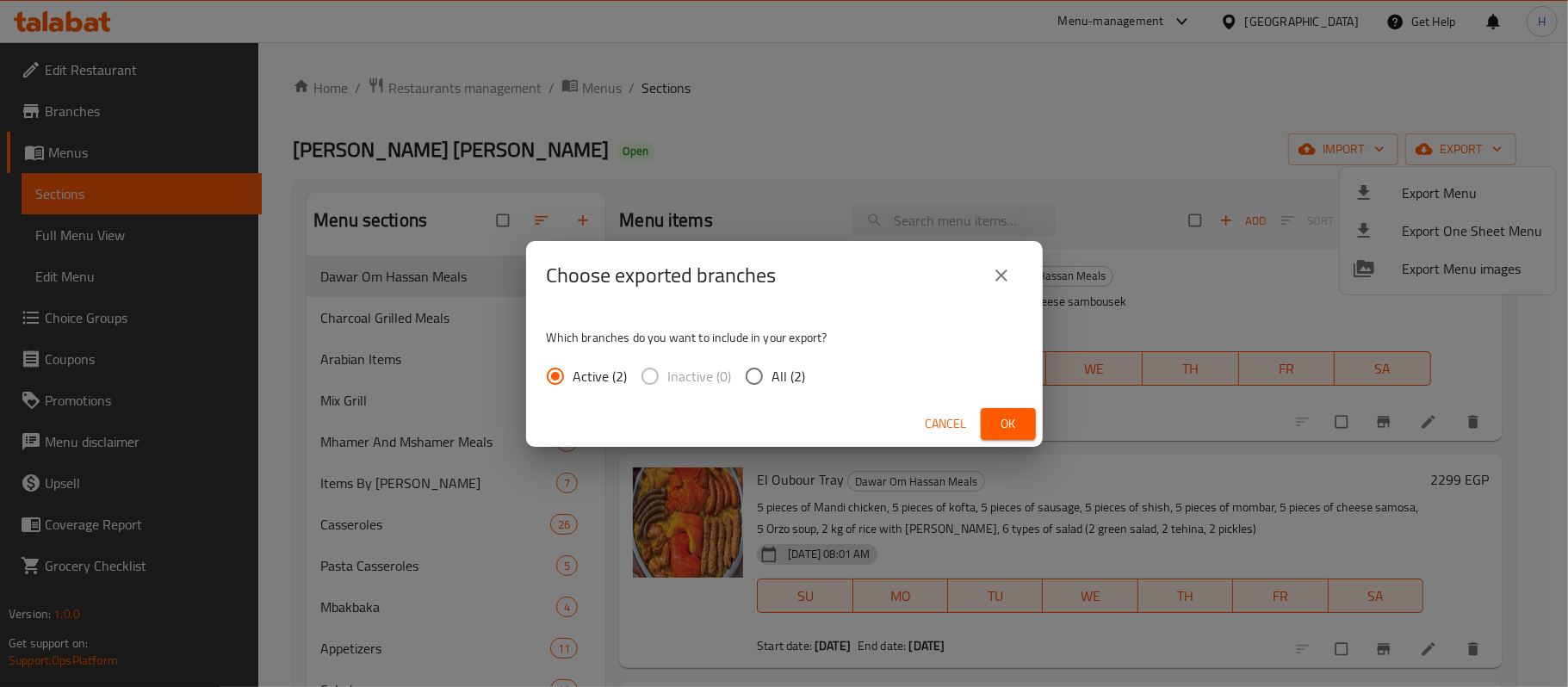
click at [786, 373] on span "All (2)" at bounding box center [789, 377] width 34 height 21
click at [773, 373] on input "All (2)" at bounding box center [754, 377] width 36 height 36
radio input "true"
click at [1006, 414] on span "Ok" at bounding box center [1009, 424] width 28 height 22
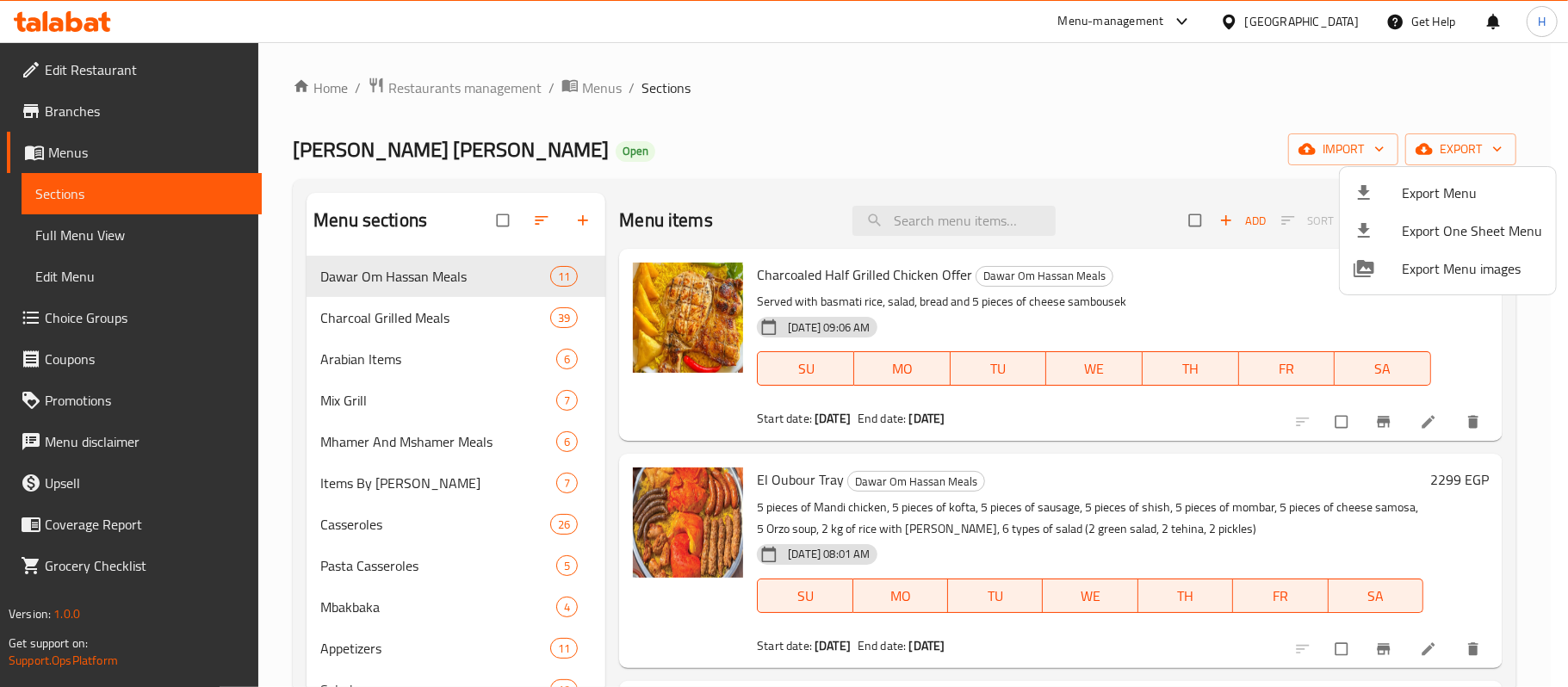
click at [415, 135] on div at bounding box center [784, 343] width 1568 height 687
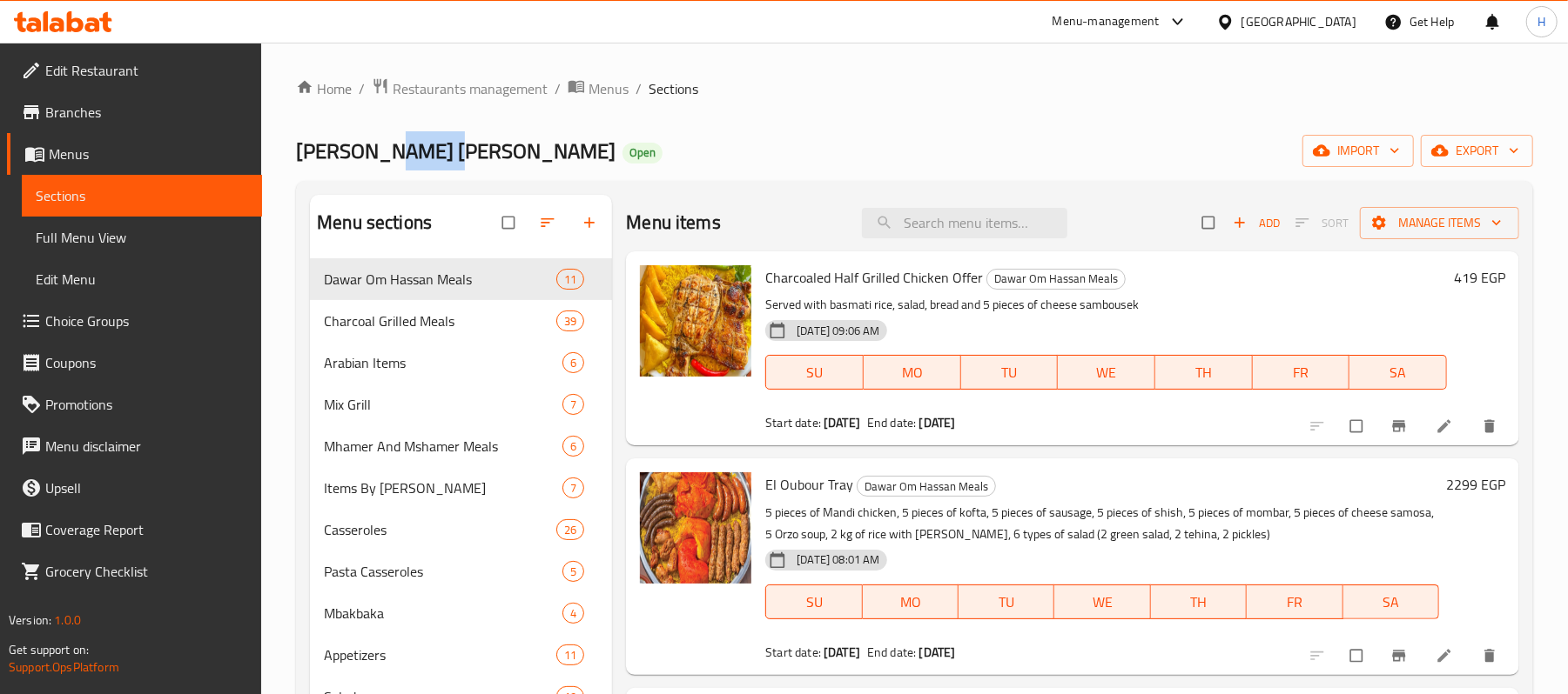
click at [420, 137] on span "[PERSON_NAME] [PERSON_NAME]" at bounding box center [456, 151] width 320 height 39
copy span "[PERSON_NAME] [PERSON_NAME]"
